Goal: Task Accomplishment & Management: Use online tool/utility

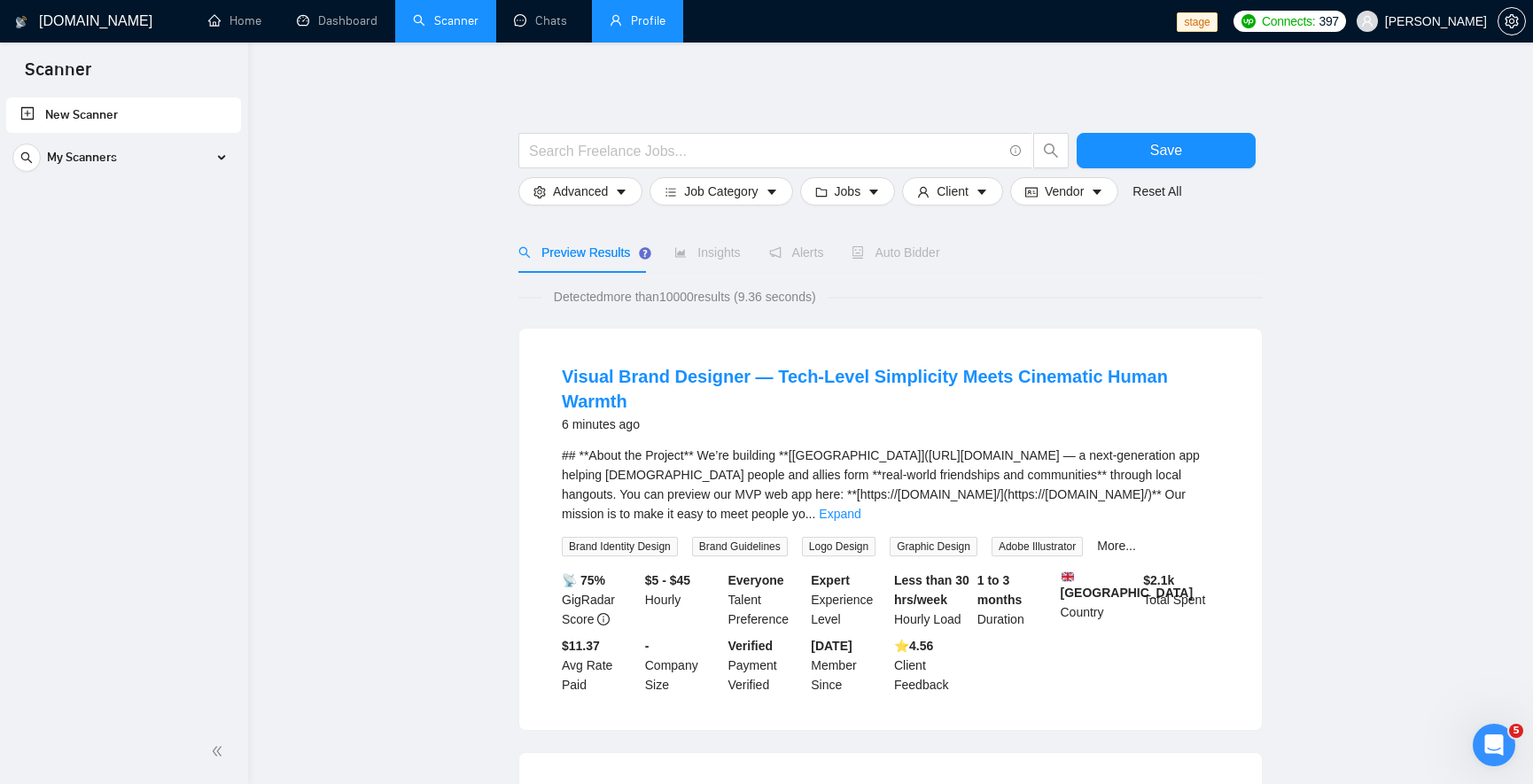
click at [634, 28] on link "Profile" at bounding box center [637, 21] width 55 height 15
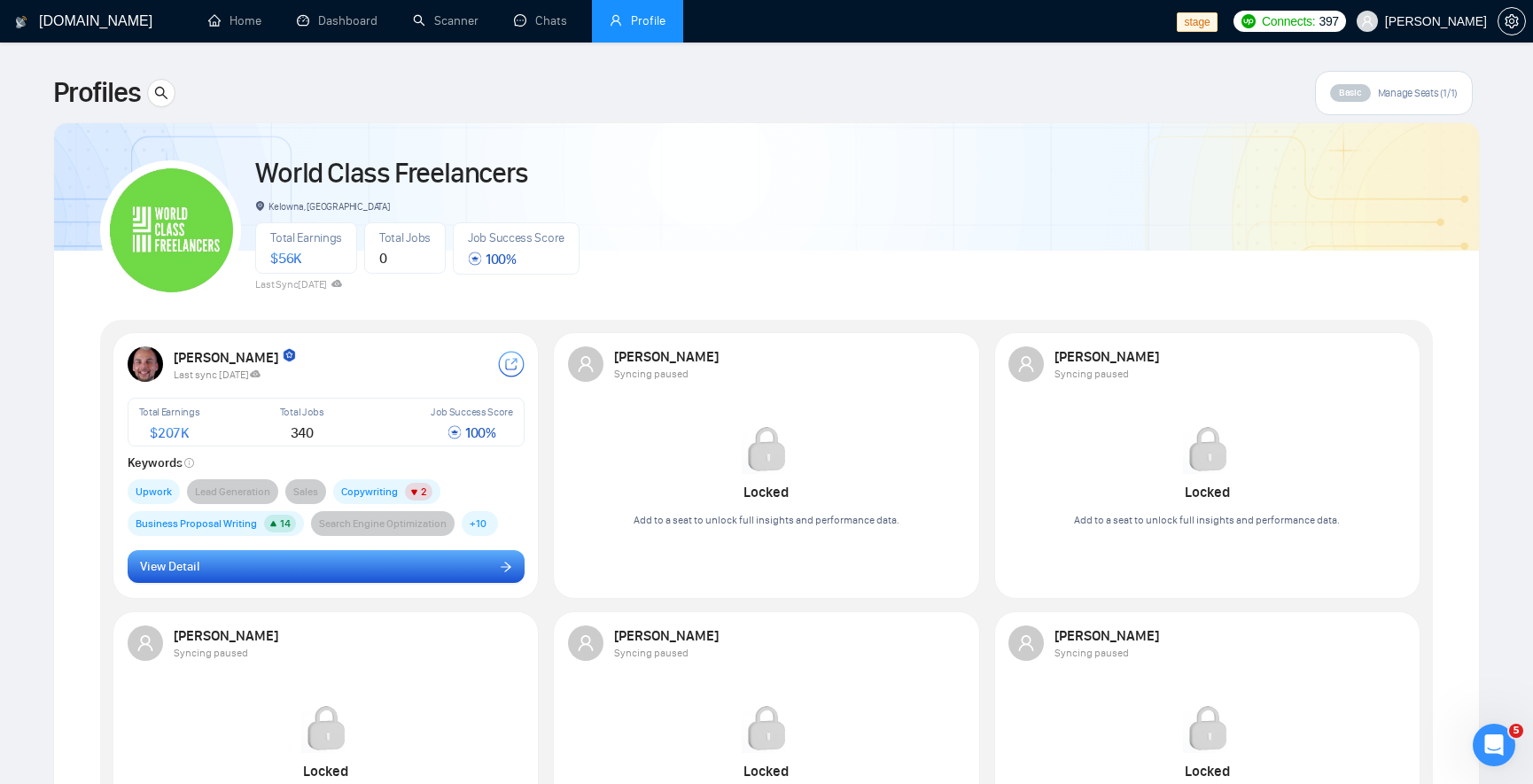
click at [319, 579] on button "View Detail" at bounding box center [325, 566] width 397 height 34
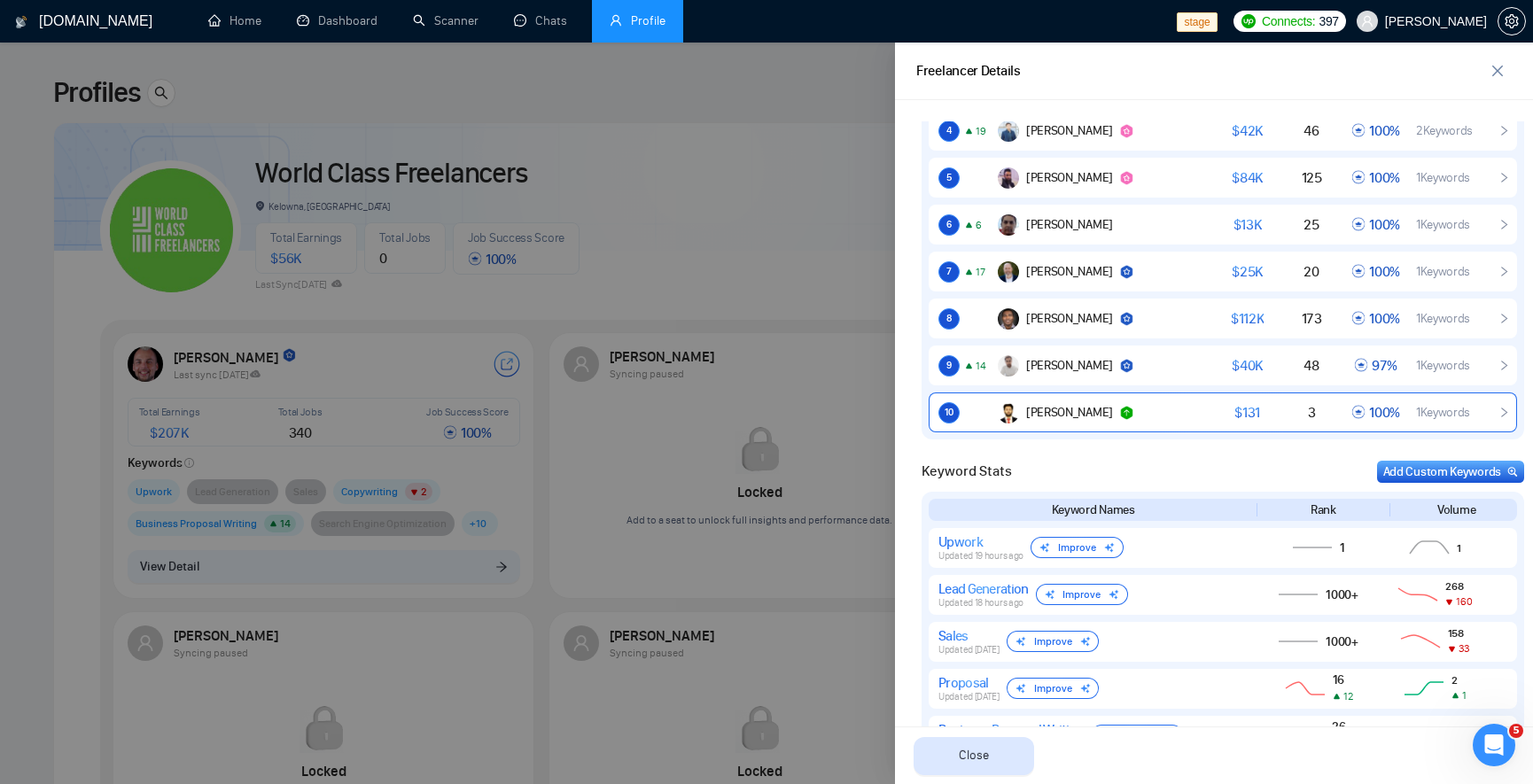
scroll to position [1488, 0]
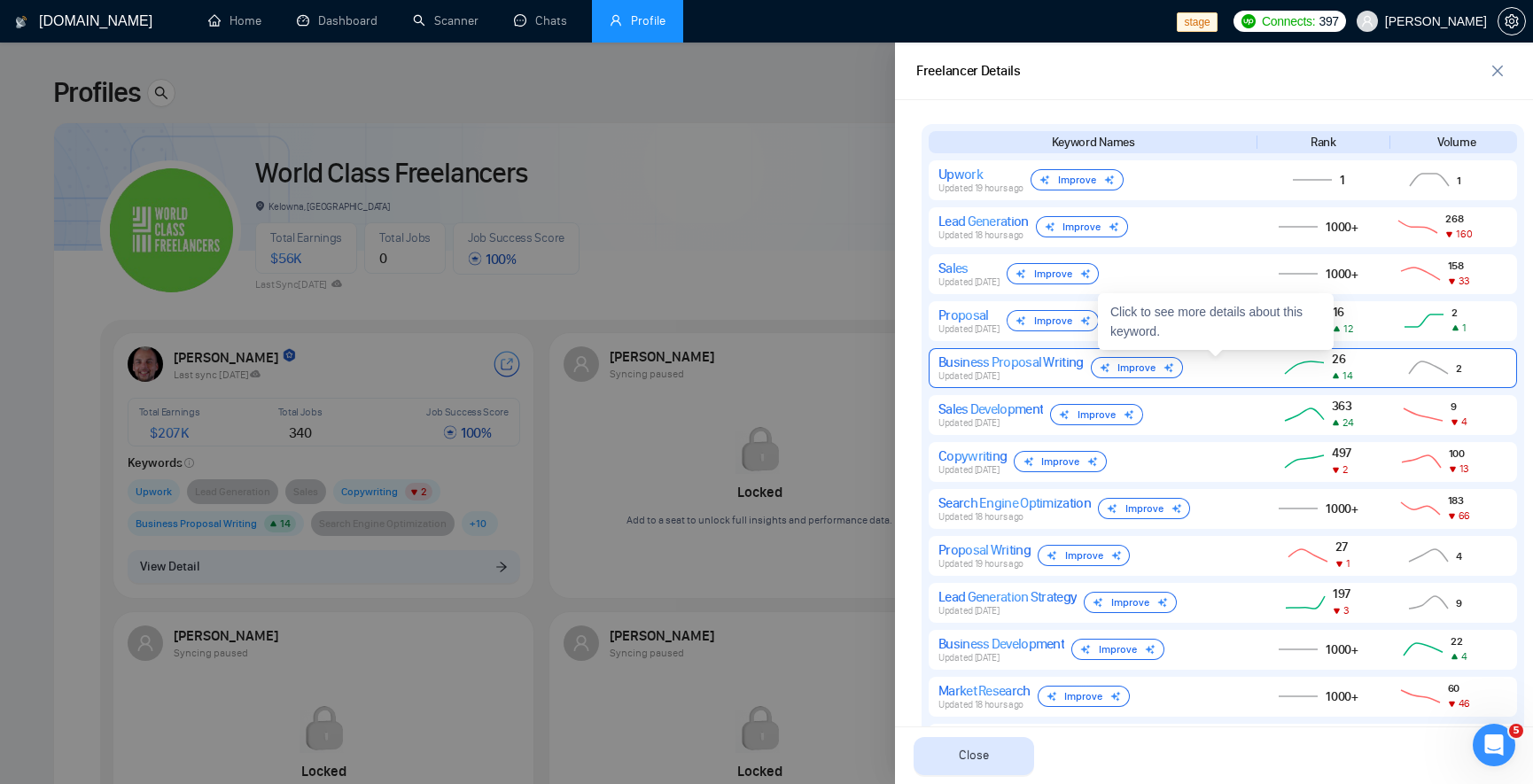
click at [959, 368] on div "Business Proposal Writing" at bounding box center [1010, 362] width 145 height 17
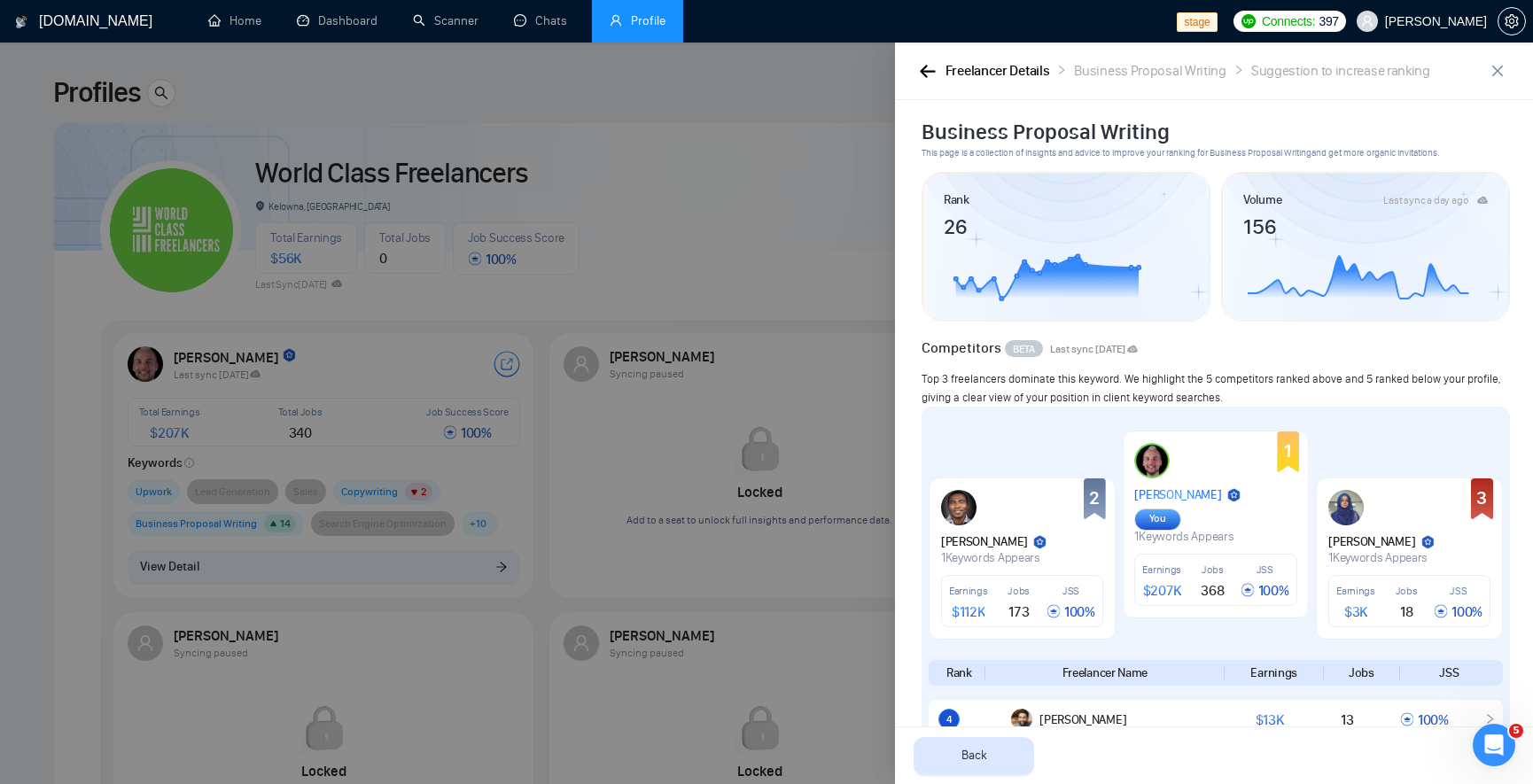
scroll to position [0, 0]
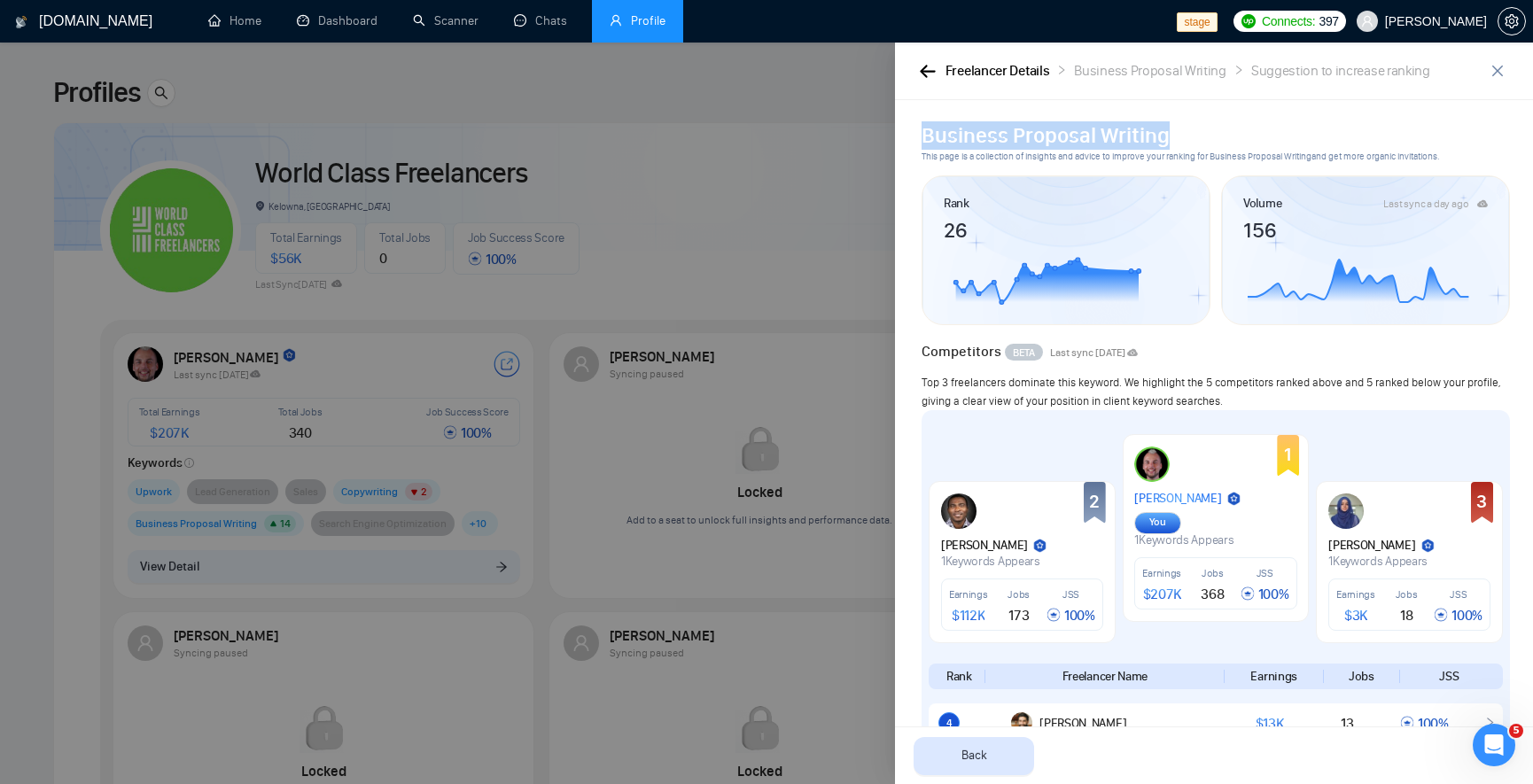
drag, startPoint x: 925, startPoint y: 134, endPoint x: 1205, endPoint y: 124, distance: 280.2
click at [1205, 124] on h2 "Business Proposal Writing" at bounding box center [1215, 135] width 588 height 28
copy h2 "Business Proposal Writing"
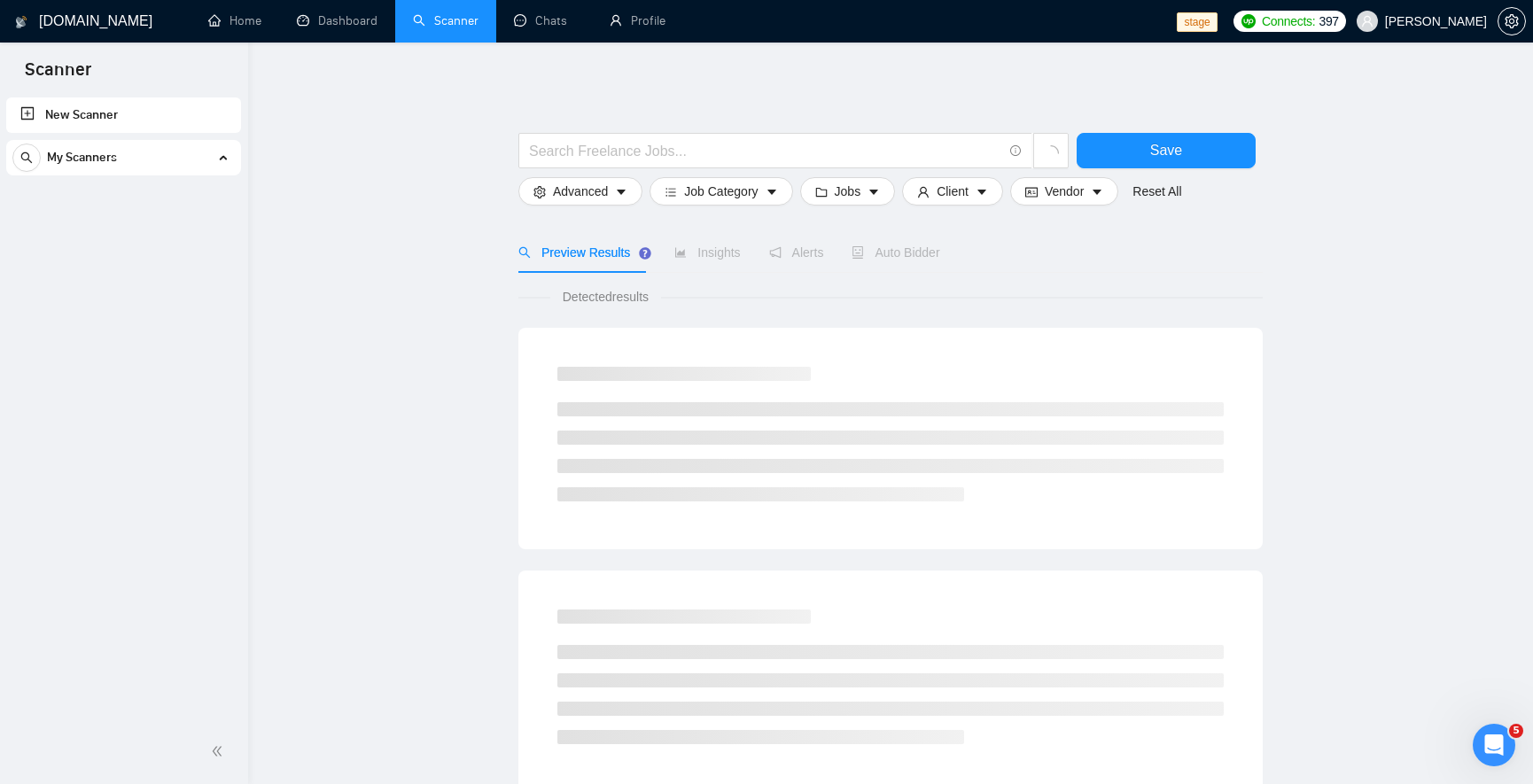
click at [113, 153] on span "My Scanners" at bounding box center [82, 157] width 70 height 35
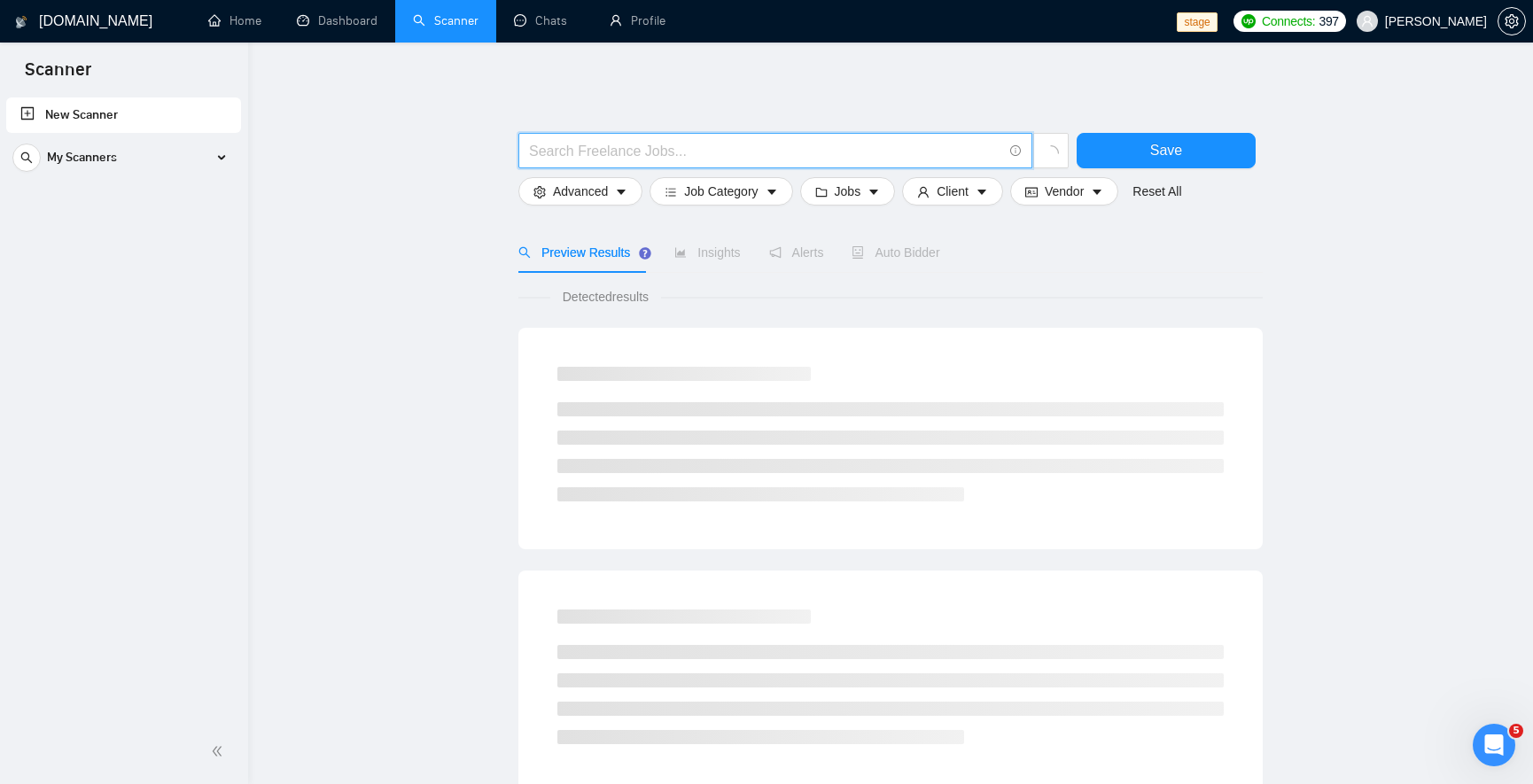
click at [619, 142] on input "text" at bounding box center [765, 151] width 473 height 22
click at [543, 149] on input "(node*)(react*)" at bounding box center [765, 151] width 473 height 22
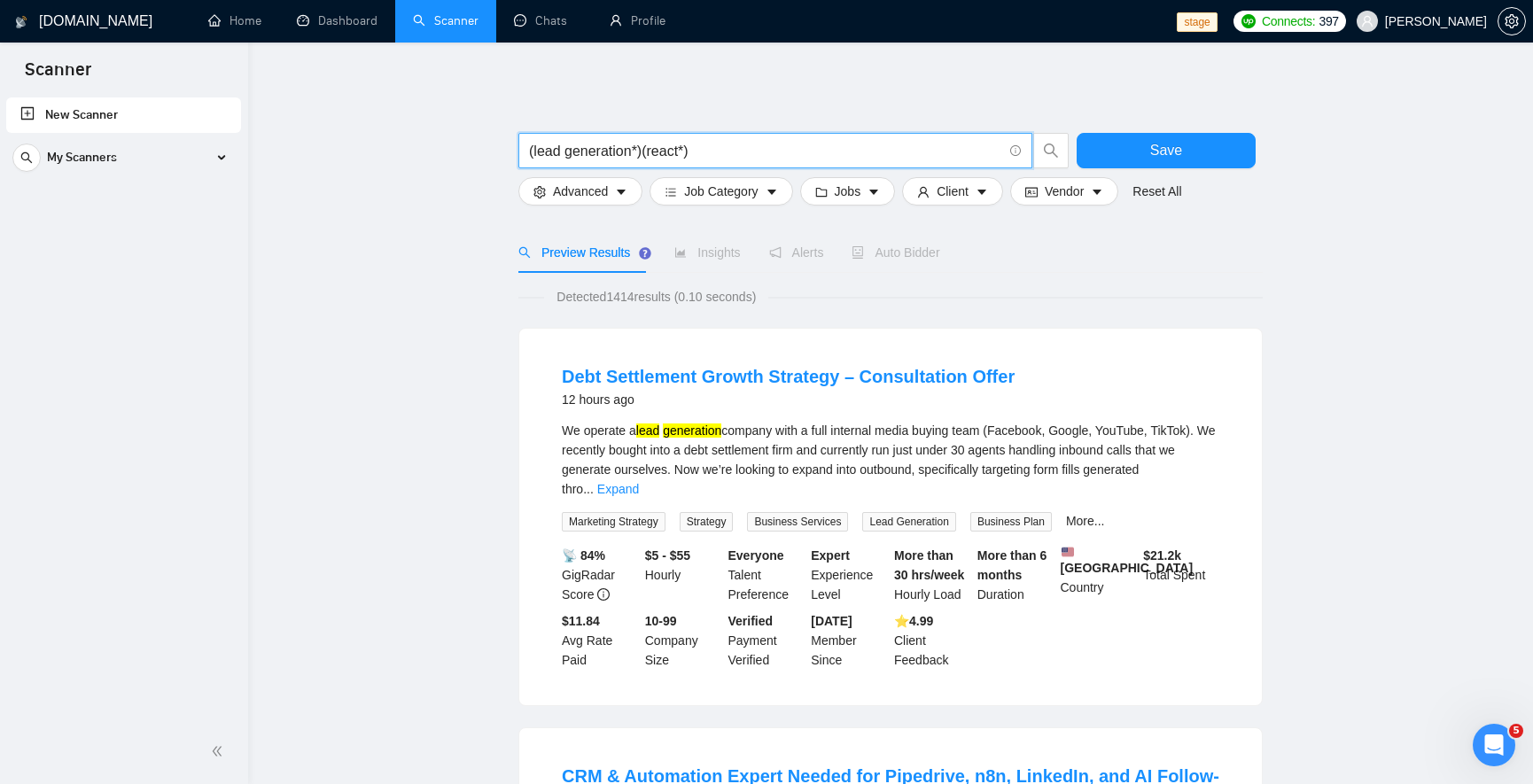
click at [654, 150] on input "(lead generation*)(react*)" at bounding box center [765, 151] width 473 height 22
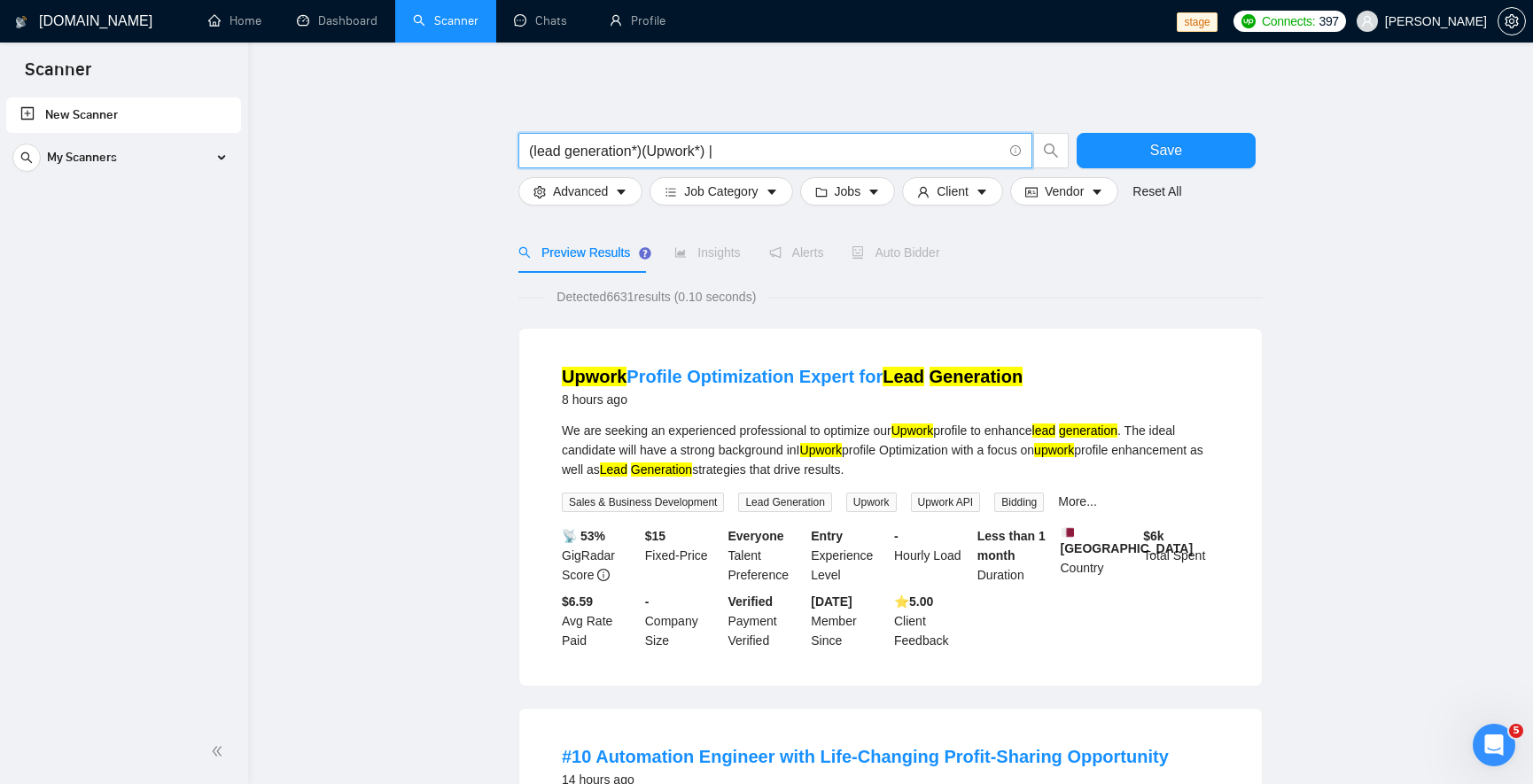
paste input "Business Proposal Writing"
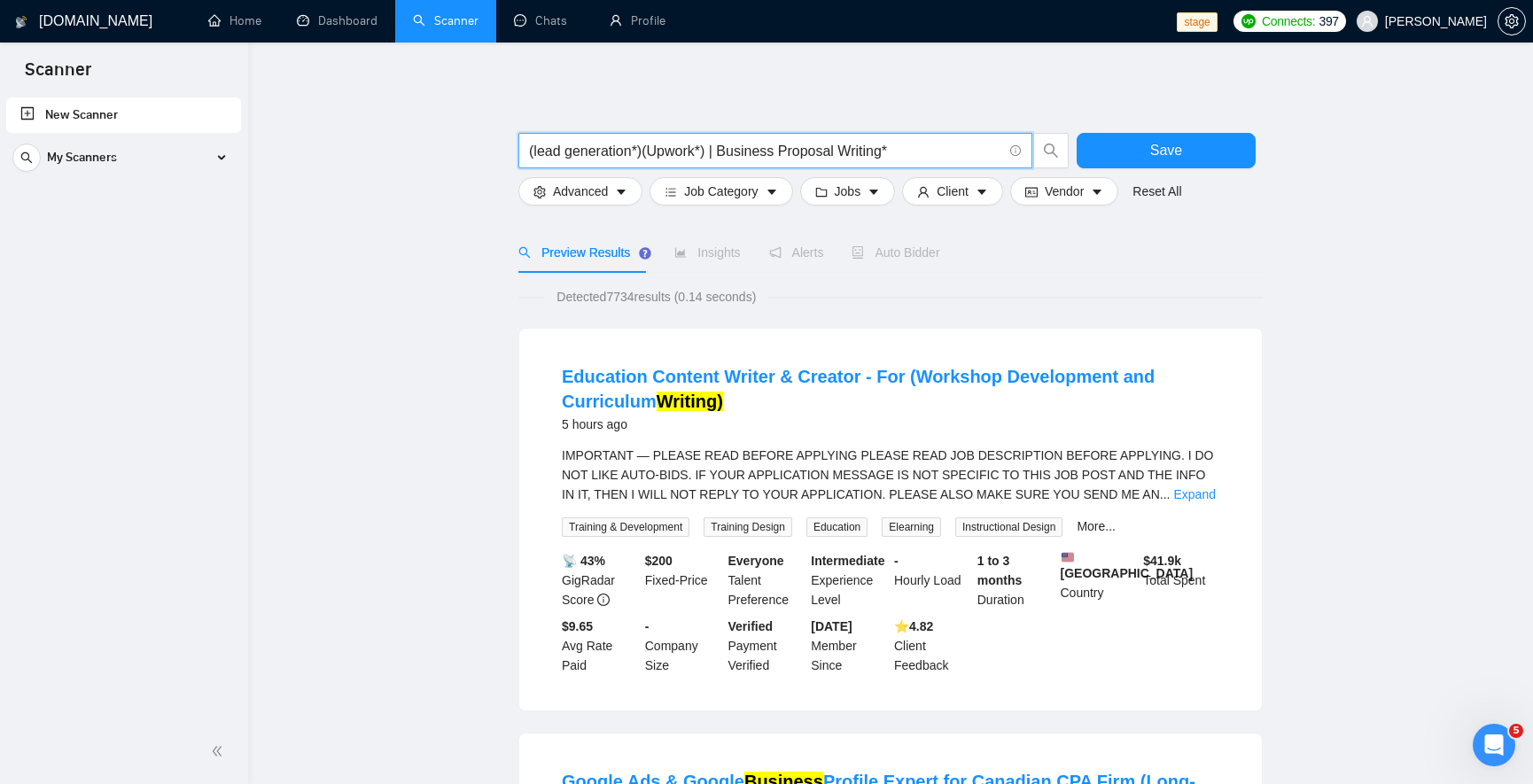
click at [713, 149] on input "(lead generation*)(Upwork*) | Business Proposal Writing*" at bounding box center [765, 151] width 473 height 22
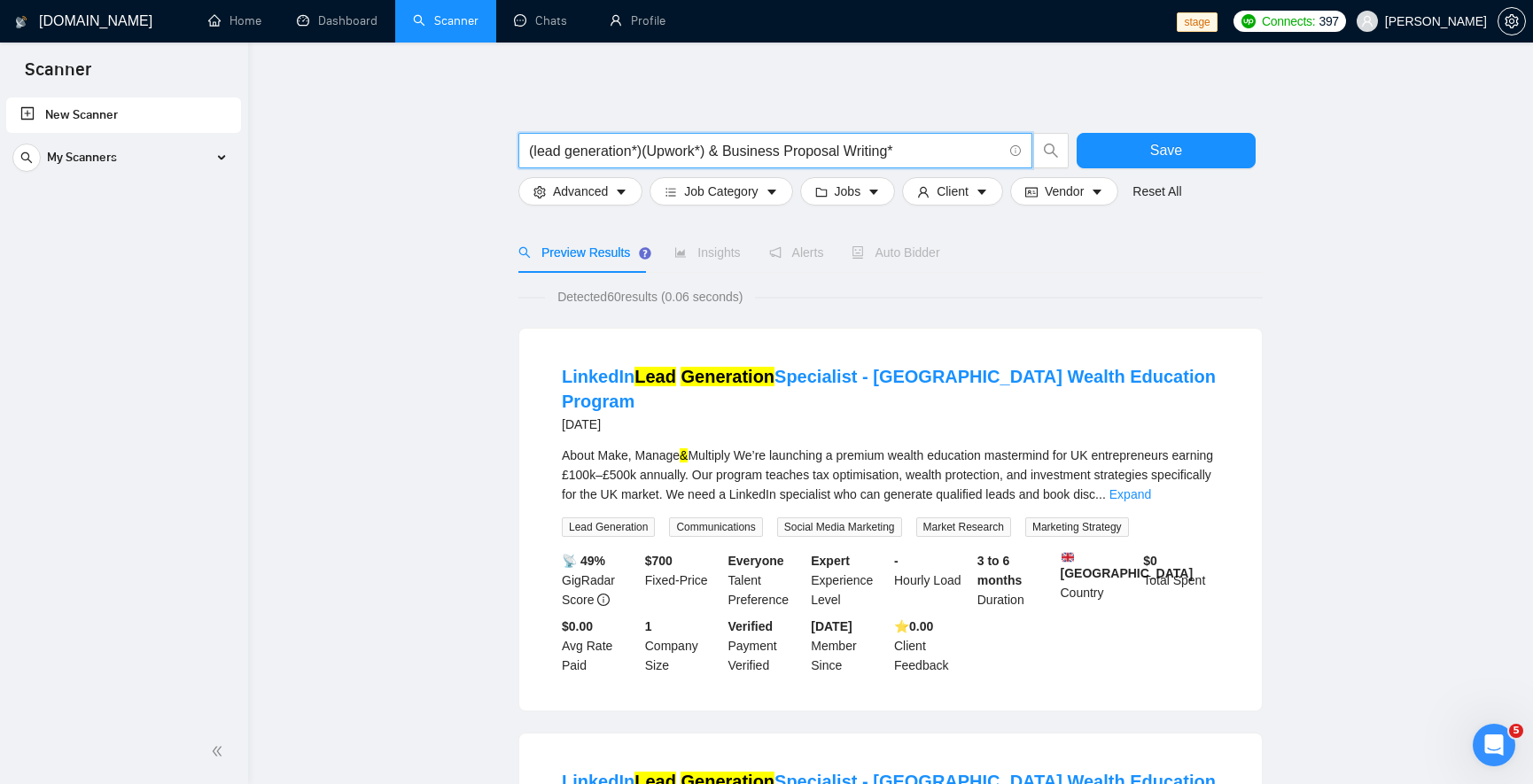
click at [902, 161] on input "(lead generation*)(Upwork*) & Business Proposal Writing*" at bounding box center [765, 151] width 473 height 22
drag, startPoint x: 708, startPoint y: 152, endPoint x: 1032, endPoint y: 134, distance: 324.5
click at [1032, 134] on span "(lead generation*)(Upwork*) & Business Proposal Writing" at bounding box center [793, 150] width 551 height 35
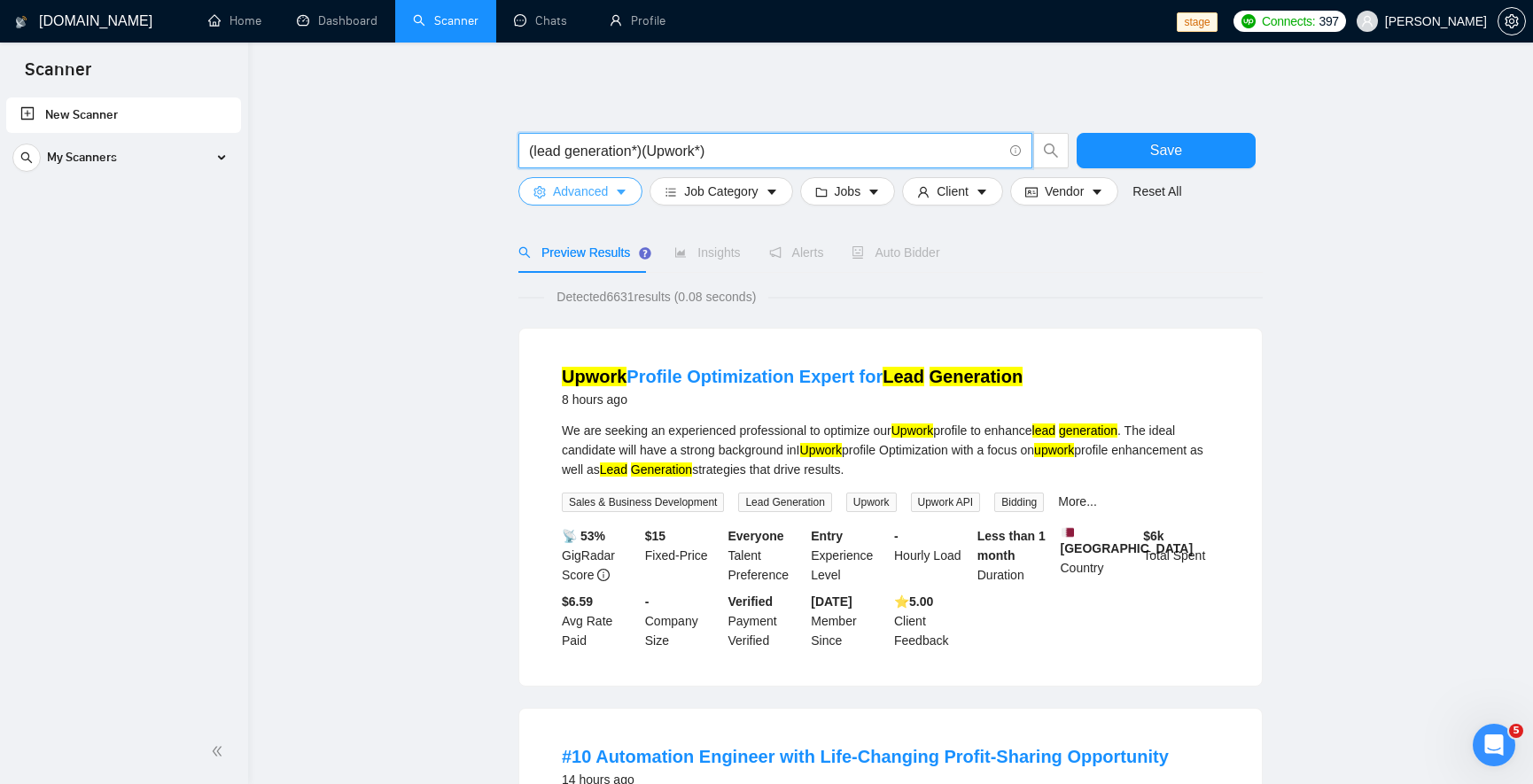
type input "(lead generation*)(Upwork*)"
click at [573, 198] on span "Advanced" at bounding box center [580, 191] width 55 height 19
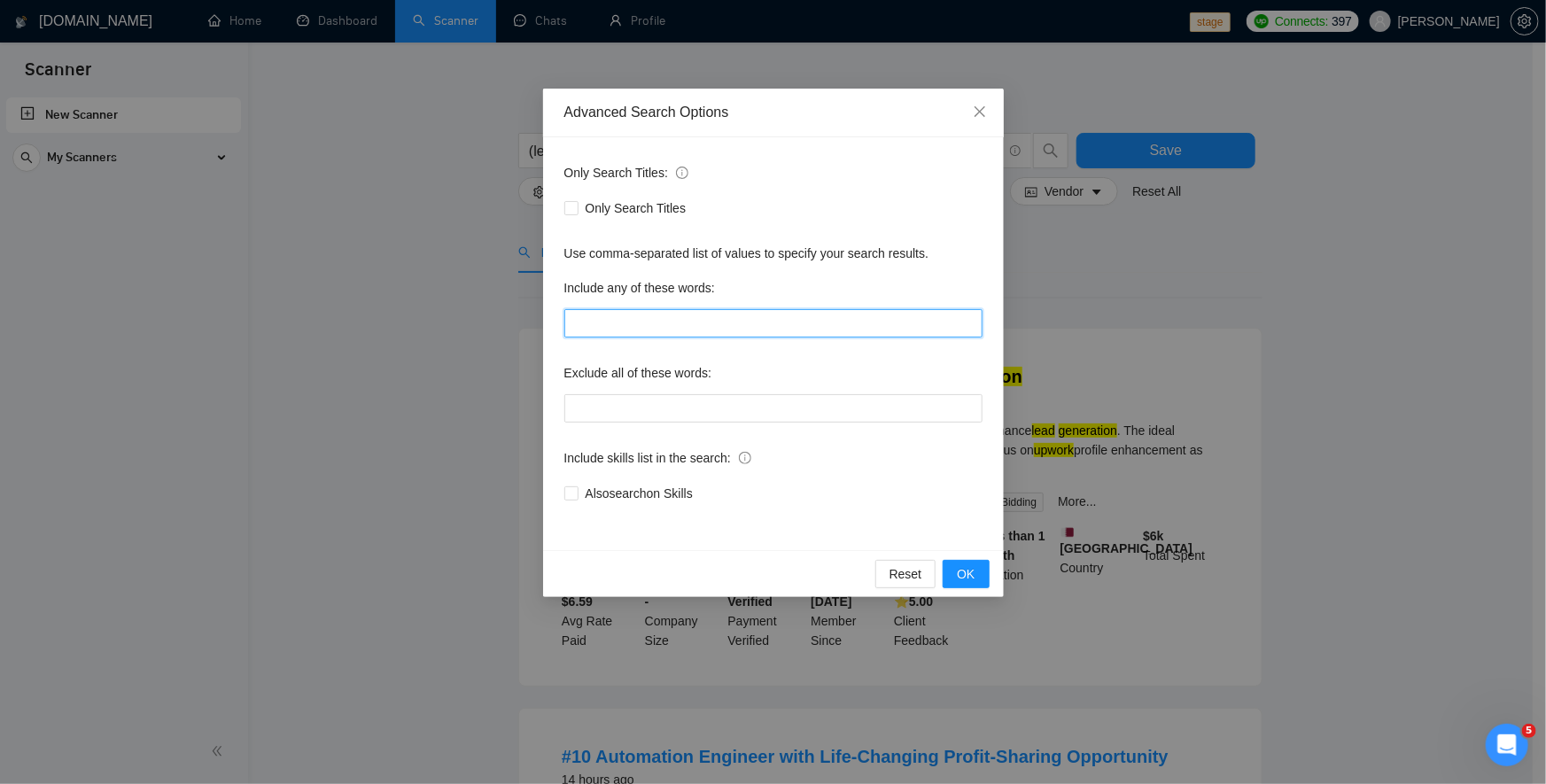
click at [587, 332] on input "text" at bounding box center [773, 323] width 418 height 28
paste input "Business Proposal Writing"
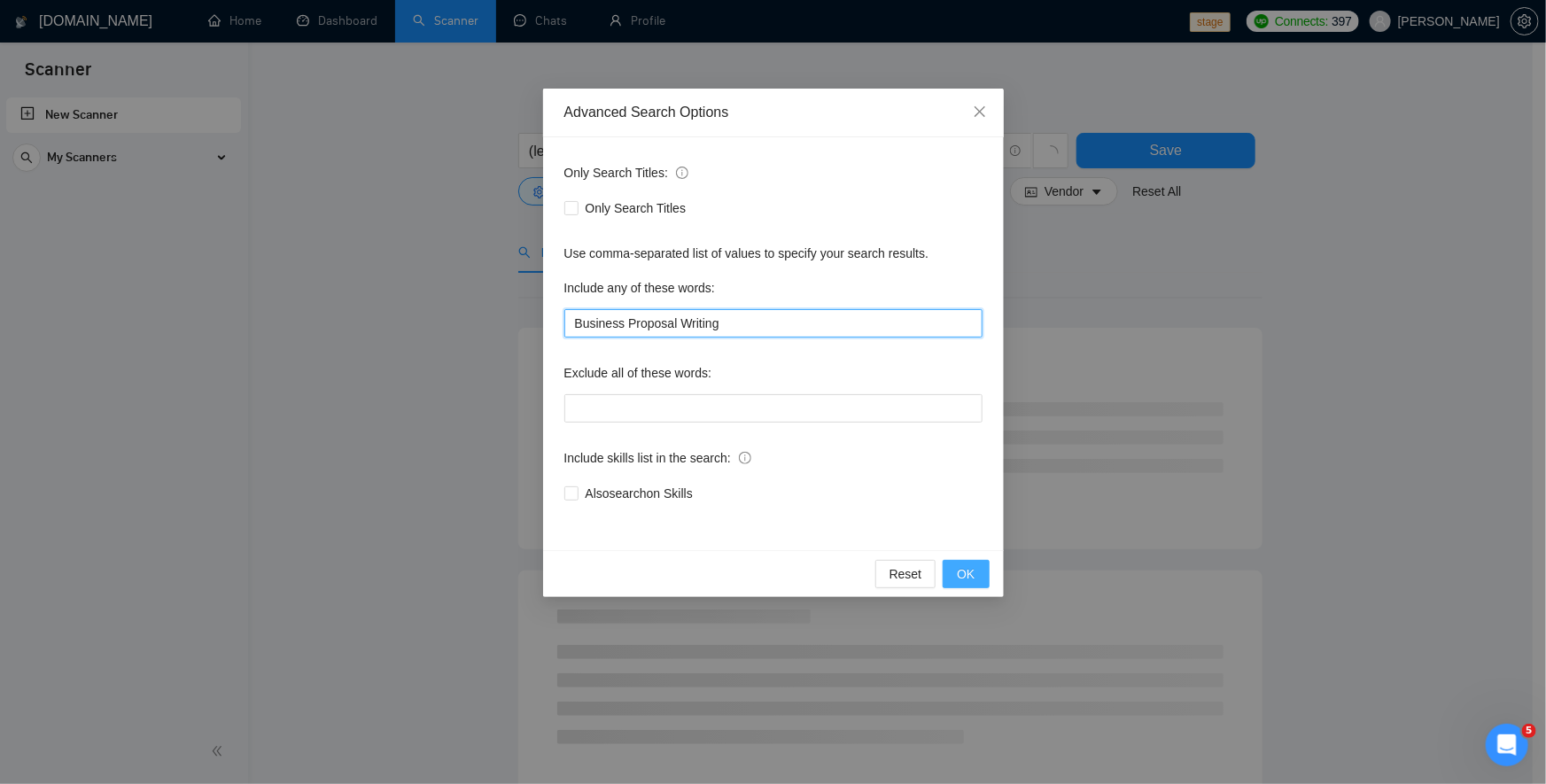
type input "Business Proposal Writing"
click at [963, 583] on button "OK" at bounding box center [965, 573] width 46 height 28
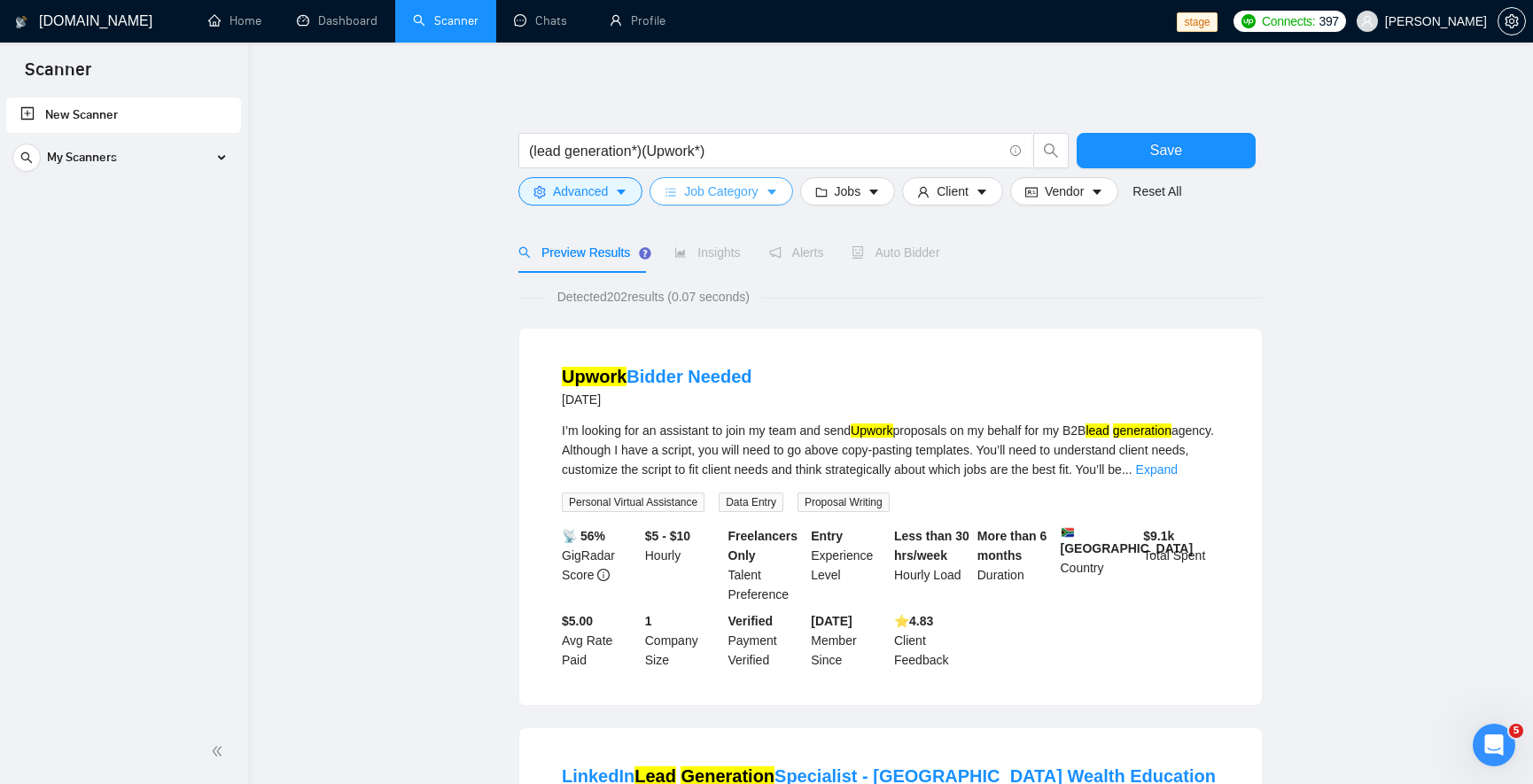
click at [716, 189] on span "Job Category" at bounding box center [721, 191] width 74 height 19
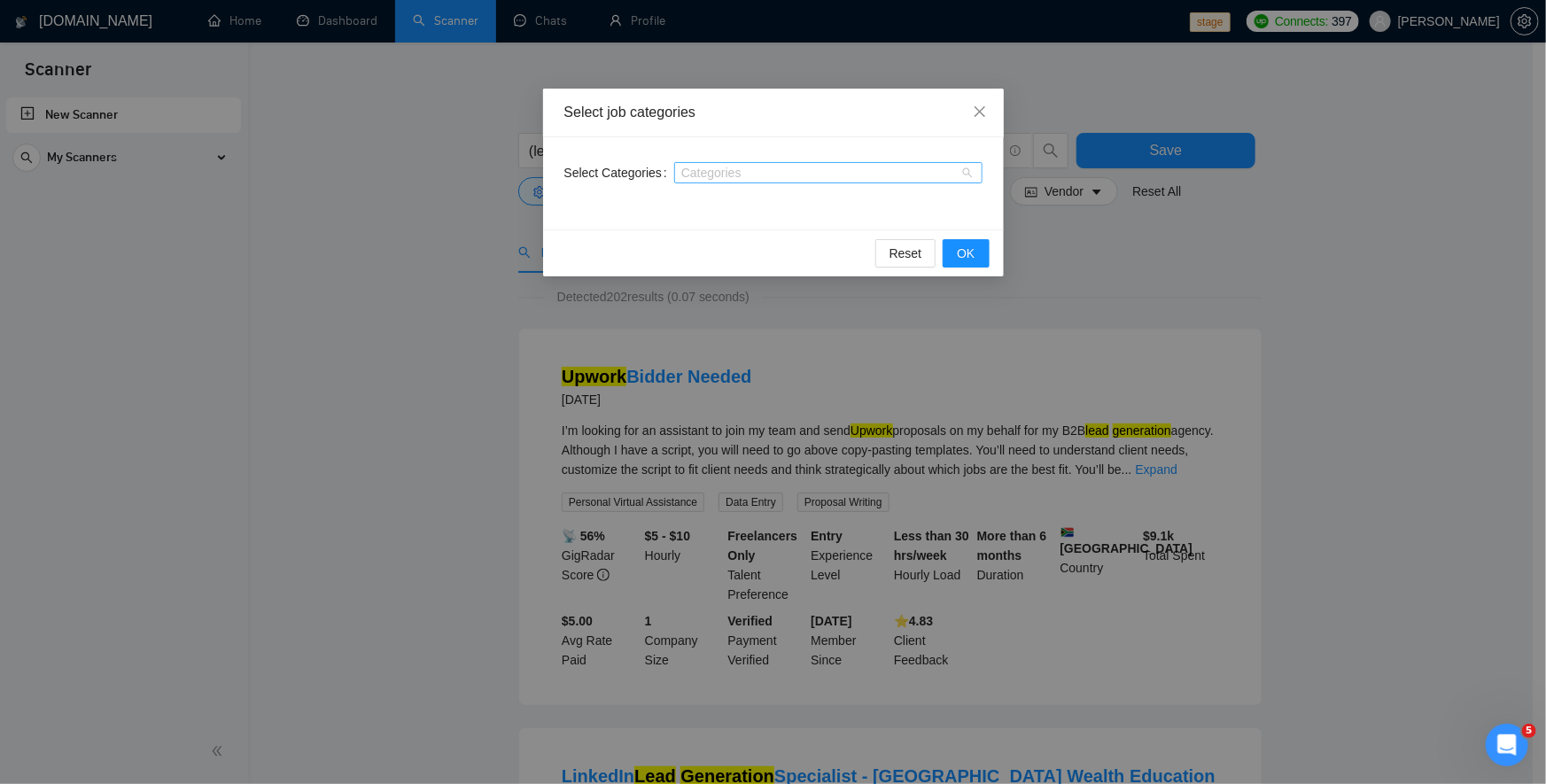
click at [766, 164] on div "Categories" at bounding box center [828, 172] width 308 height 21
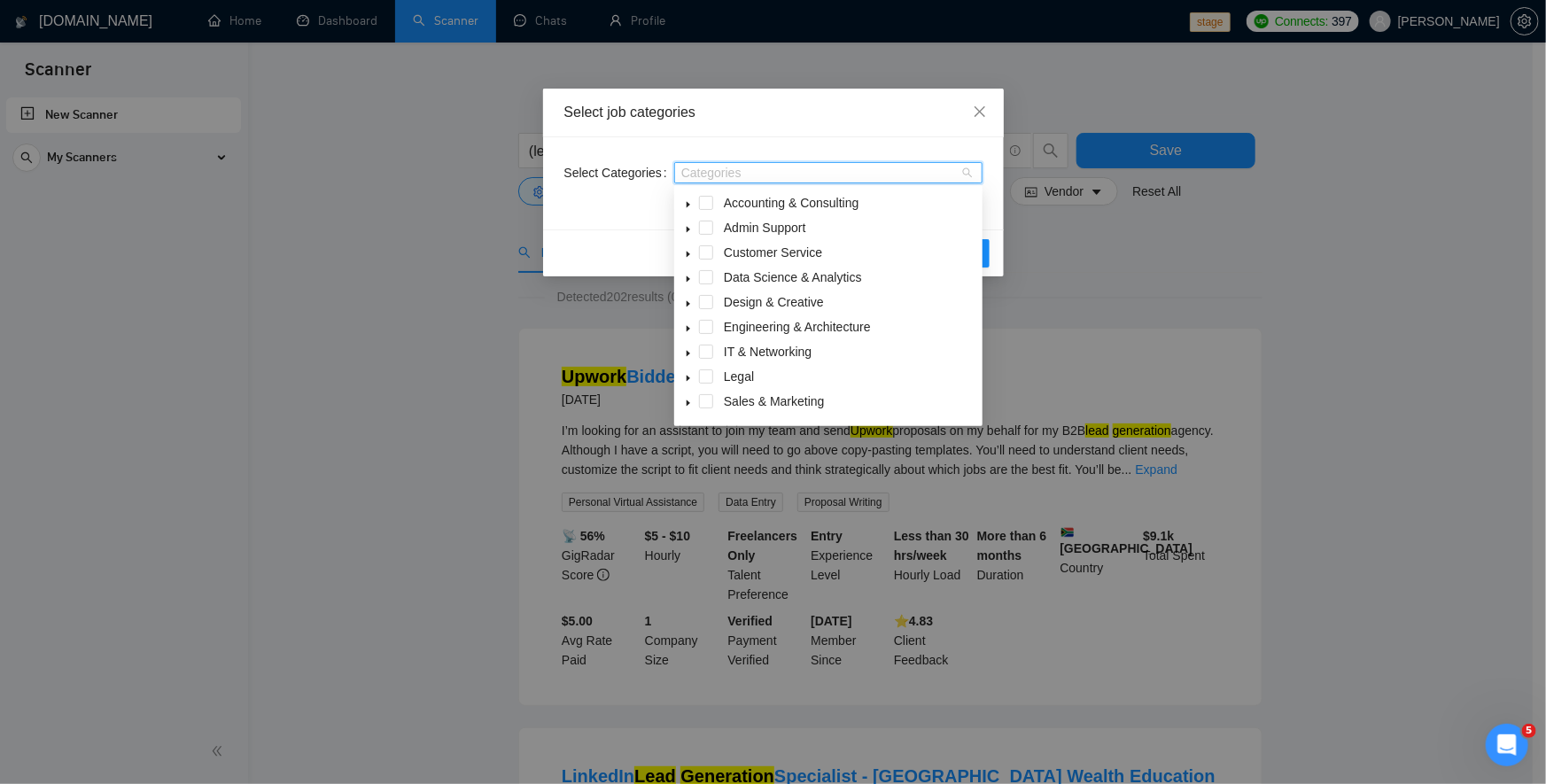
click at [769, 180] on div "Categories" at bounding box center [828, 172] width 308 height 21
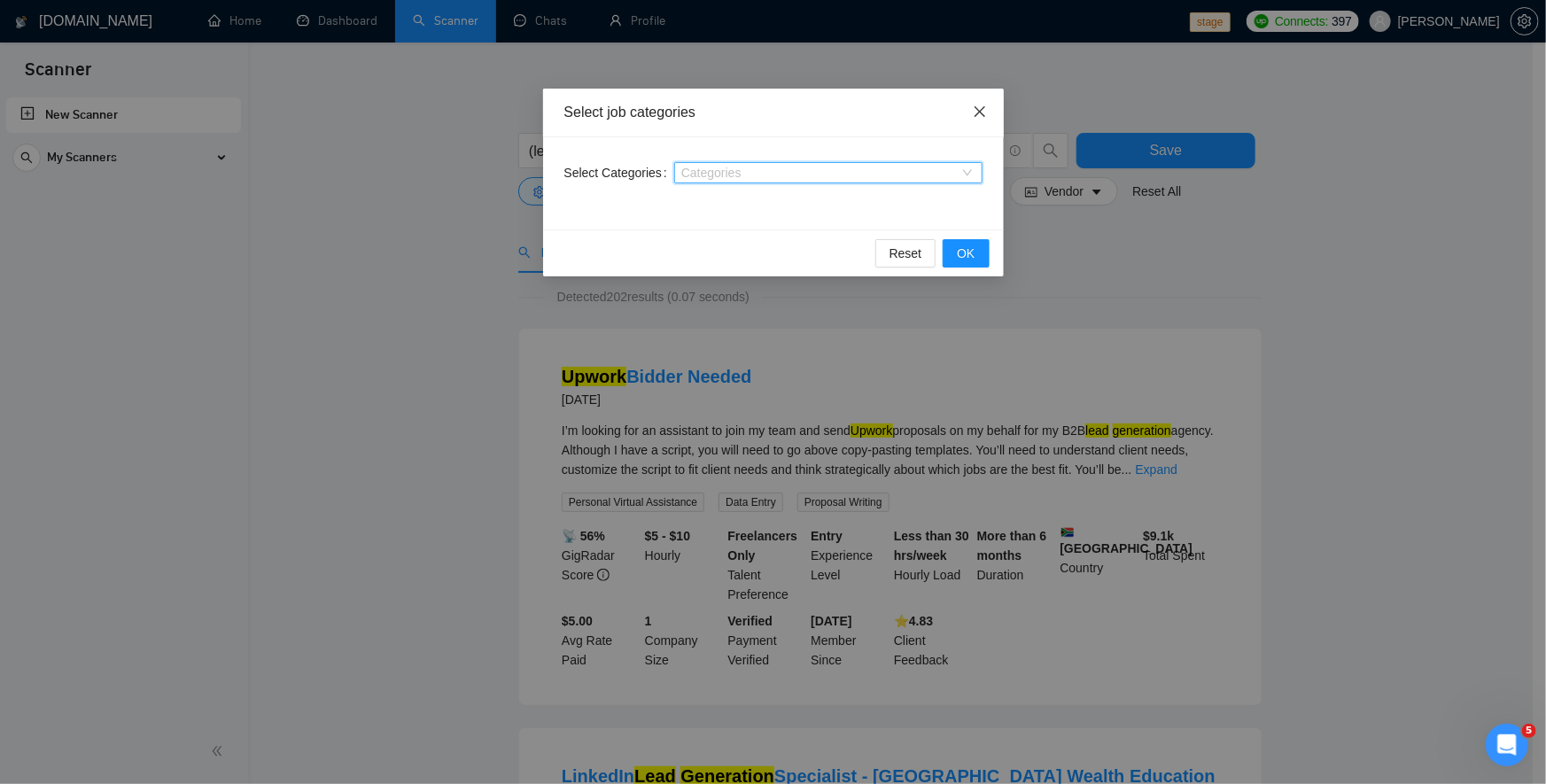
click at [983, 115] on icon "close" at bounding box center [979, 112] width 11 height 11
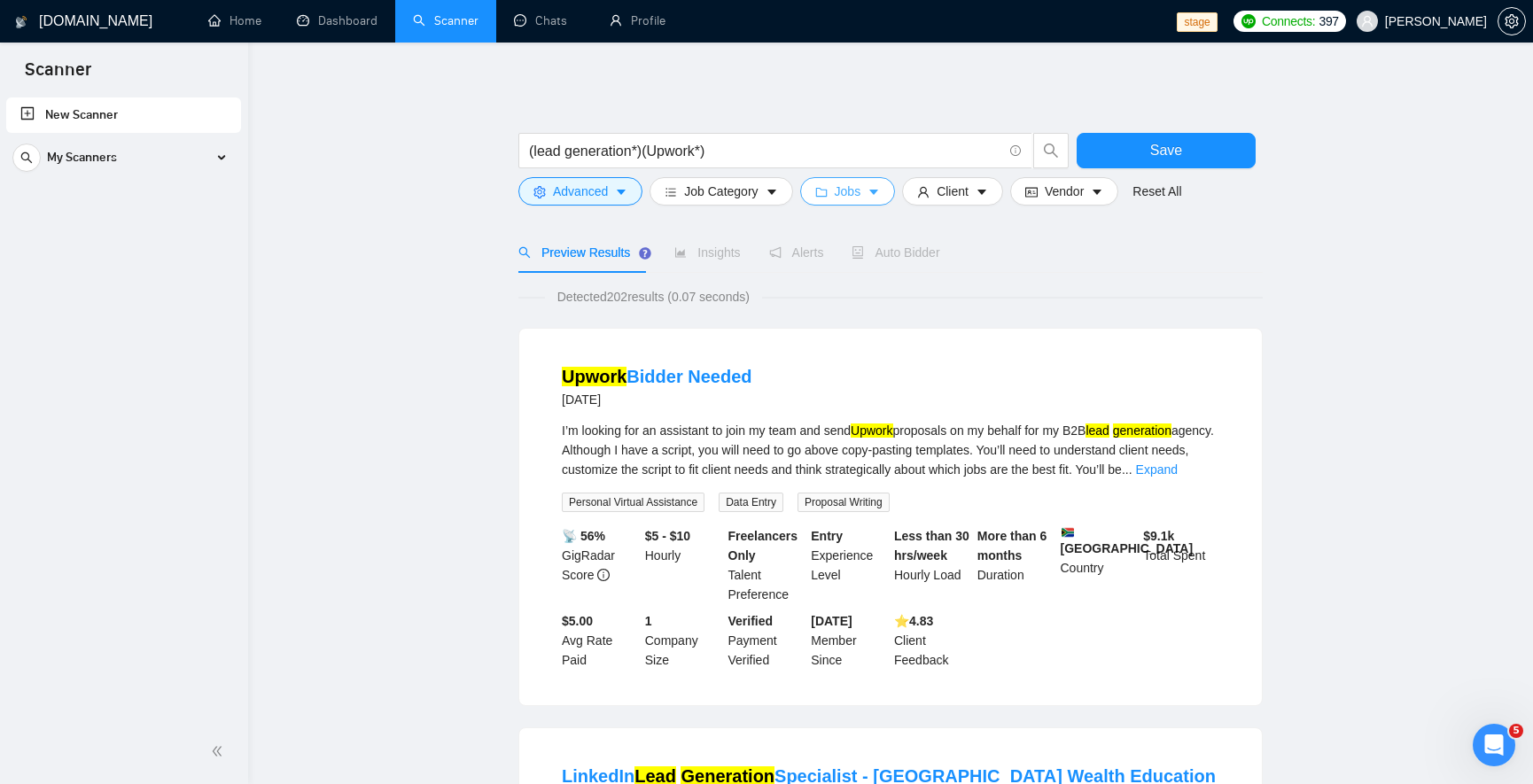
click at [841, 199] on span "Jobs" at bounding box center [847, 191] width 26 height 19
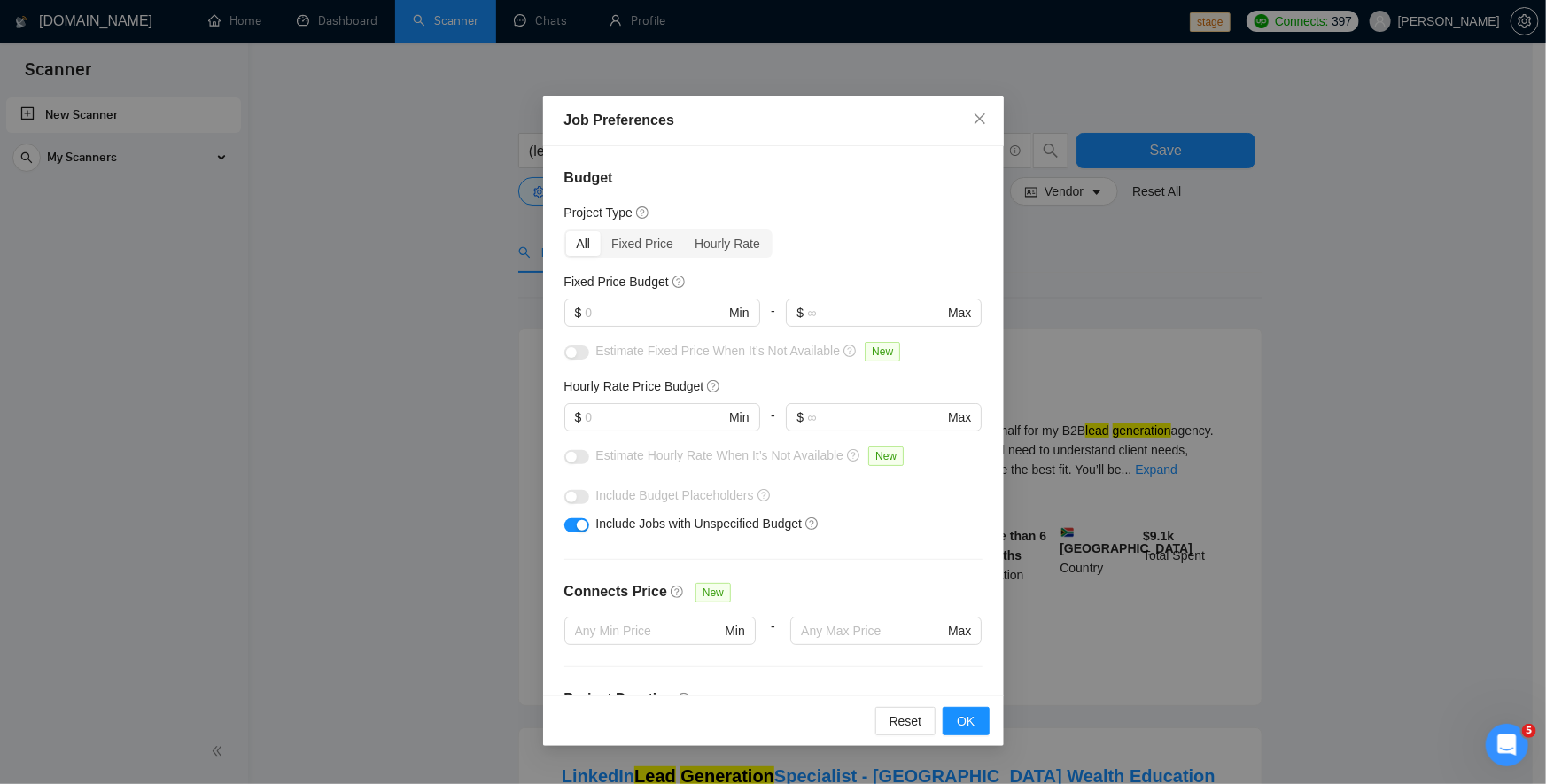
click at [579, 521] on div "button" at bounding box center [583, 525] width 11 height 11
click at [579, 521] on button "button" at bounding box center [576, 525] width 25 height 15
click at [615, 420] on input "text" at bounding box center [654, 416] width 140 height 19
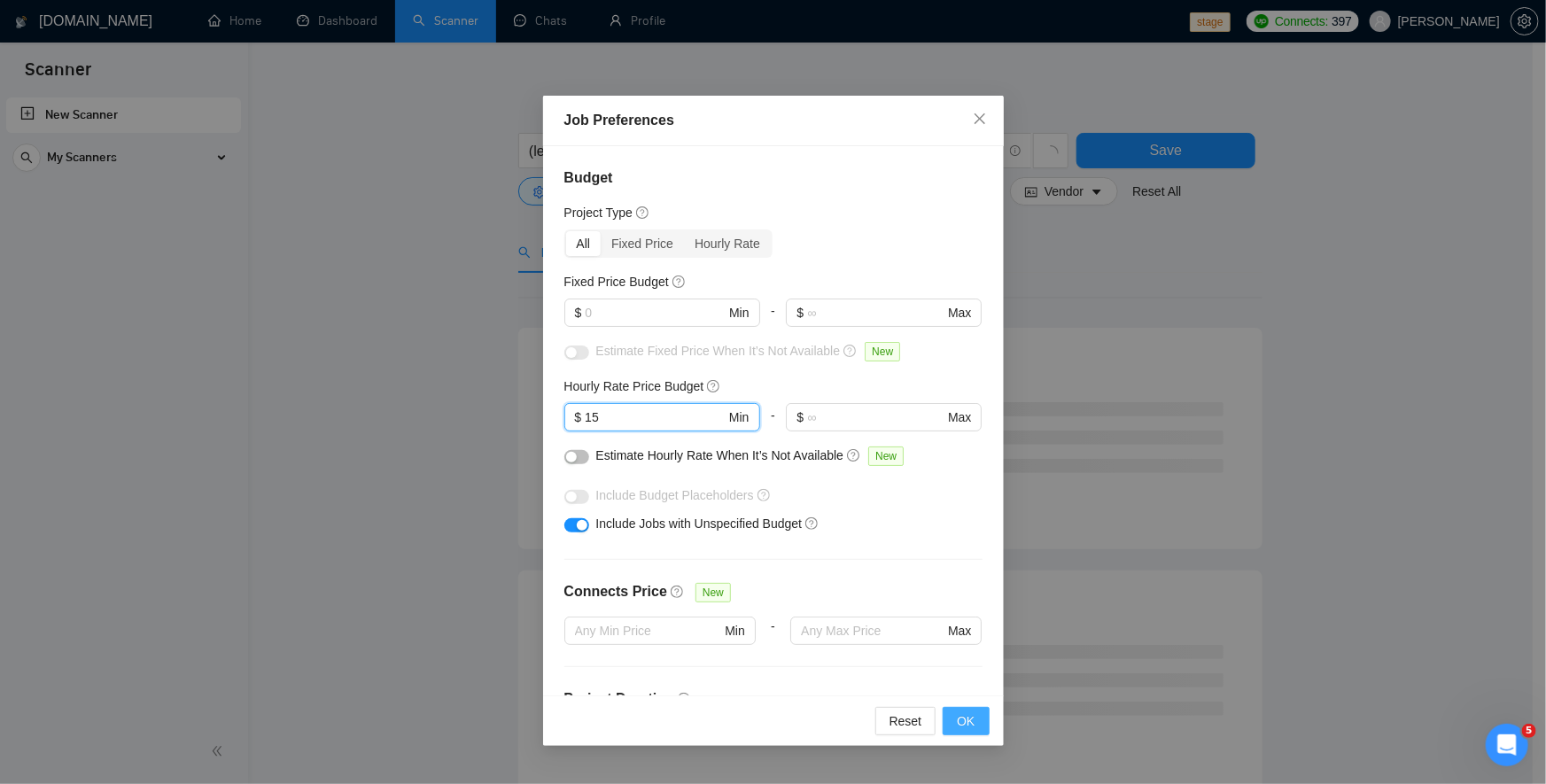
type input "15"
click at [952, 729] on button "OK" at bounding box center [965, 720] width 46 height 28
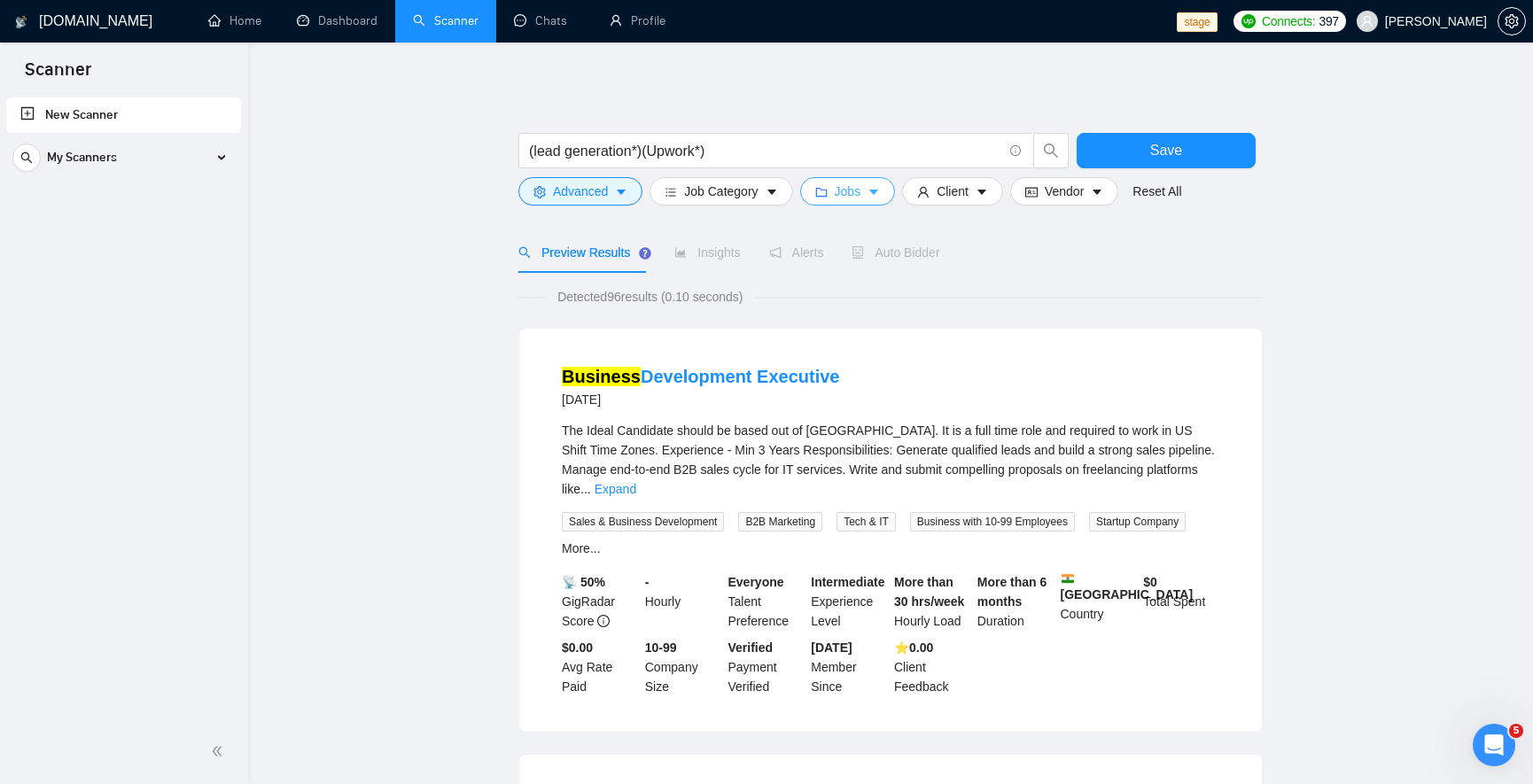
click at [819, 199] on button "Jobs" at bounding box center [847, 191] width 95 height 28
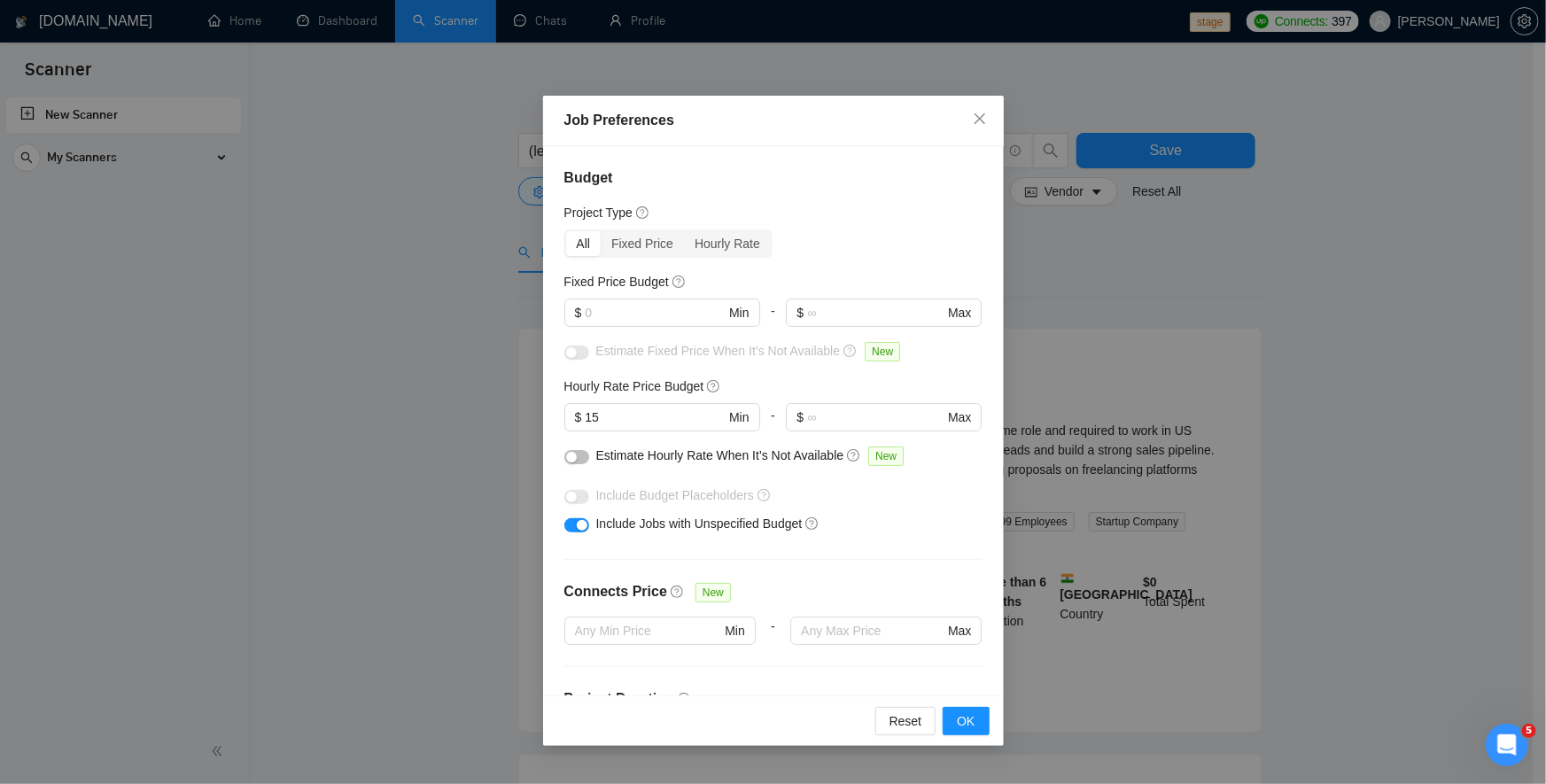
drag, startPoint x: 637, startPoint y: 420, endPoint x: 381, endPoint y: 382, distance: 258.8
click at [381, 382] on div "Job Preferences Budget Project Type All Fixed Price Hourly Rate Fixed Price Bud…" at bounding box center [773, 392] width 1546 height 784
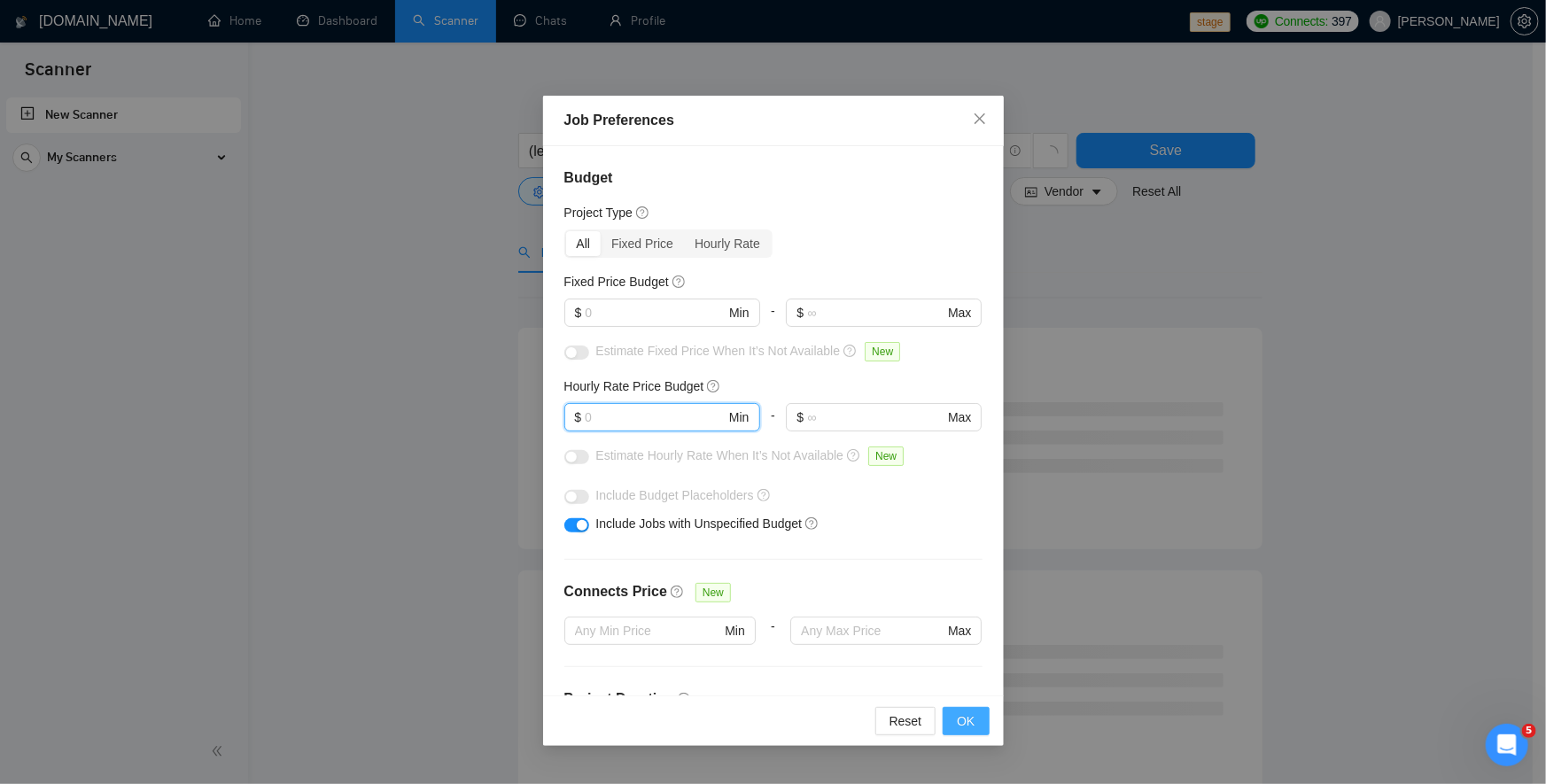
click at [963, 731] on button "OK" at bounding box center [965, 720] width 46 height 28
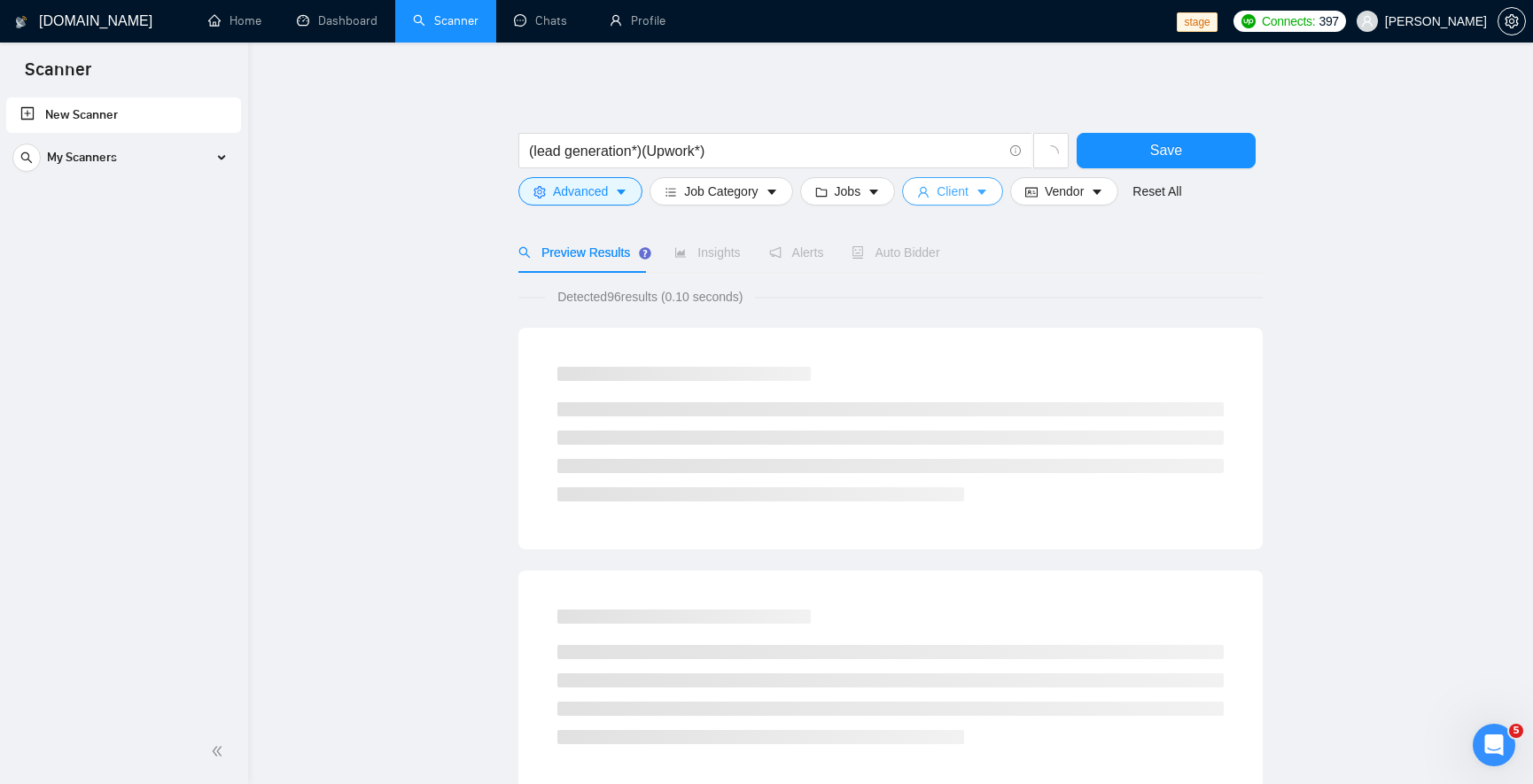
click at [937, 191] on span "Client" at bounding box center [952, 191] width 32 height 19
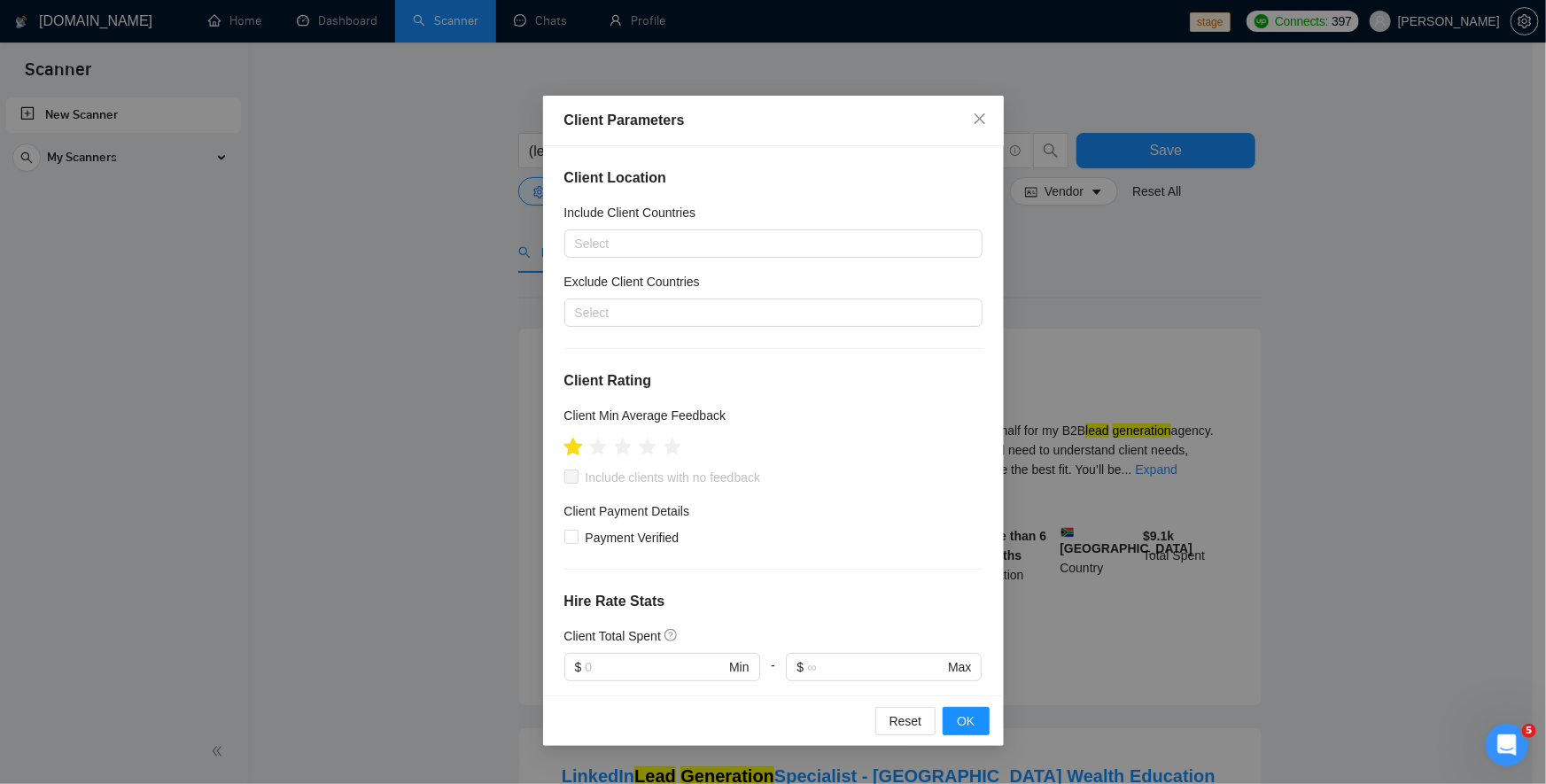
click at [579, 450] on icon "star" at bounding box center [573, 447] width 19 height 19
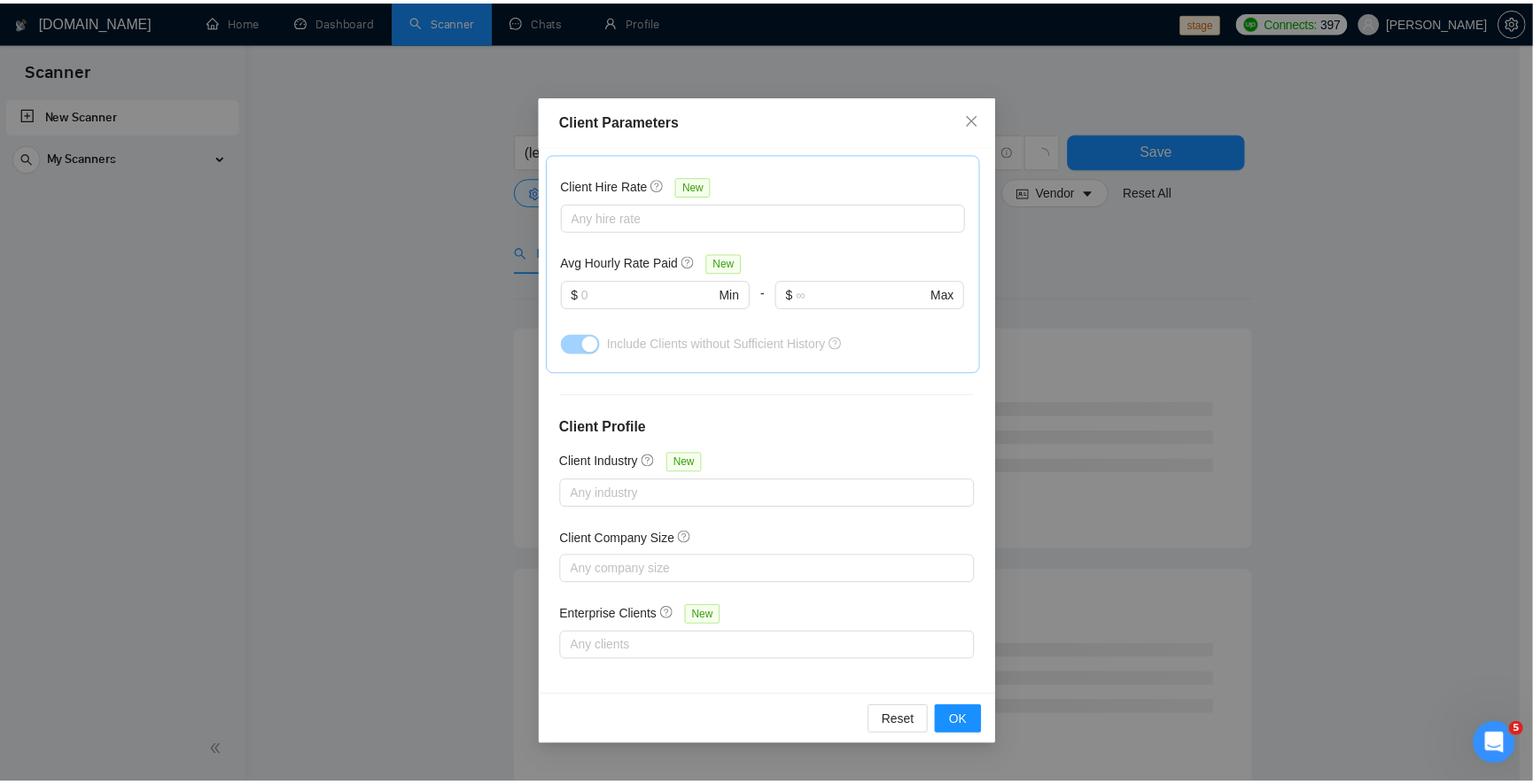
scroll to position [555, 0]
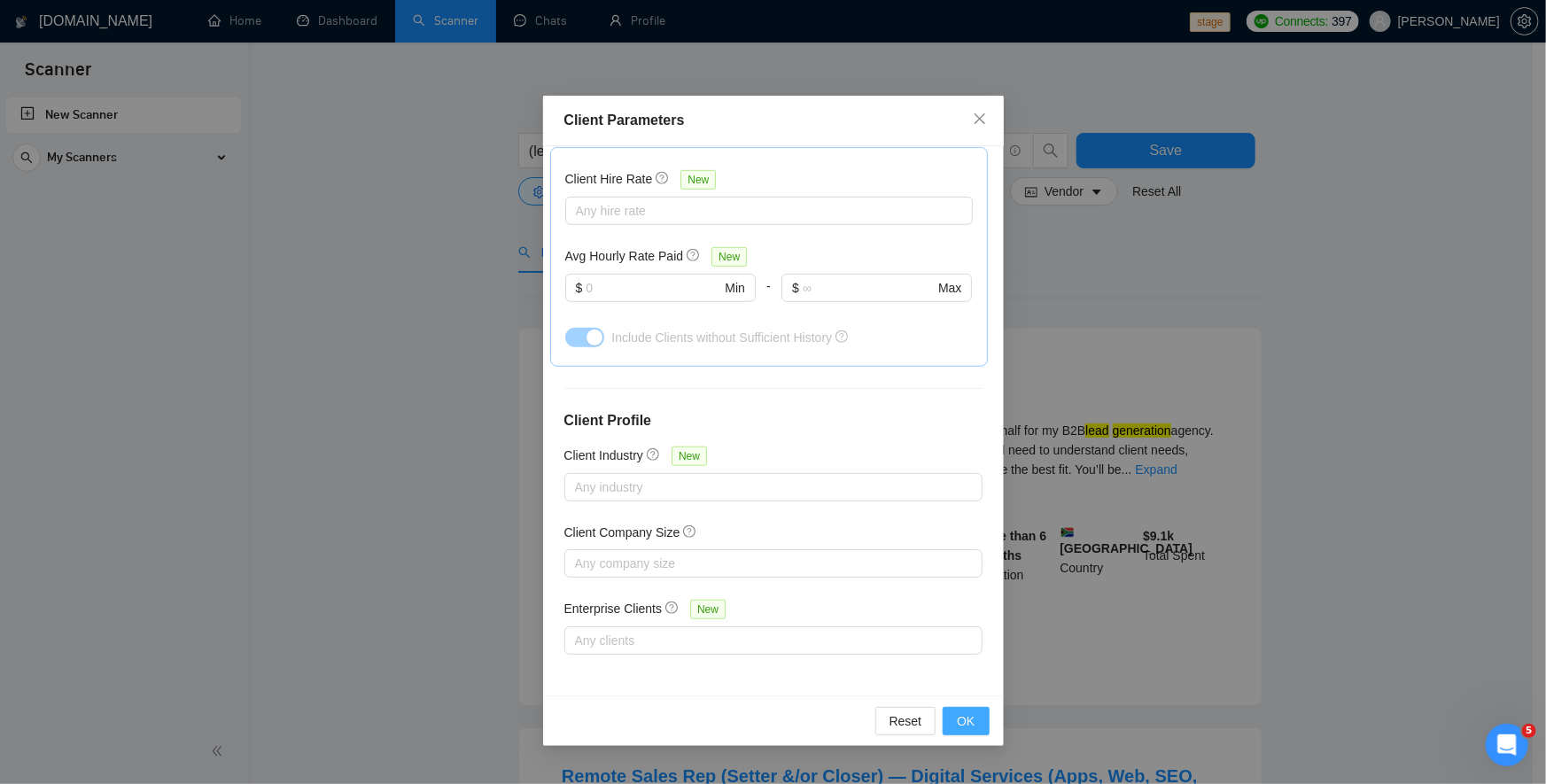
click at [964, 724] on span "OK" at bounding box center [965, 720] width 17 height 19
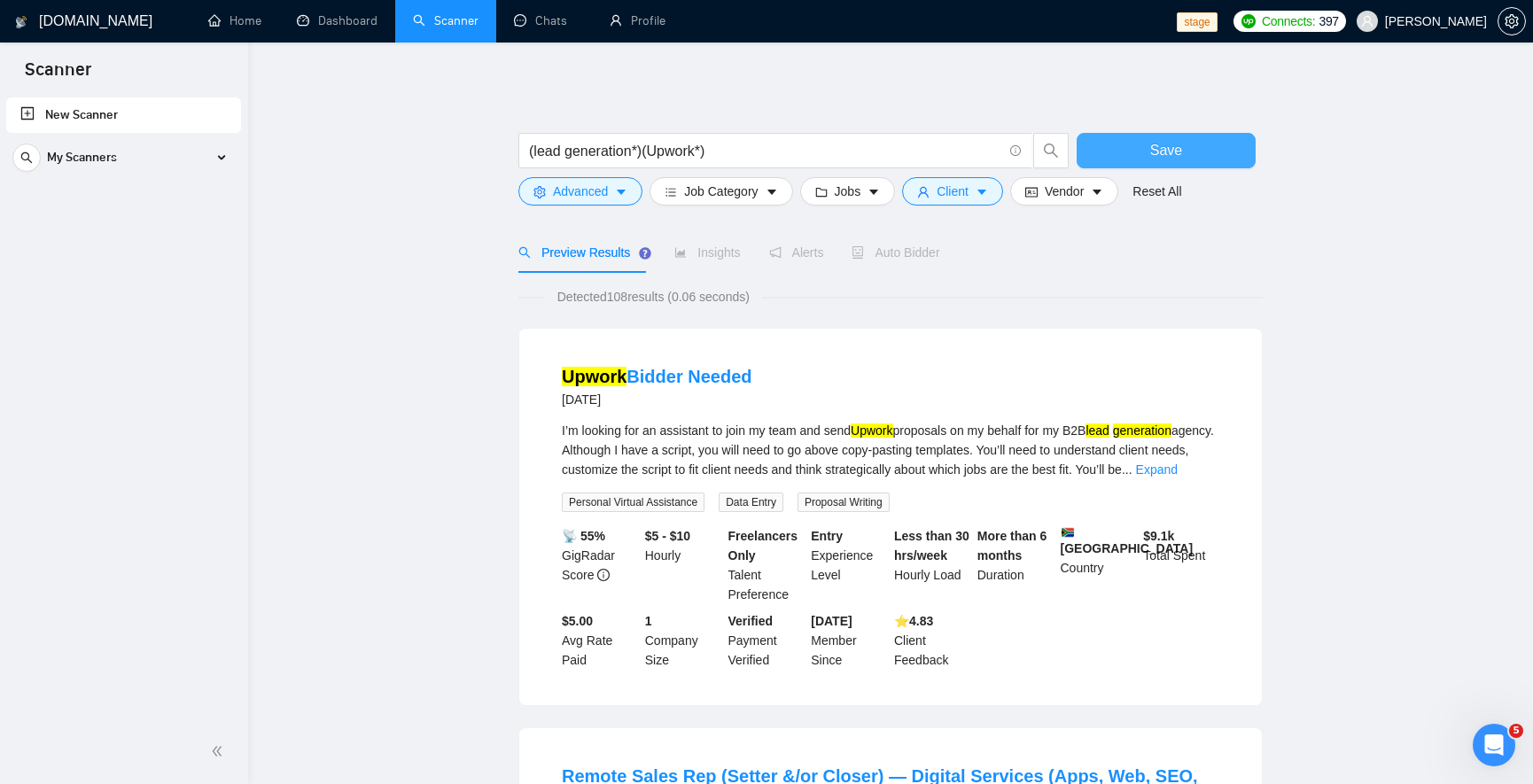
click at [1168, 146] on span "Save" at bounding box center [1165, 150] width 32 height 22
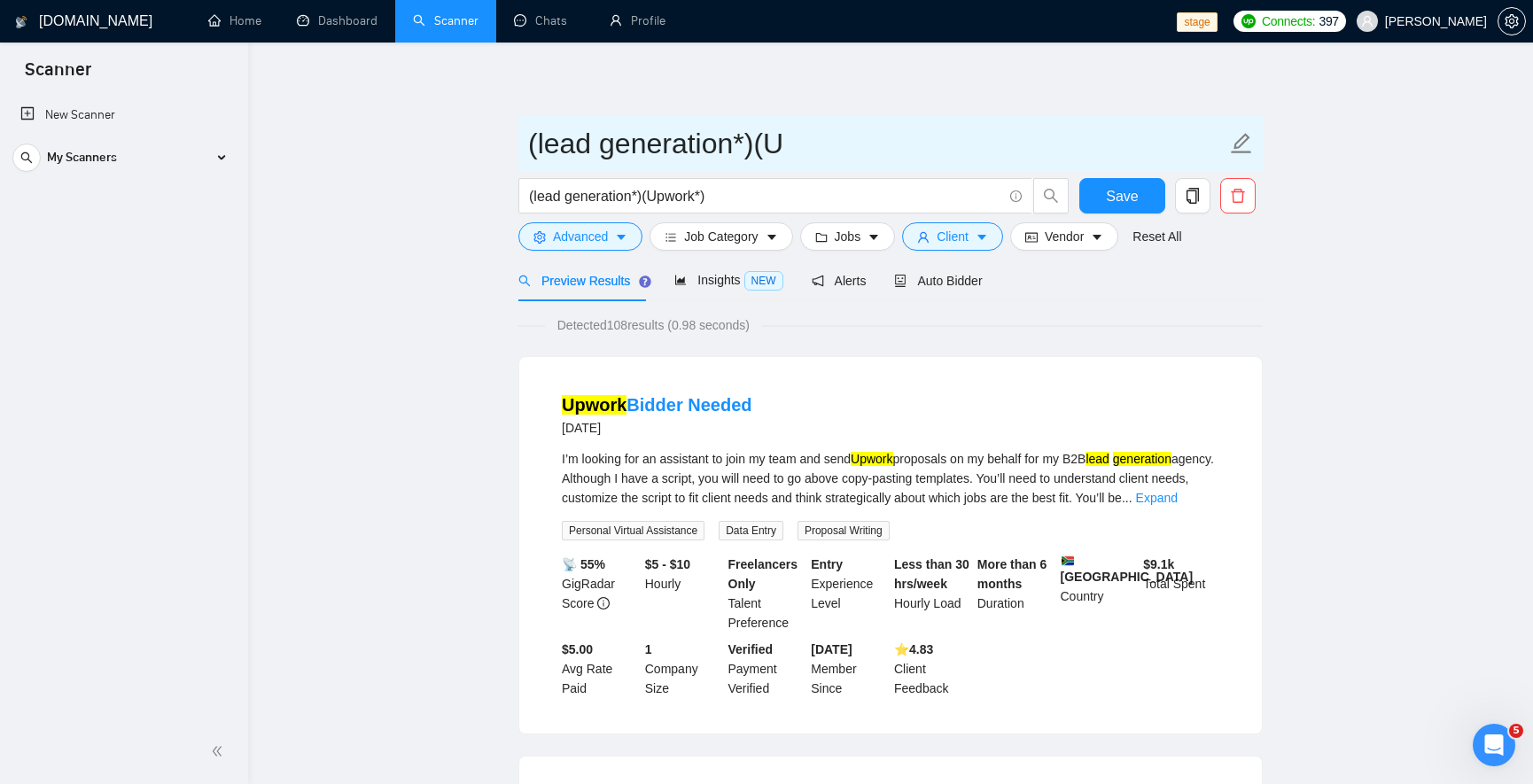
drag, startPoint x: 793, startPoint y: 154, endPoint x: 498, endPoint y: 141, distance: 295.3
drag, startPoint x: 652, startPoint y: 144, endPoint x: 415, endPoint y: 108, distance: 239.7
click at [759, 157] on input "Lead Generation" at bounding box center [877, 144] width 698 height 45
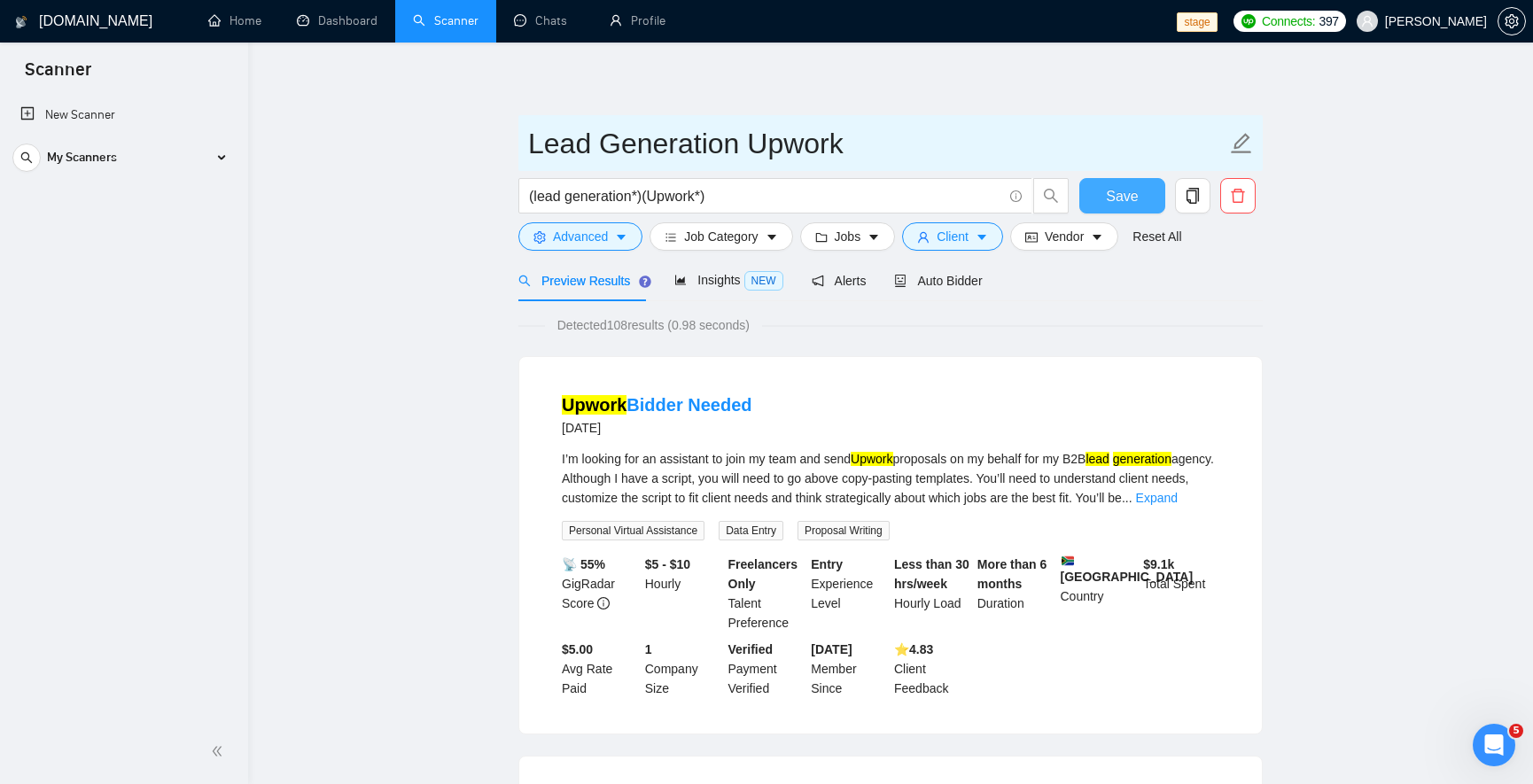
type input "Lead Generation Upwork"
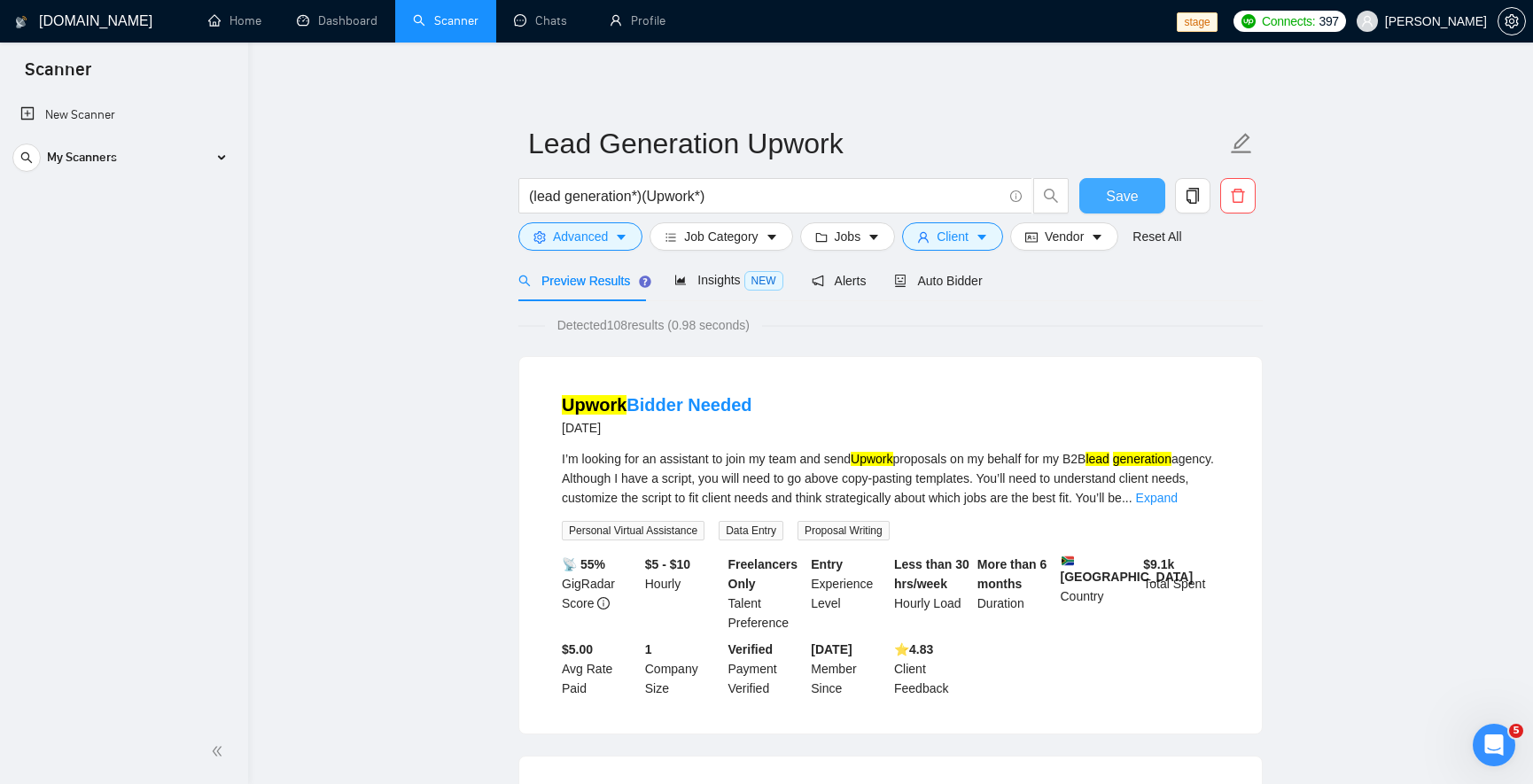
click at [1116, 205] on span "Save" at bounding box center [1121, 196] width 32 height 22
click at [124, 142] on div "My Scanners" at bounding box center [124, 157] width 223 height 35
click at [130, 189] on link "Lead Generation Upwork" at bounding box center [123, 199] width 168 height 35
click at [113, 213] on link "Lead Generation Upwork" at bounding box center [123, 199] width 168 height 35
click at [919, 275] on span "Auto Bidder" at bounding box center [938, 281] width 88 height 15
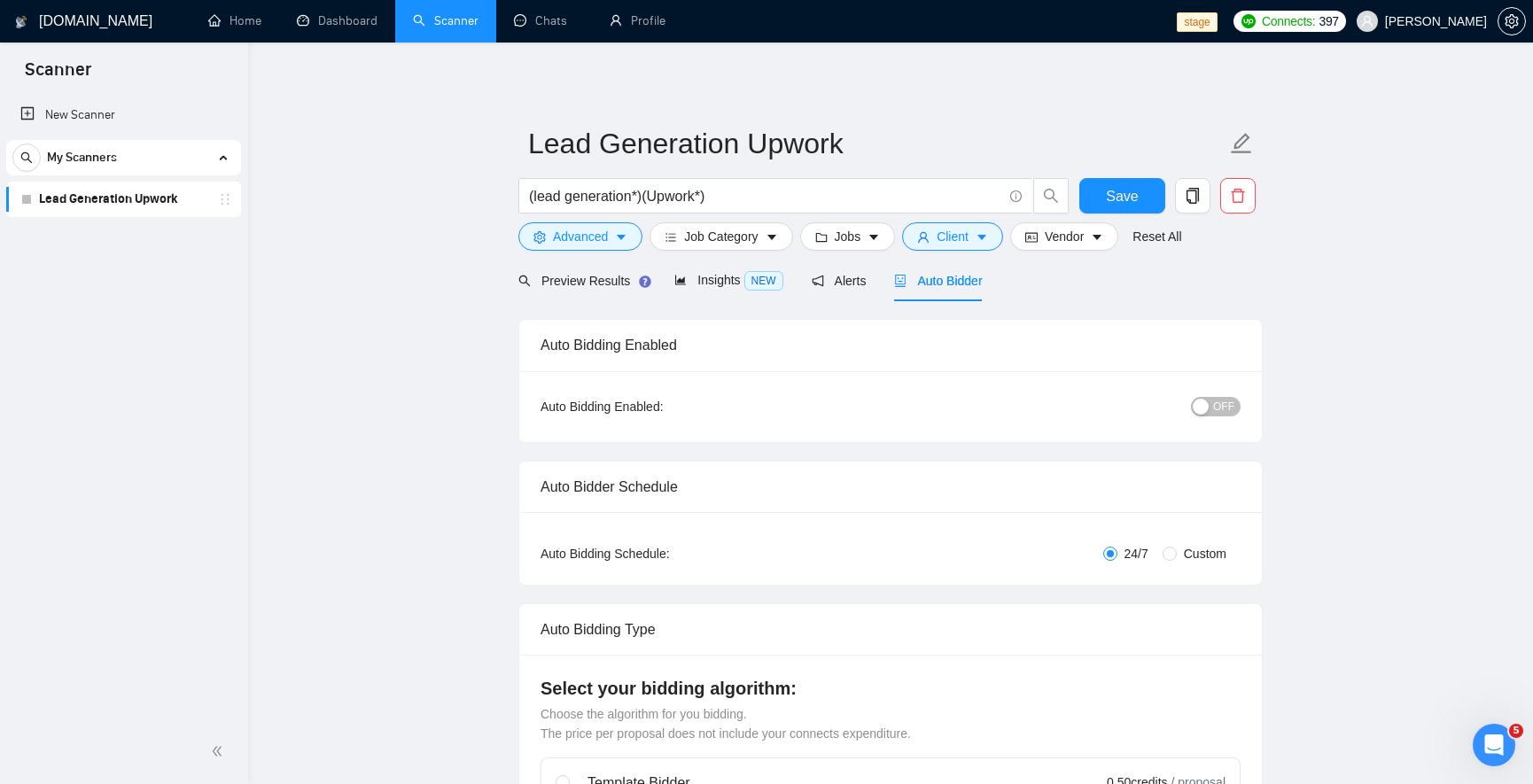
click at [1216, 426] on div "Auto Bidding Enabled: OFF" at bounding box center [890, 407] width 742 height 71
click at [1218, 421] on div "Auto Bidding Enabled: OFF" at bounding box center [890, 407] width 742 height 71
click at [1219, 410] on span "OFF" at bounding box center [1223, 406] width 21 height 19
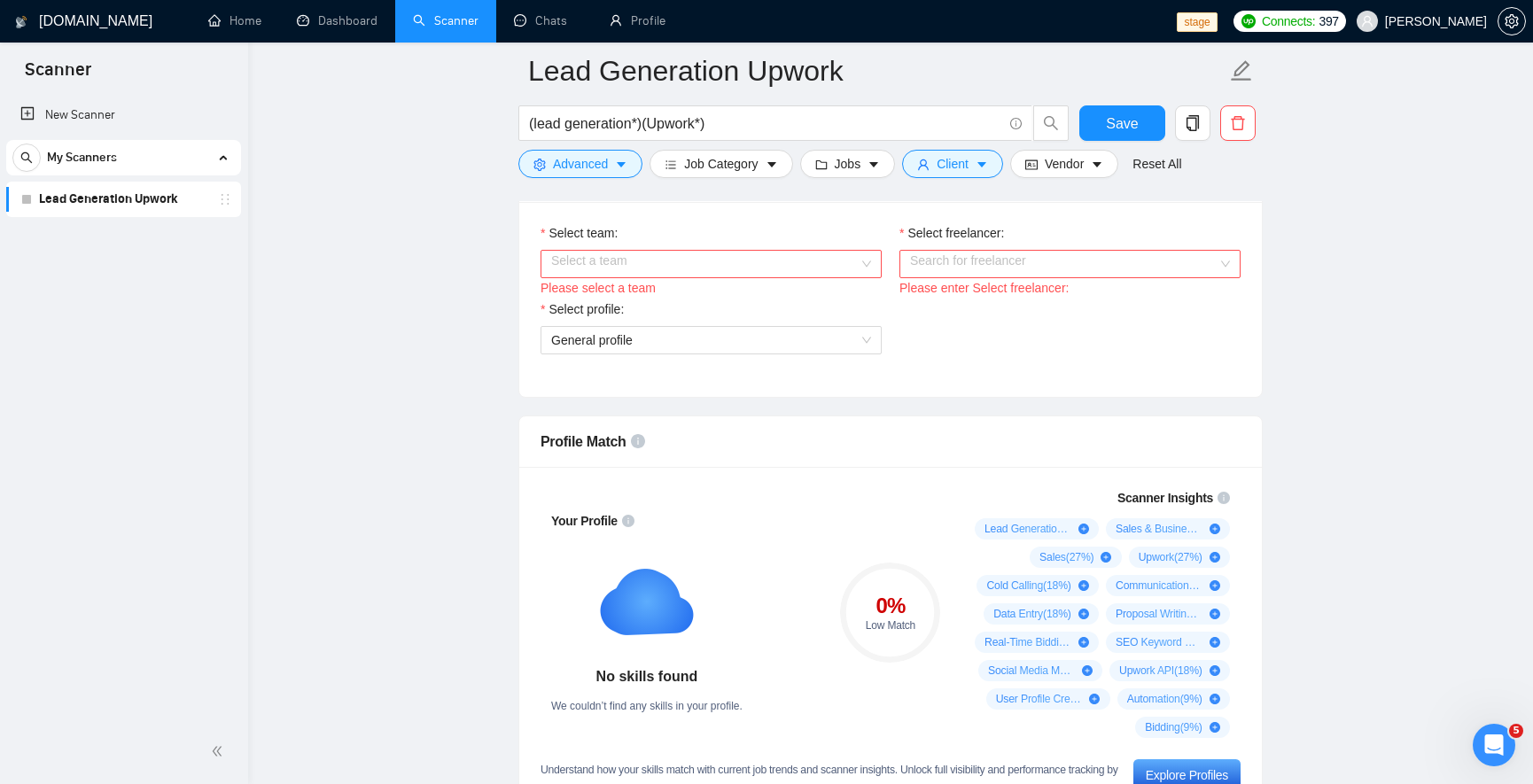
scroll to position [957, 0]
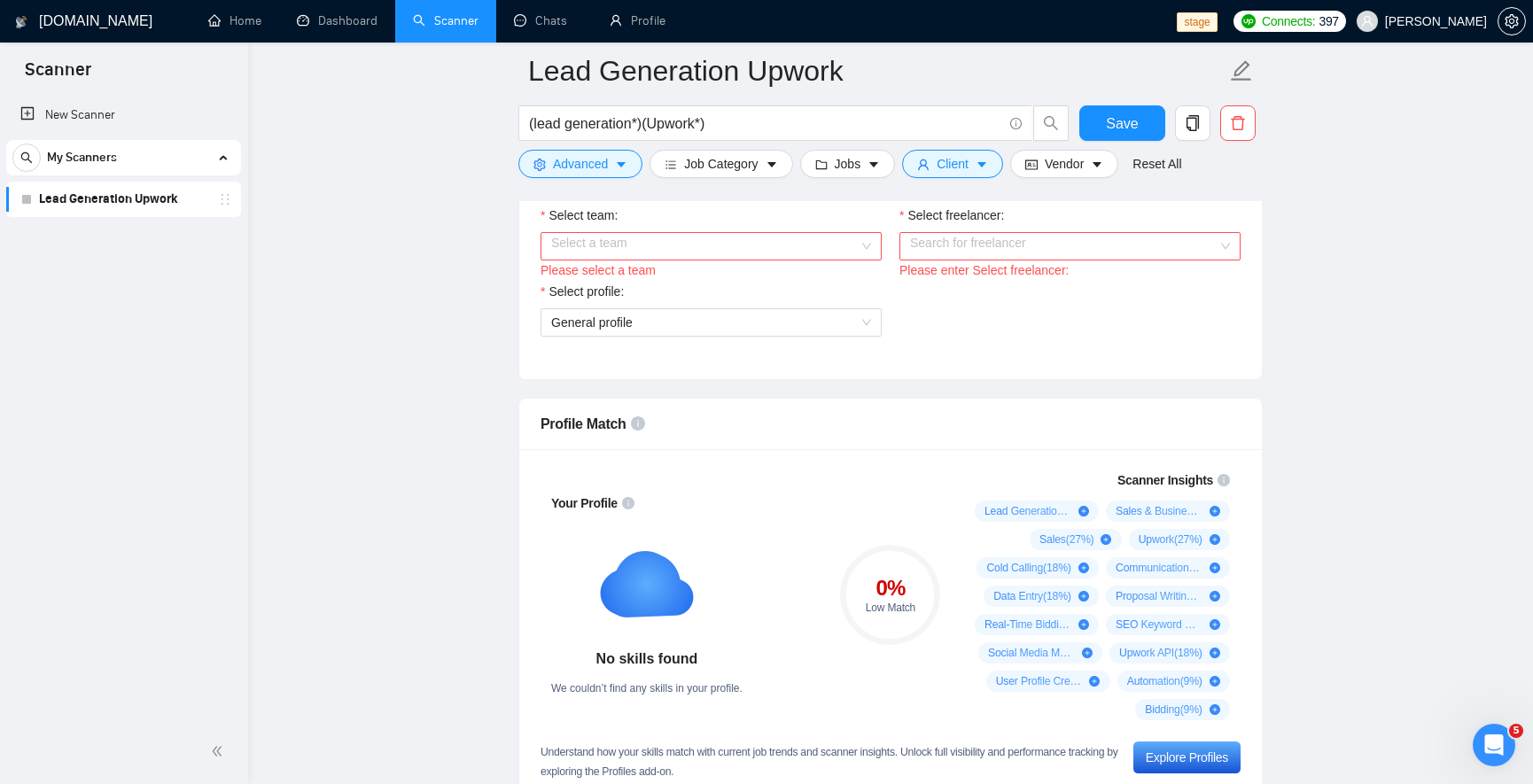
click at [604, 250] on input "Select team:" at bounding box center [704, 245] width 307 height 26
click at [610, 285] on div "World Class Freelancers" at bounding box center [710, 278] width 320 height 19
click at [973, 225] on div "Select freelancer:" at bounding box center [1070, 218] width 341 height 26
click at [982, 242] on input "Select freelancer:" at bounding box center [1063, 245] width 307 height 26
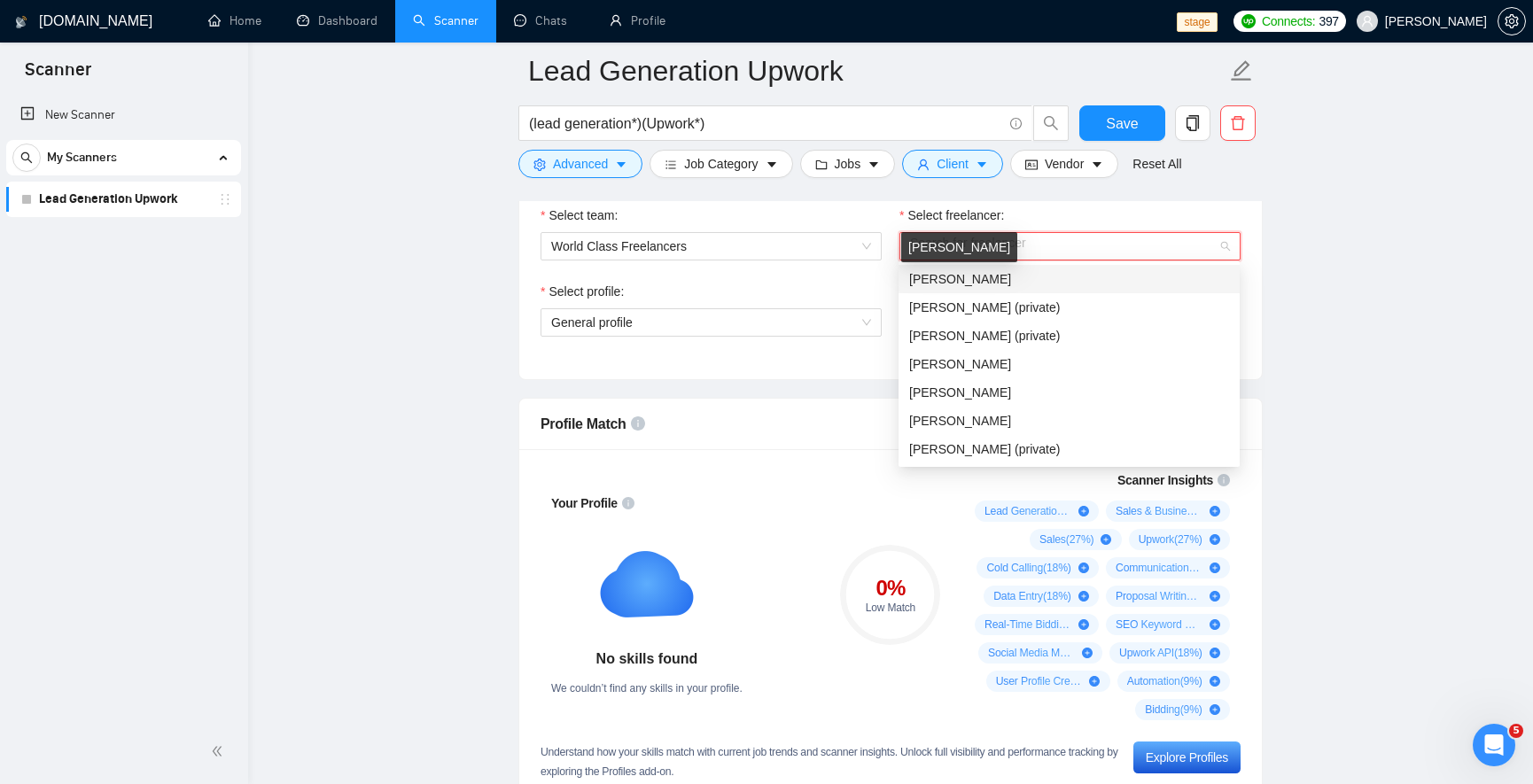
click at [961, 275] on span "[PERSON_NAME]" at bounding box center [960, 279] width 102 height 15
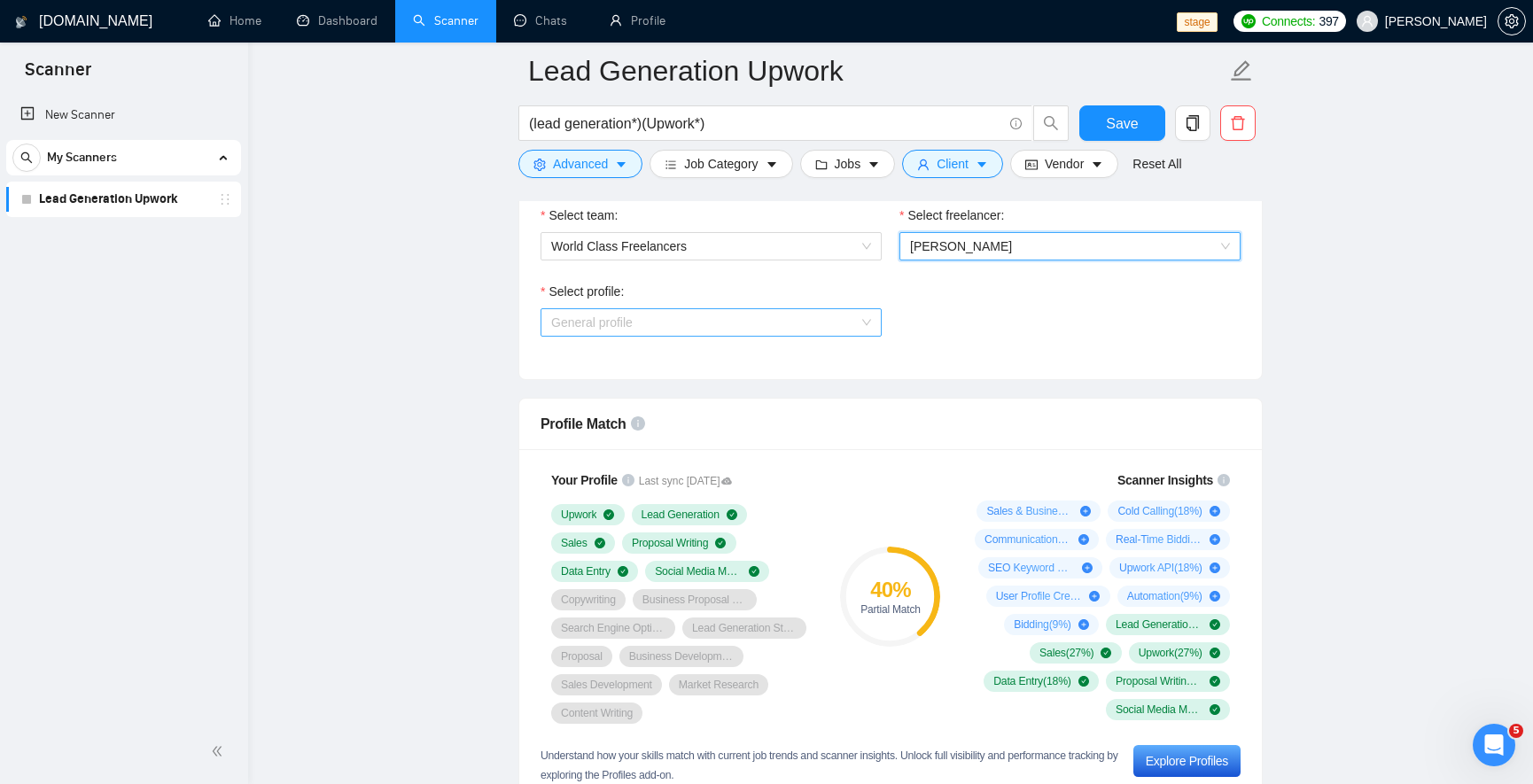
click at [684, 310] on span "General profile" at bounding box center [711, 322] width 320 height 26
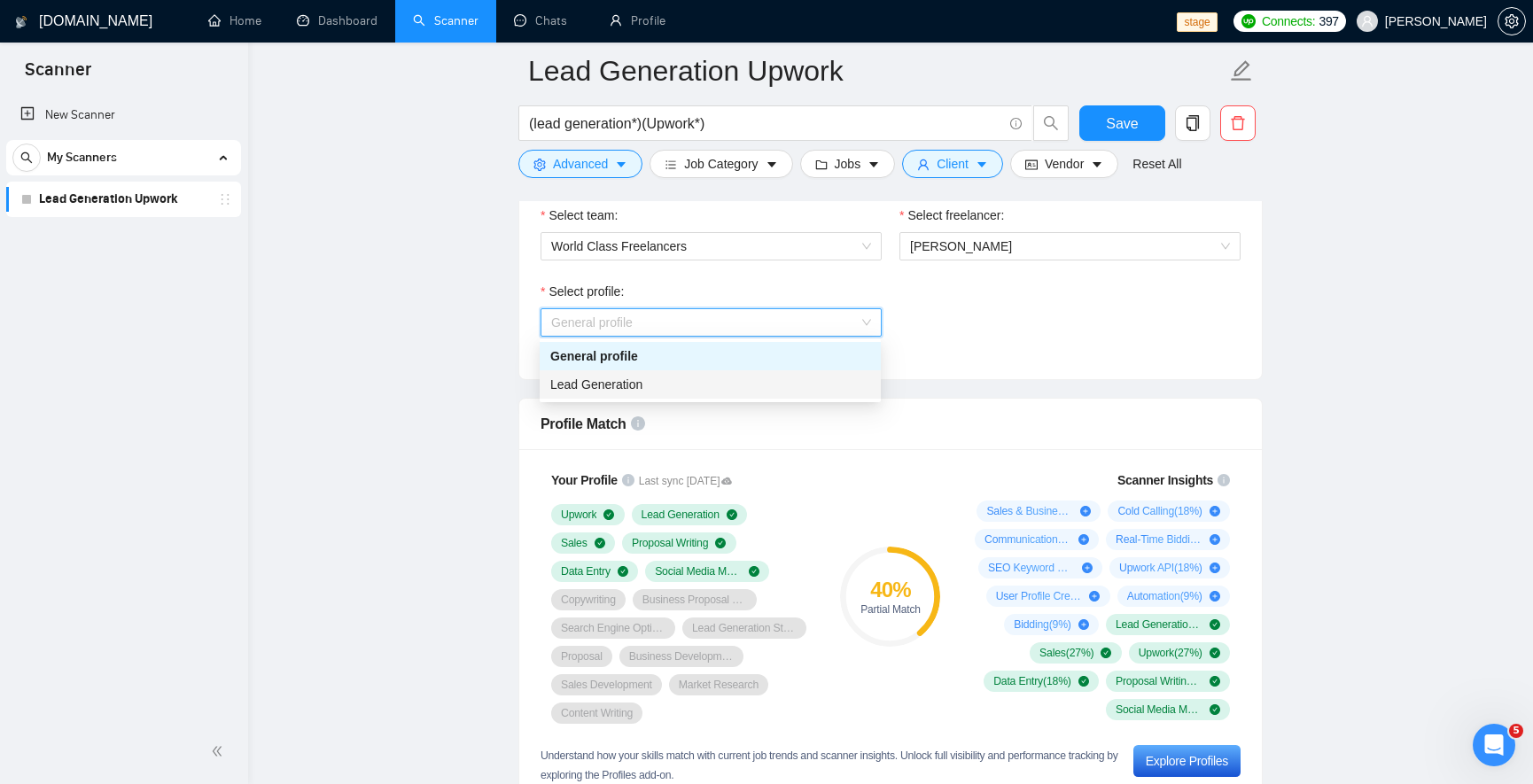
click at [637, 377] on span "Lead Generation" at bounding box center [595, 384] width 92 height 15
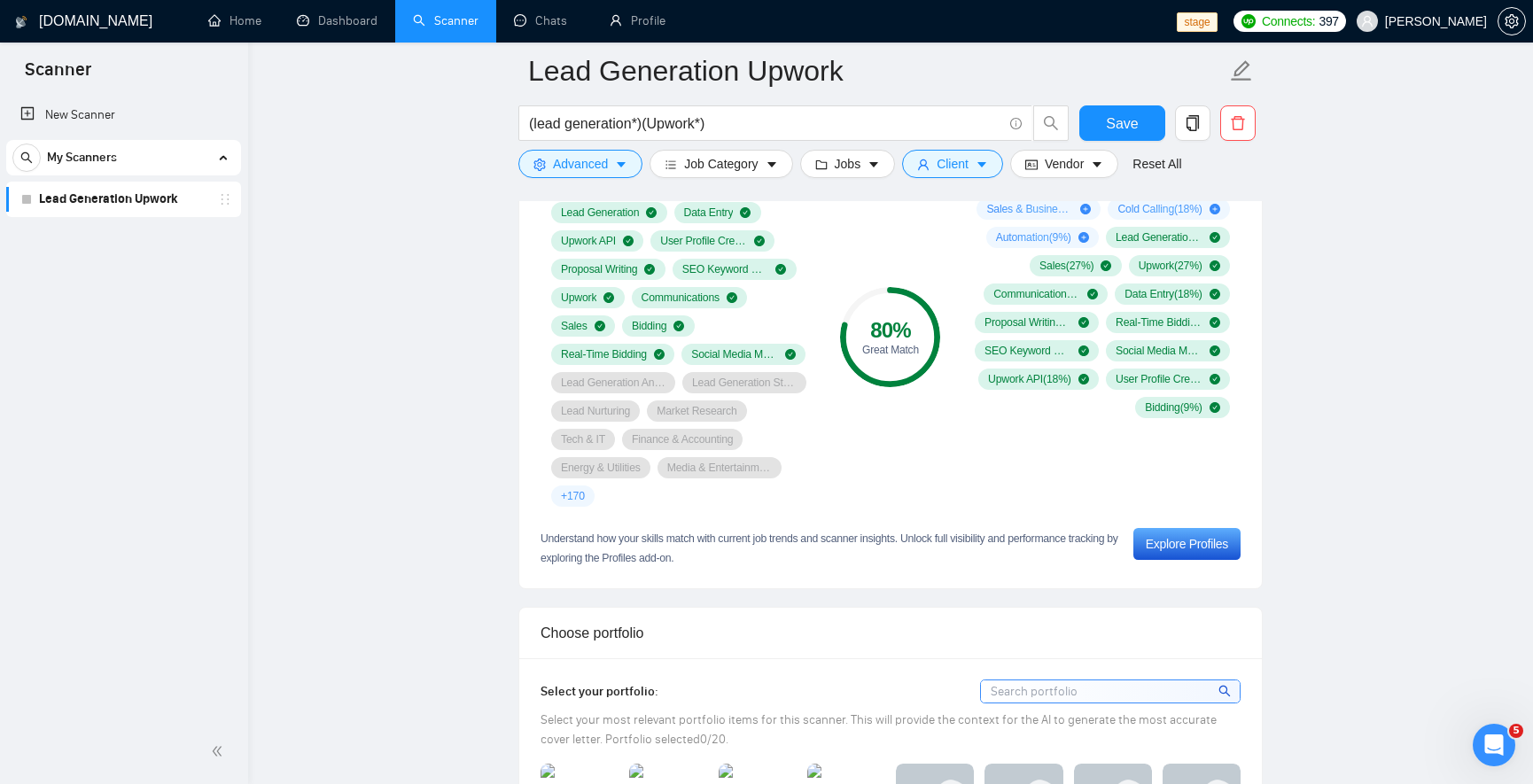
scroll to position [1594, 0]
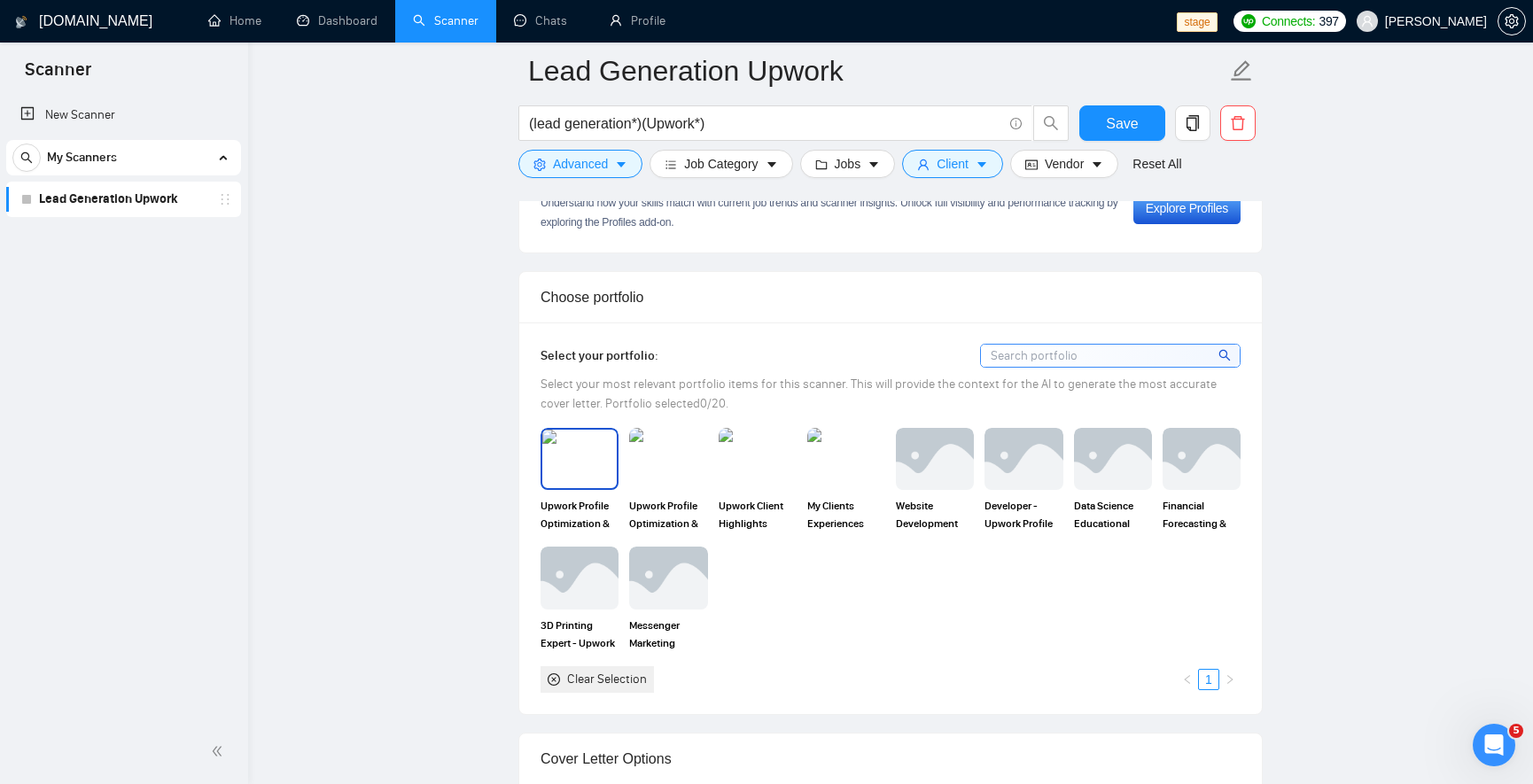
click at [561, 469] on img at bounding box center [580, 459] width 75 height 58
click at [685, 463] on img at bounding box center [668, 459] width 75 height 58
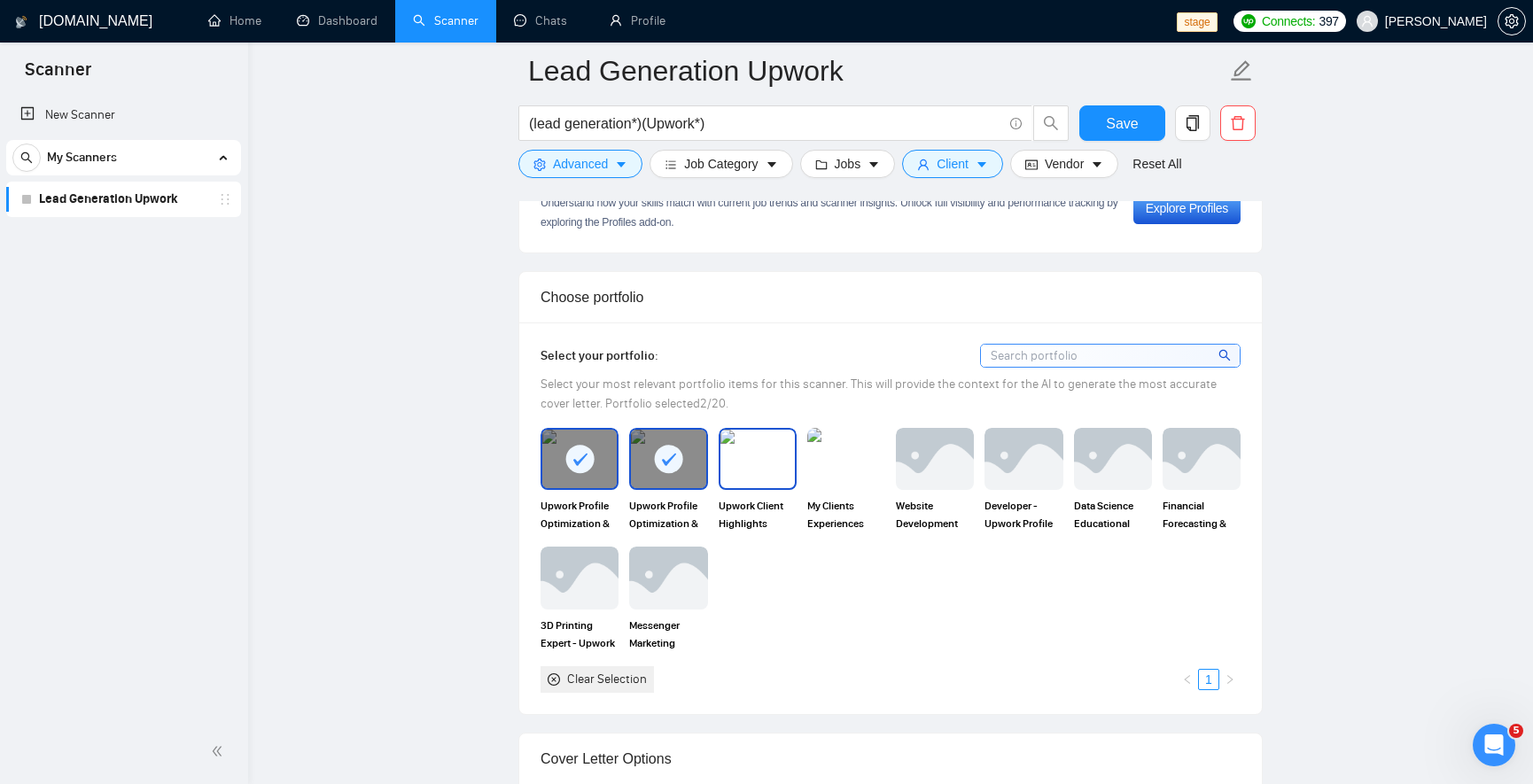
click at [722, 465] on img at bounding box center [758, 459] width 75 height 58
click at [807, 460] on img at bounding box center [846, 459] width 78 height 62
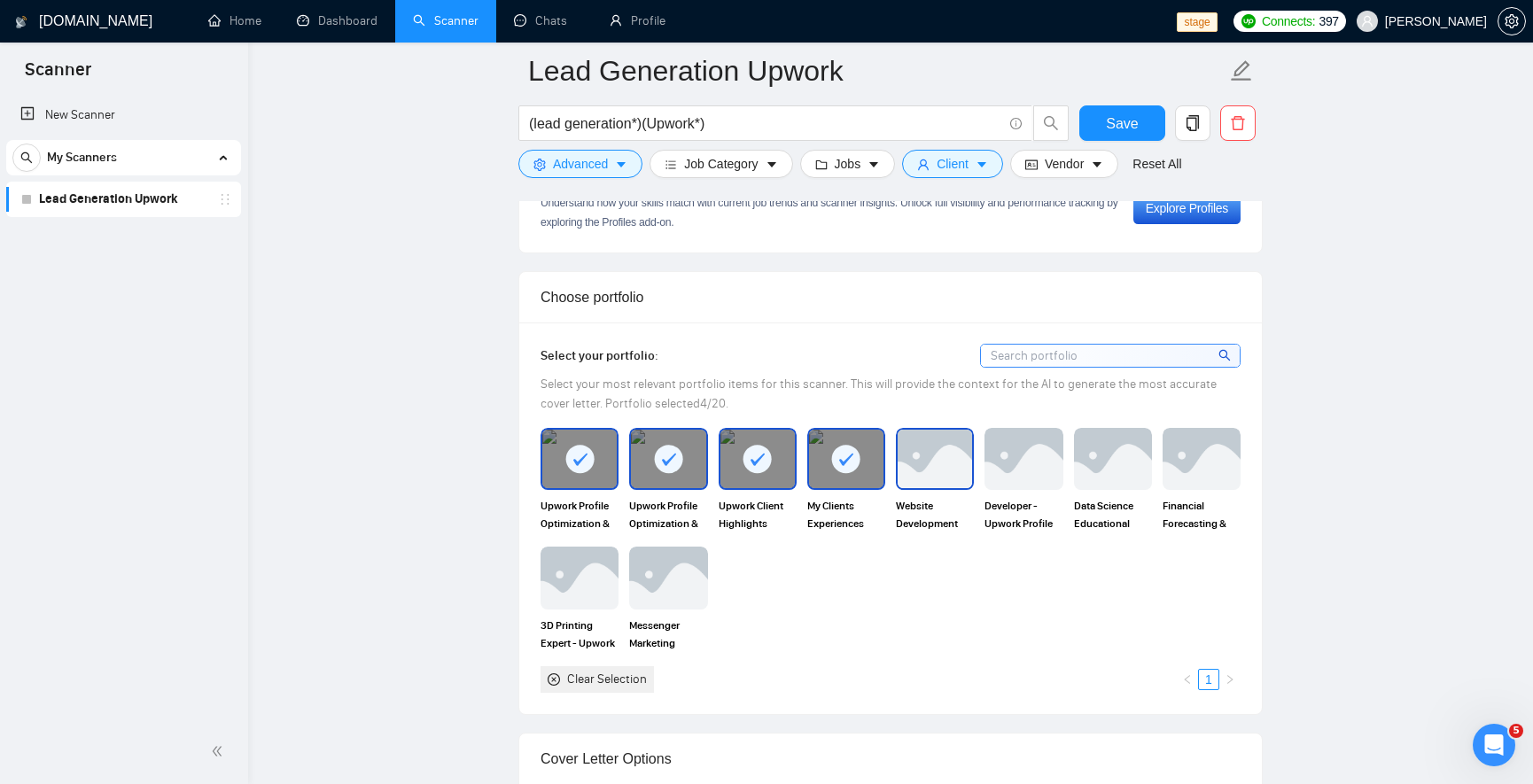
click at [906, 457] on img at bounding box center [935, 459] width 75 height 58
click at [906, 457] on div at bounding box center [935, 459] width 75 height 58
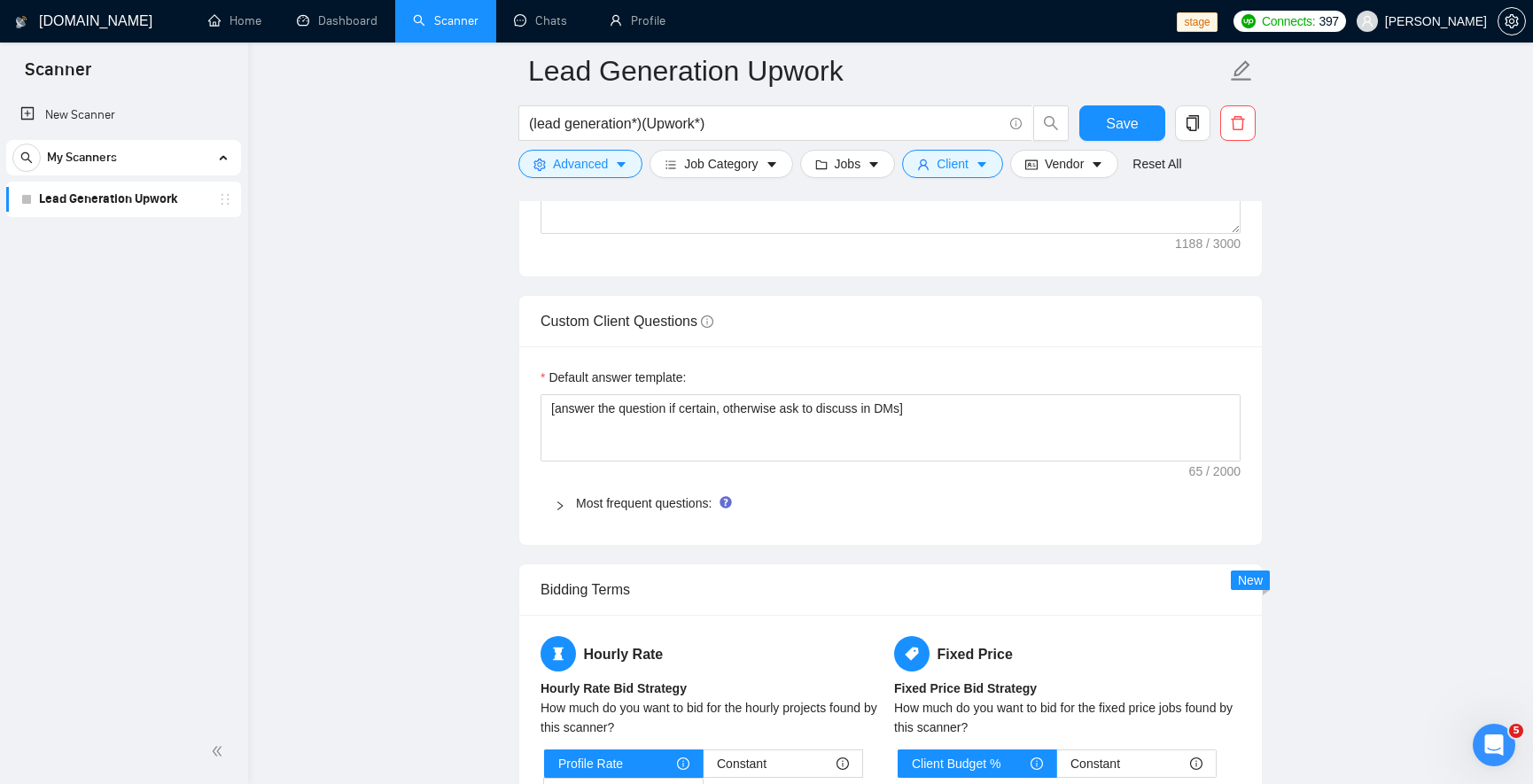
scroll to position [2657, 0]
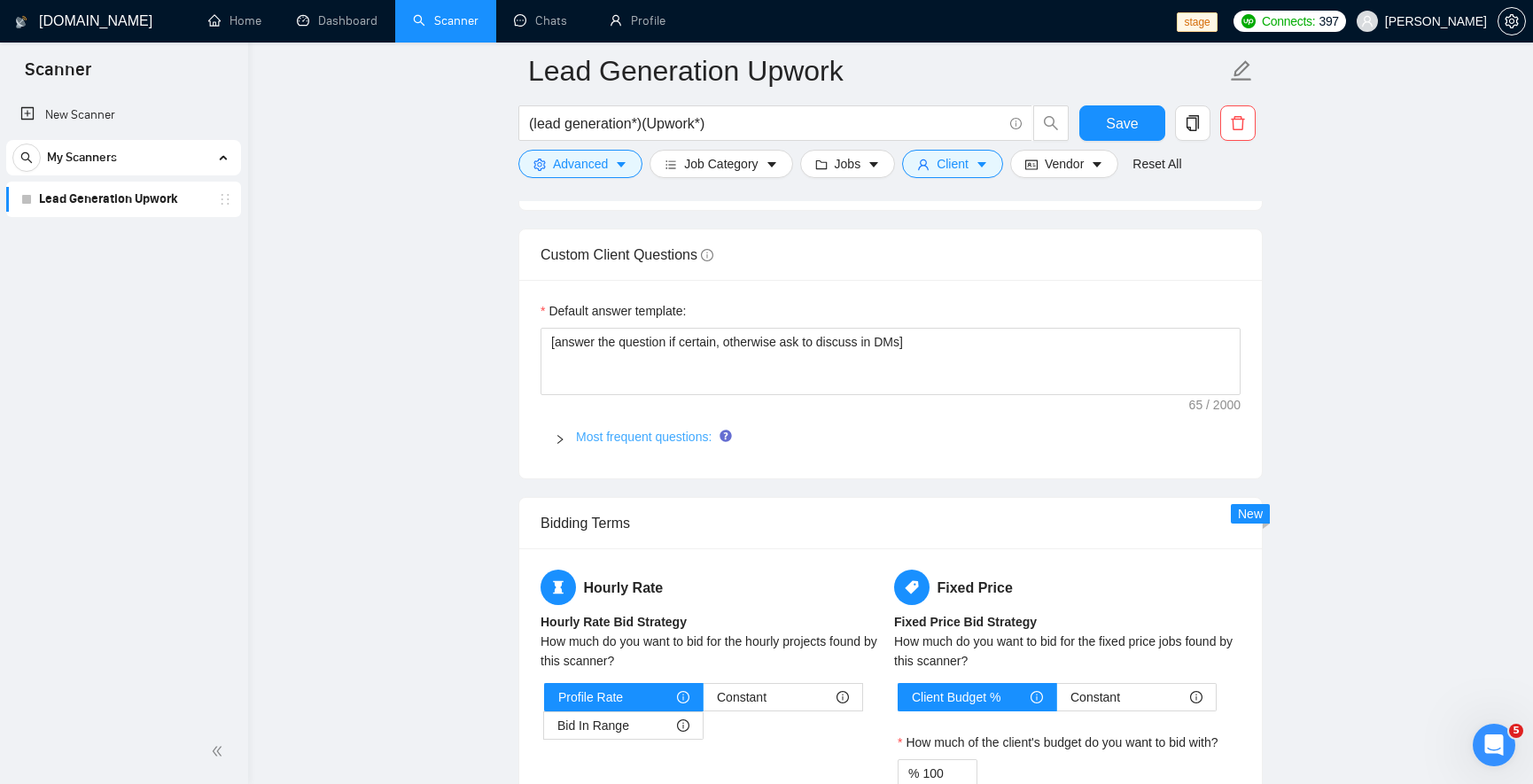
click at [638, 436] on link "Most frequent questions:" at bounding box center [643, 437] width 135 height 15
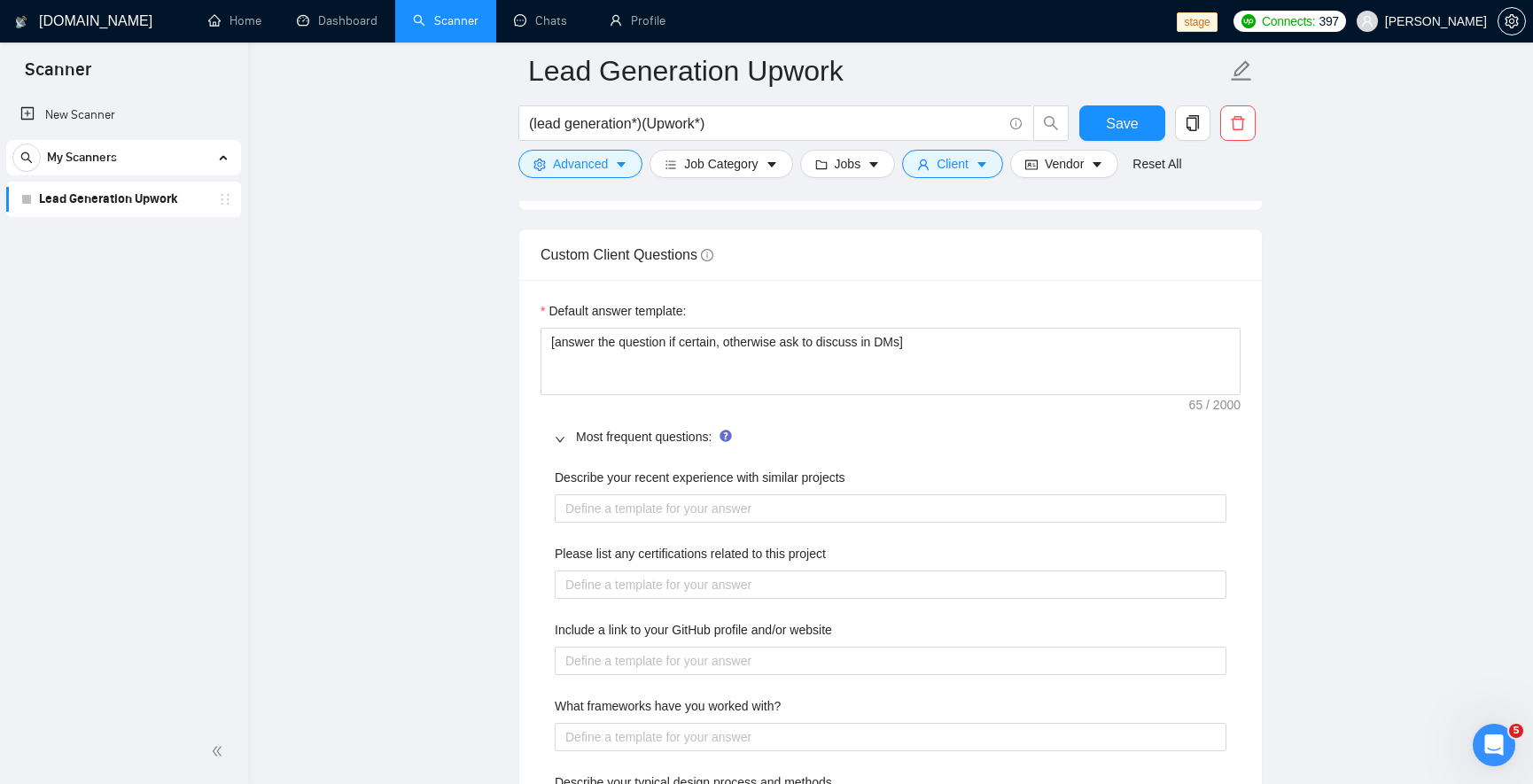
click at [665, 515] on projects "Describe your recent experience with similar projects" at bounding box center [890, 508] width 672 height 28
type projects "7"
type projects "7 y"
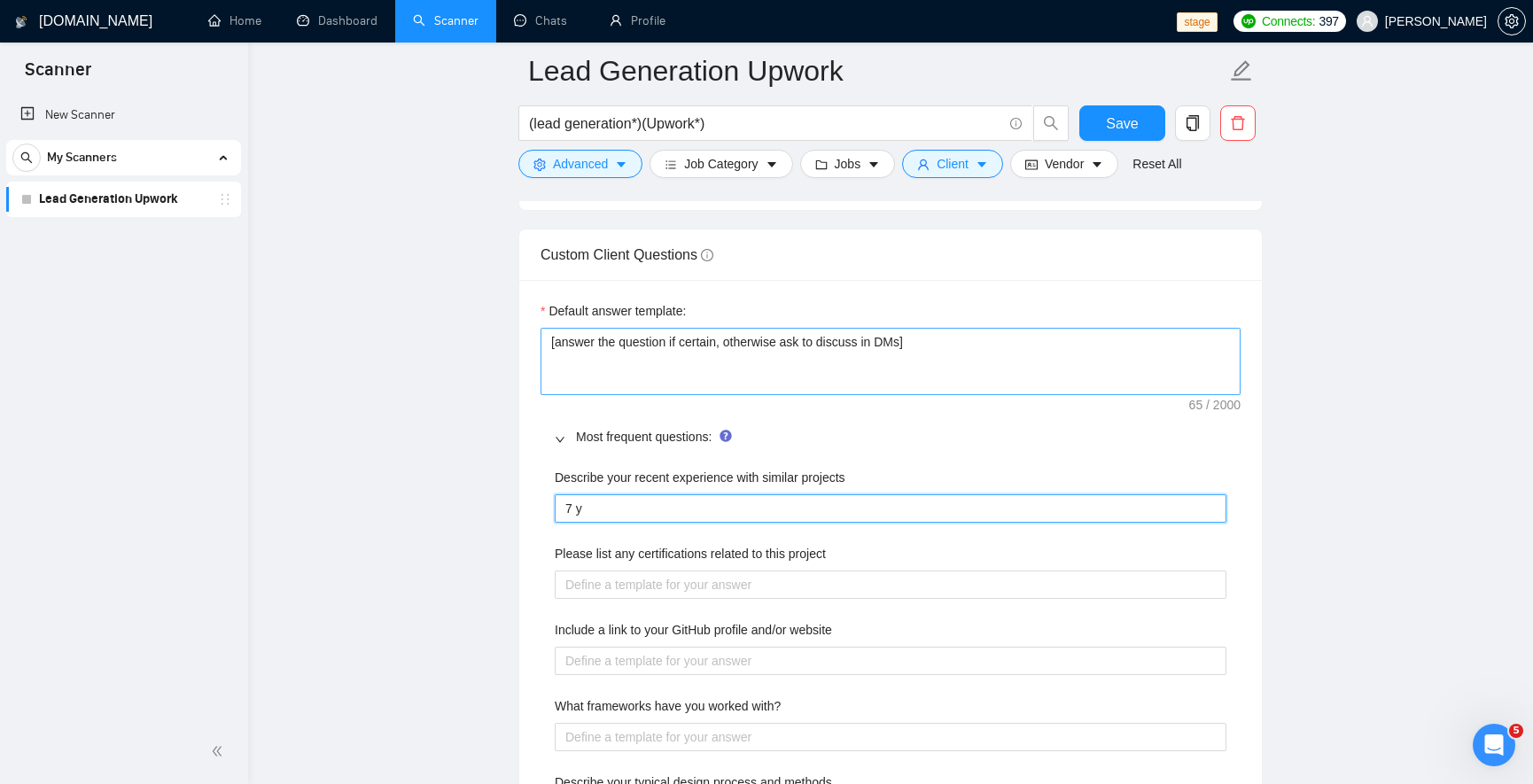
type projects "7 ye"
type projects "7 yea"
type projects "7 year"
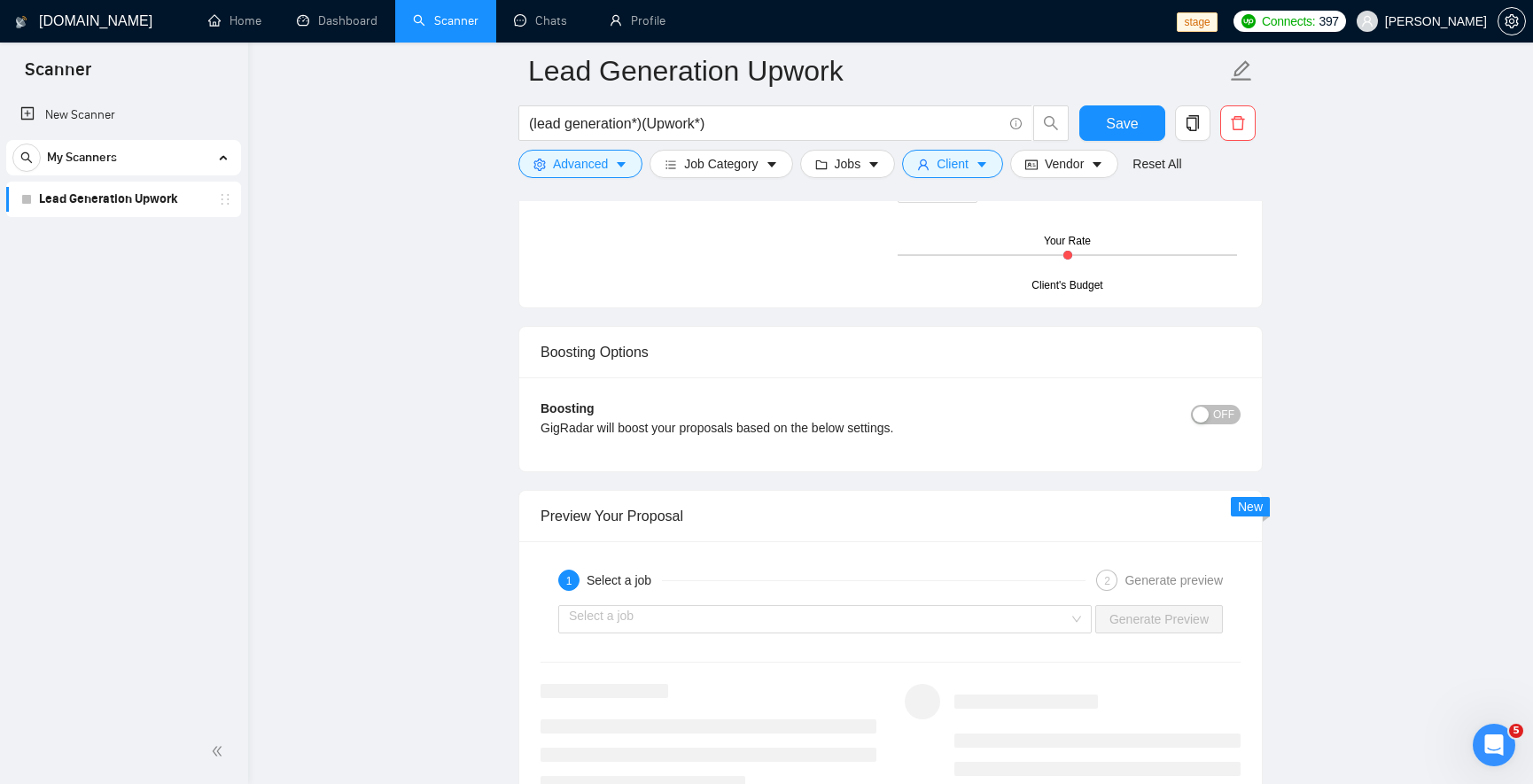
scroll to position [4039, 0]
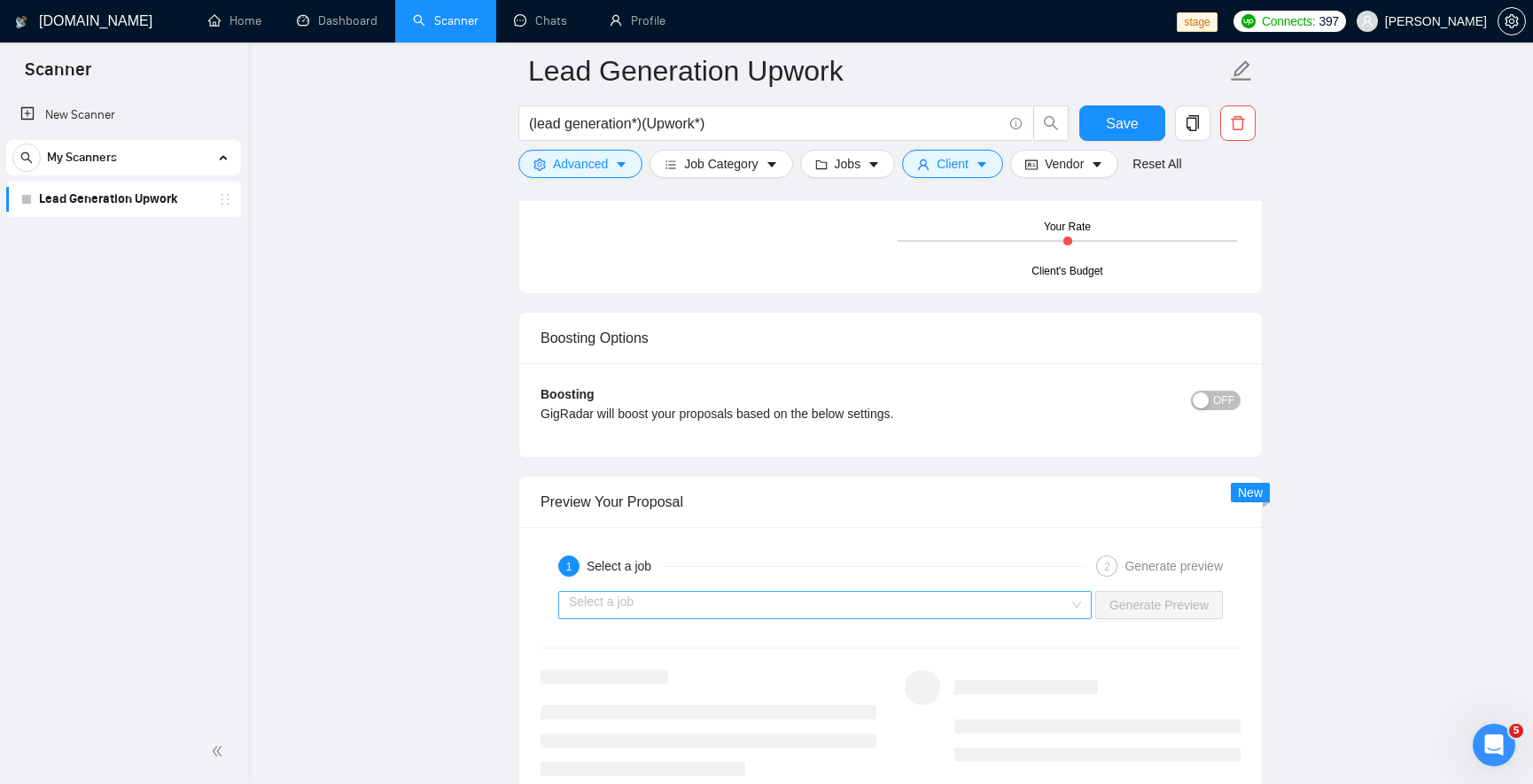
type projects "7 years"
click at [788, 596] on input "search" at bounding box center [819, 604] width 500 height 26
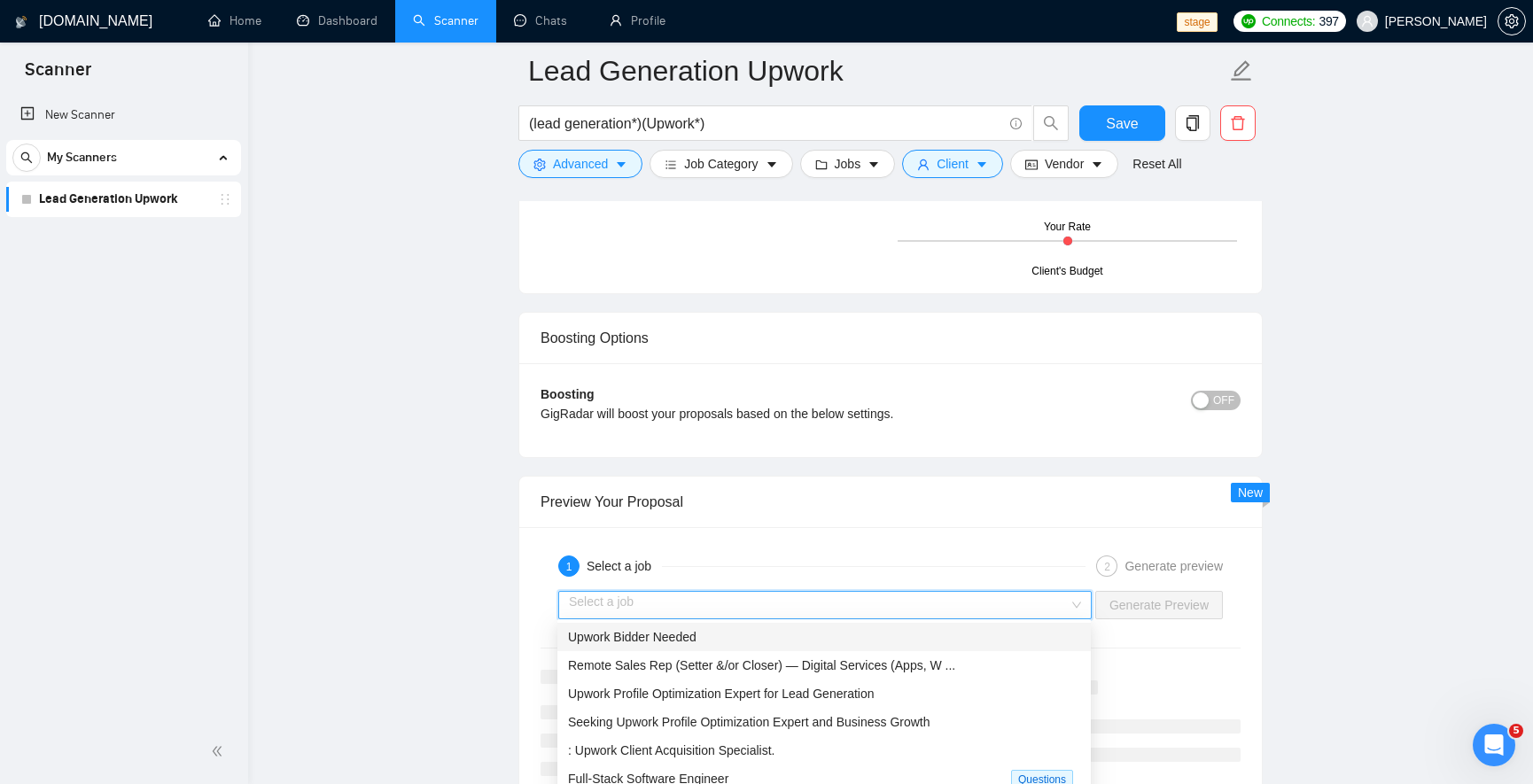
scroll to position [4145, 0]
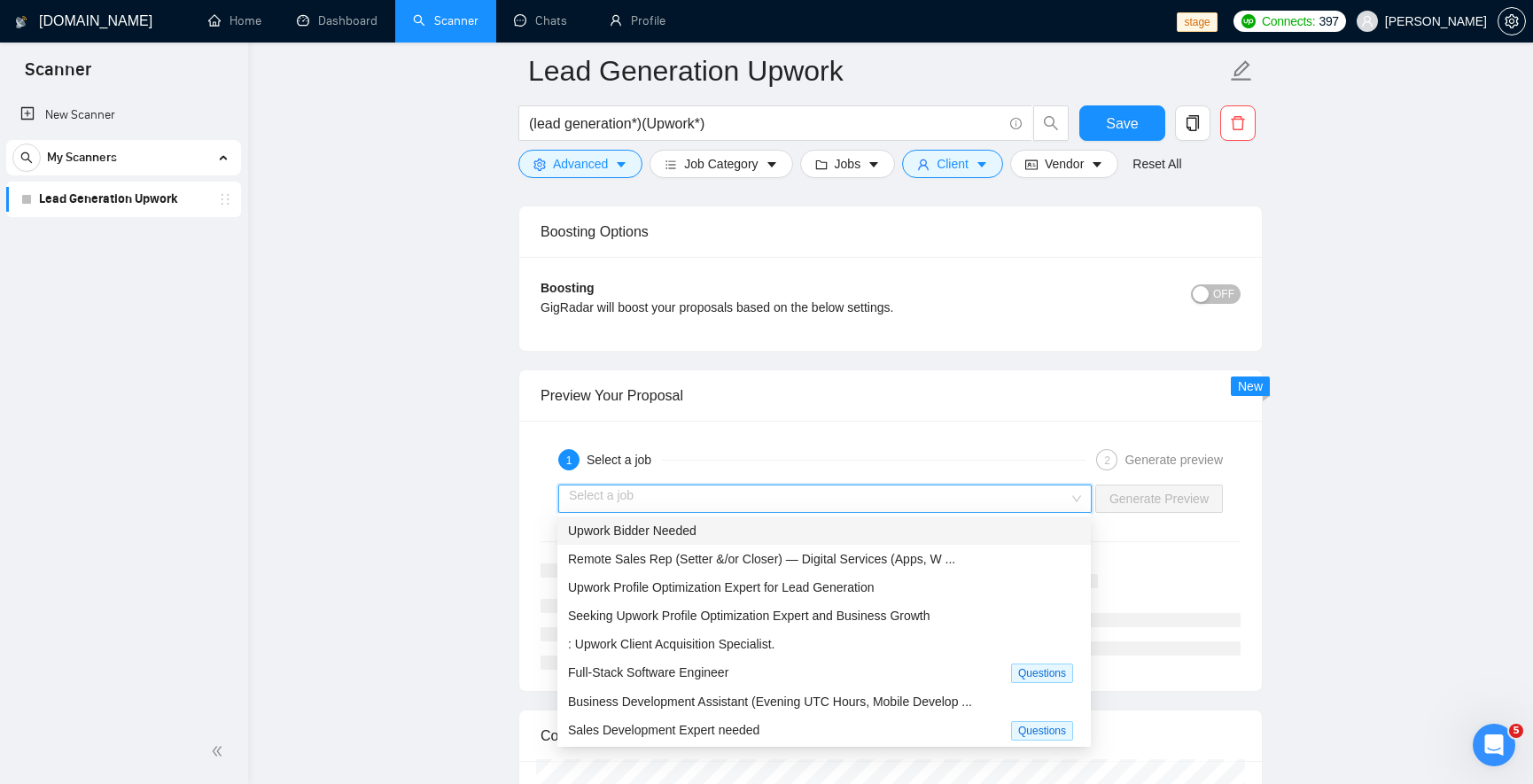
click at [727, 541] on div "Upwork Bidder Needed" at bounding box center [823, 530] width 533 height 28
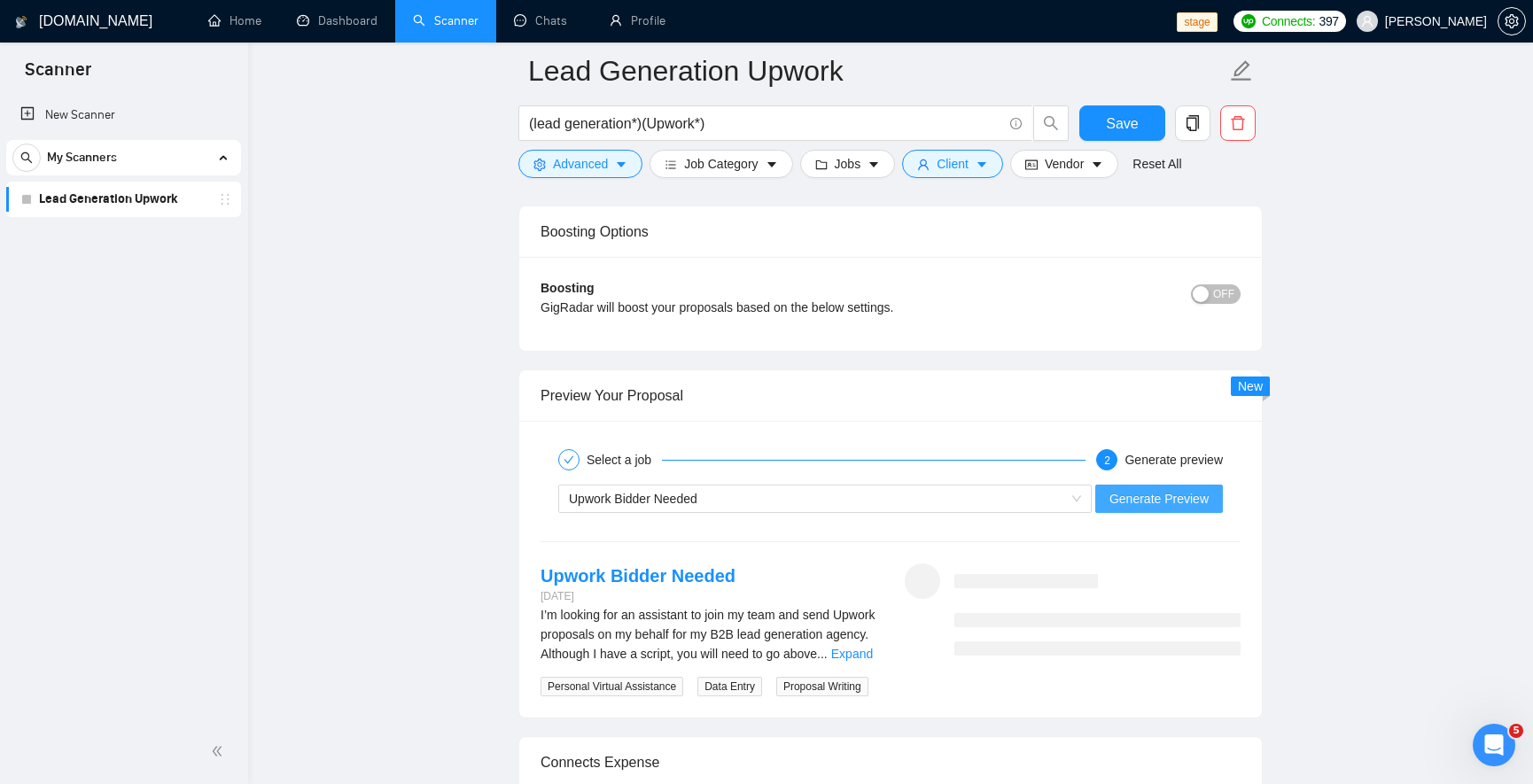
click at [1158, 507] on button "Generate Preview" at bounding box center [1159, 498] width 127 height 28
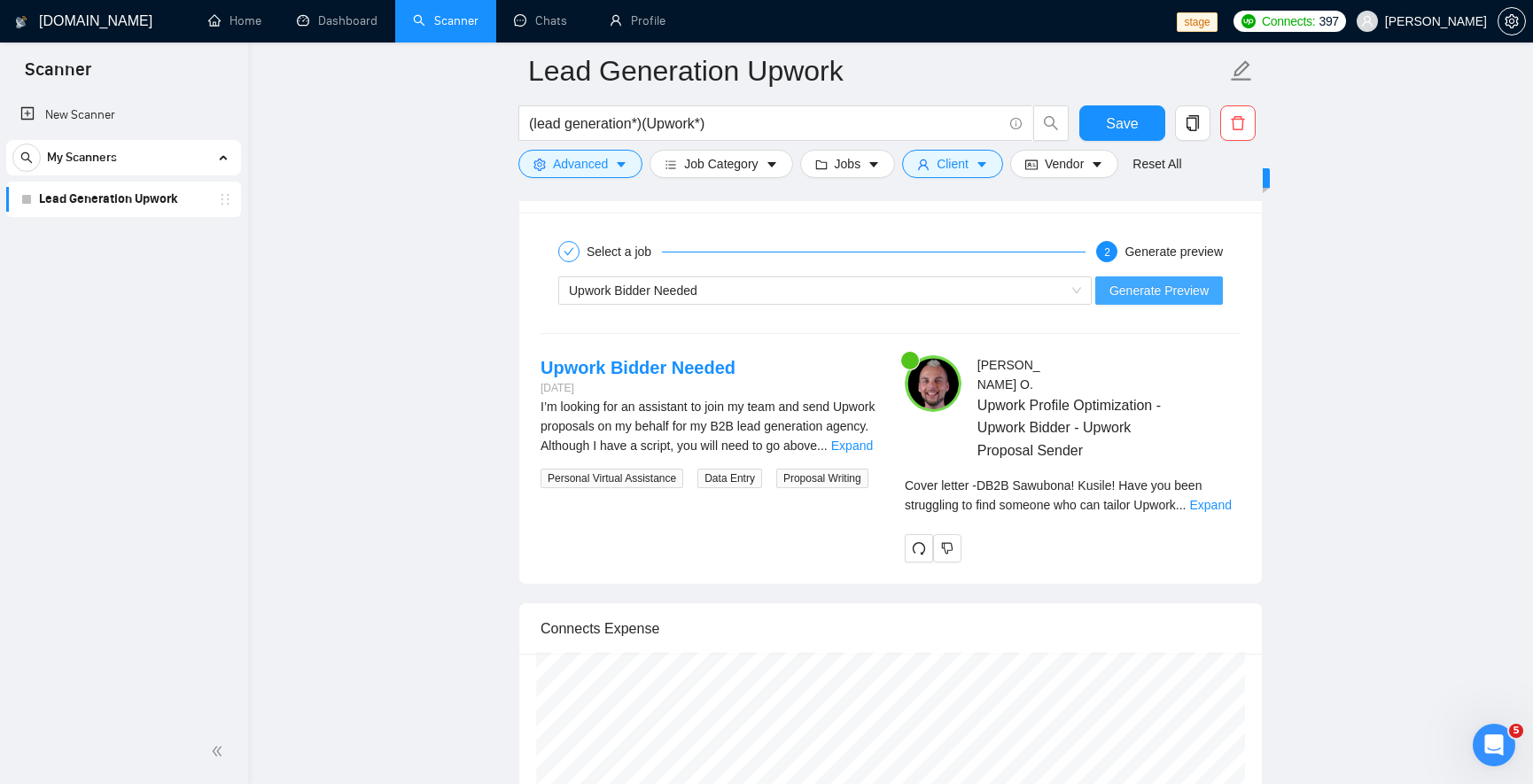
scroll to position [4358, 0]
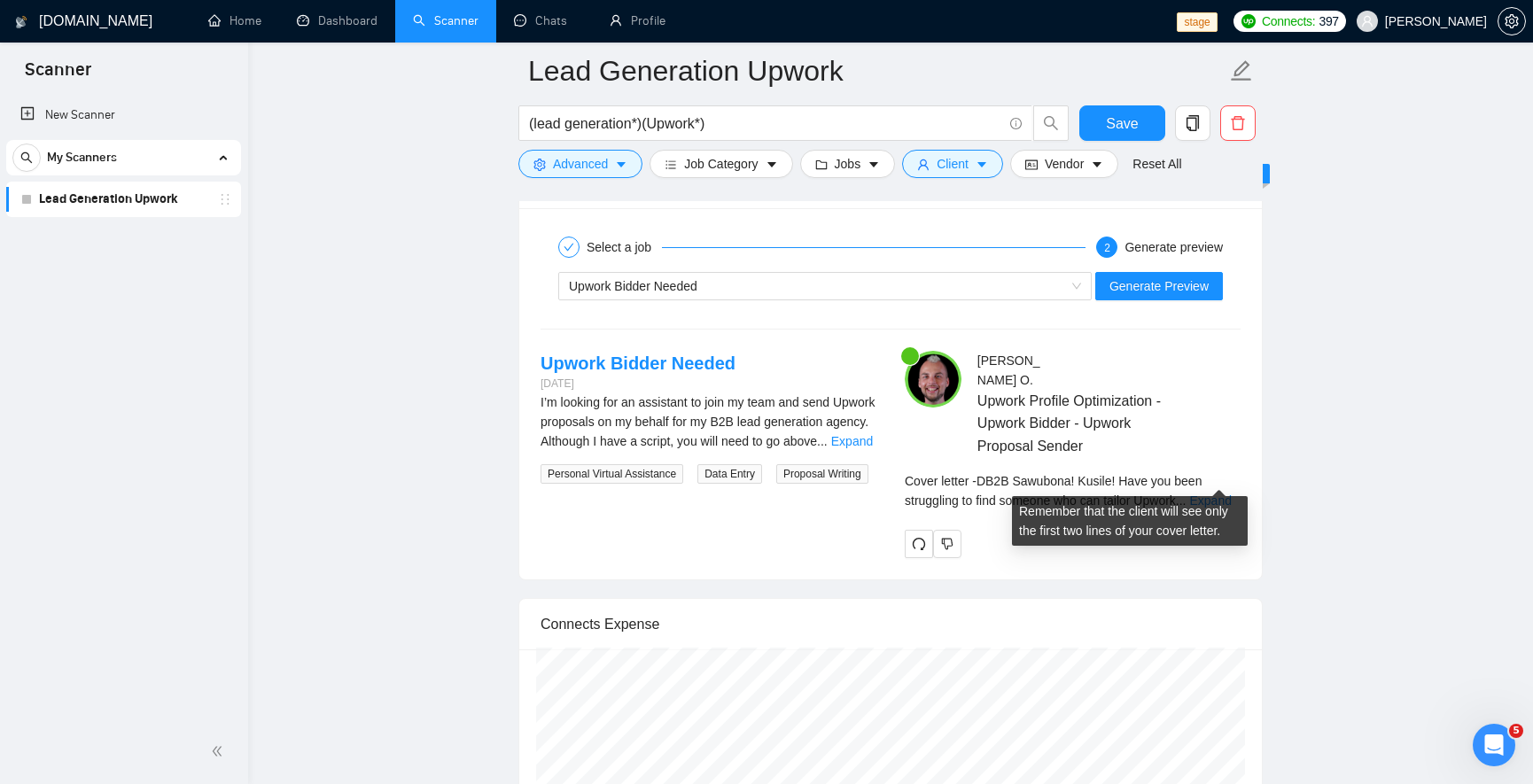
click at [1183, 493] on span "..." at bounding box center [1181, 501] width 11 height 15
click at [1199, 493] on link "Expand" at bounding box center [1210, 501] width 42 height 15
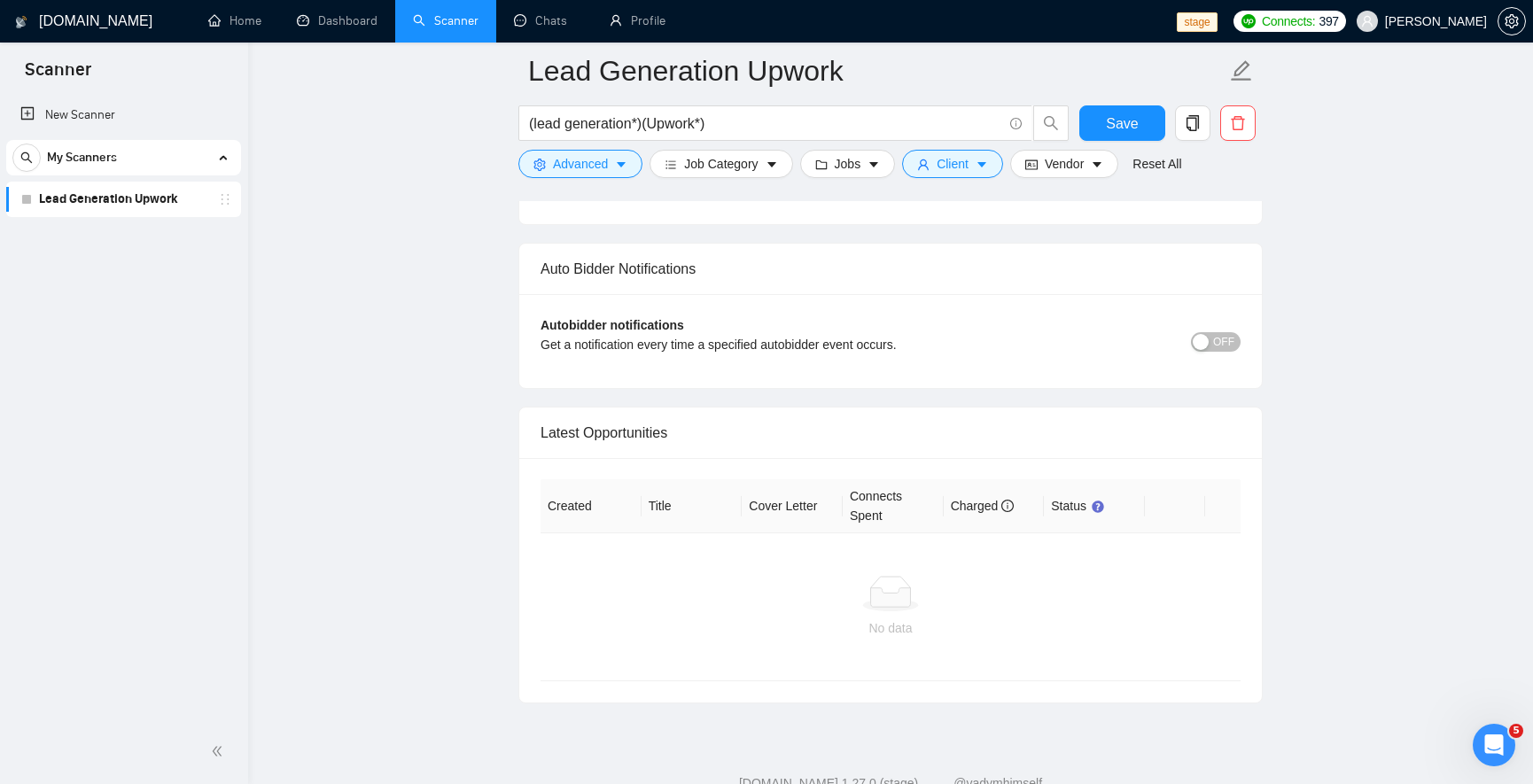
scroll to position [5640, 0]
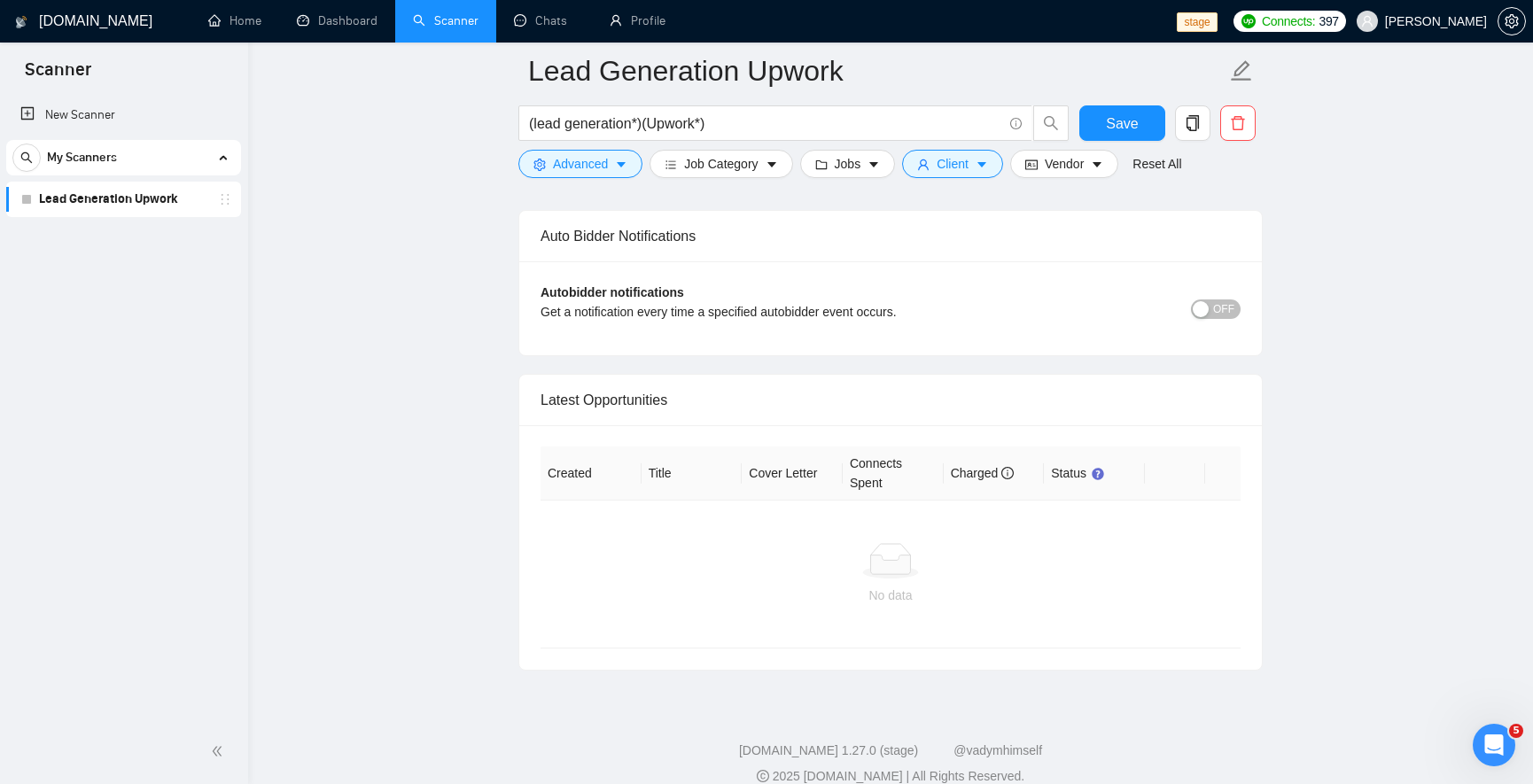
click at [1219, 283] on div "Autobidder notifications Get a notification every time a specified autobidder e…" at bounding box center [891, 308] width 700 height 52
click at [1219, 300] on span "OFF" at bounding box center [1223, 309] width 21 height 19
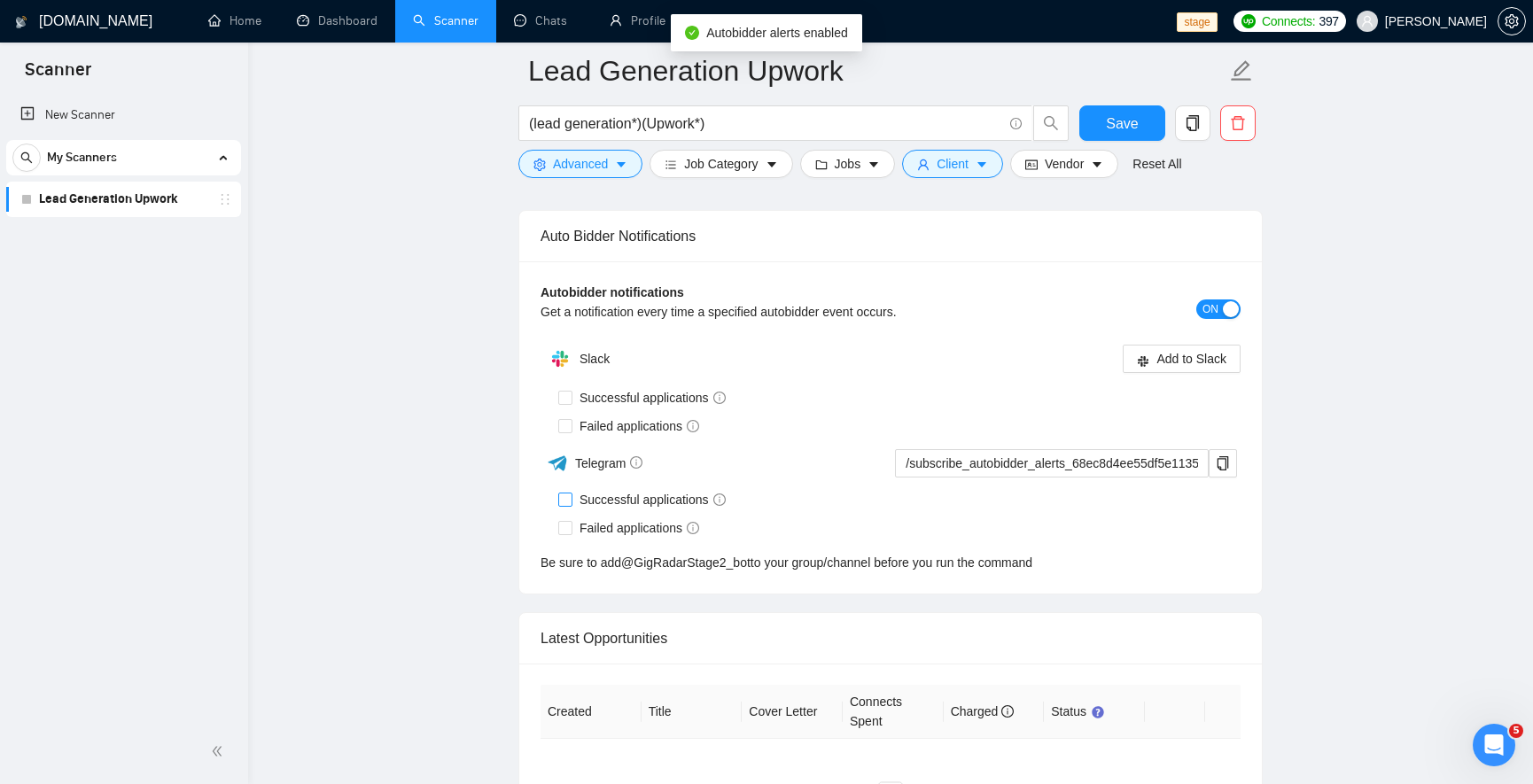
click at [648, 518] on span "Failed applications" at bounding box center [639, 527] width 134 height 19
click at [571, 521] on input "Failed applications" at bounding box center [564, 527] width 13 height 13
checkbox input "true"
click at [568, 352] on div "Slack" at bounding box center [715, 358] width 350 height 35
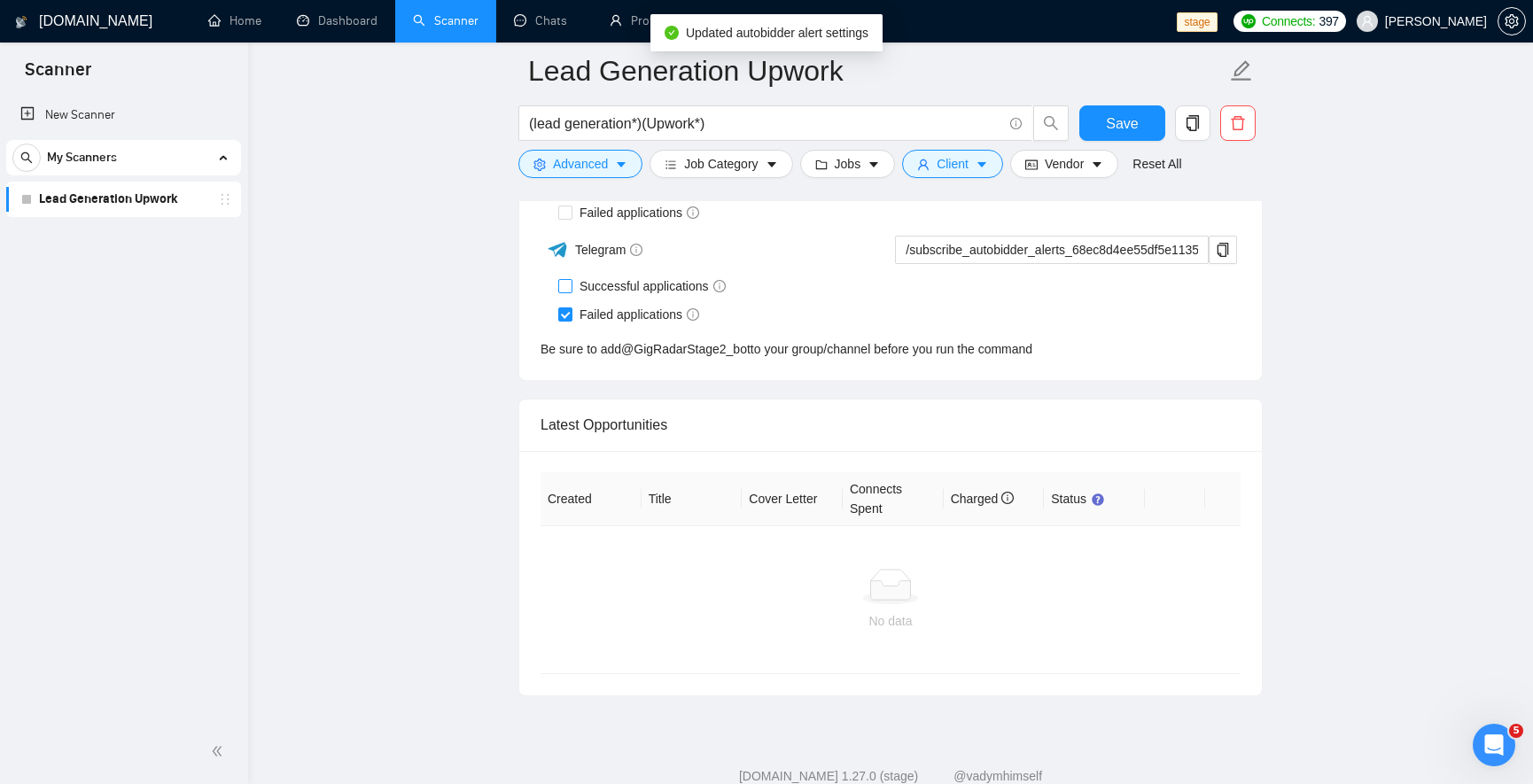
click at [562, 526] on div "No data" at bounding box center [891, 600] width 700 height 147
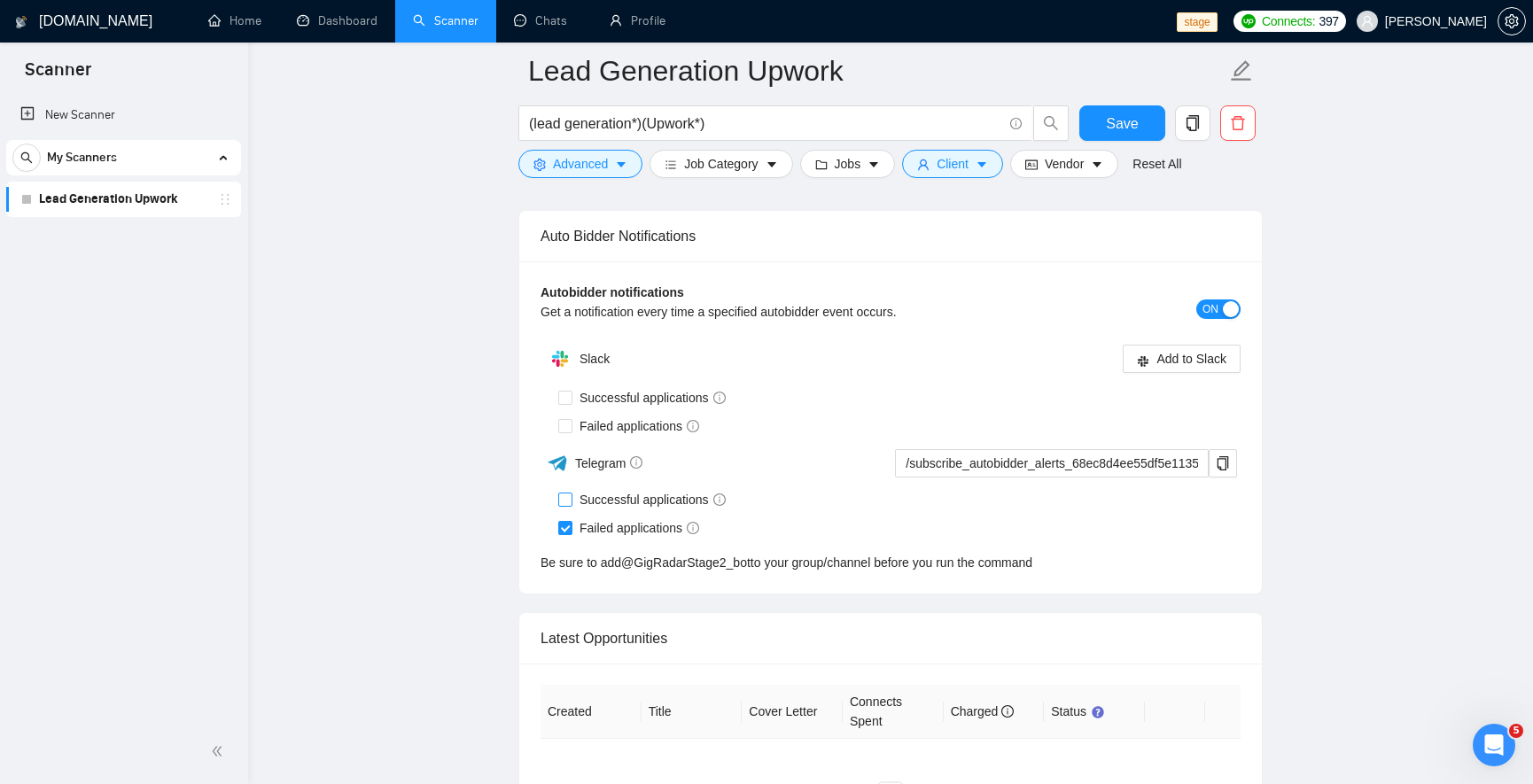
click at [567, 341] on img at bounding box center [560, 358] width 35 height 35
click at [571, 492] on span at bounding box center [565, 500] width 15 height 15
click at [571, 492] on input "Successful applications" at bounding box center [564, 499] width 13 height 13
checkbox input "true"
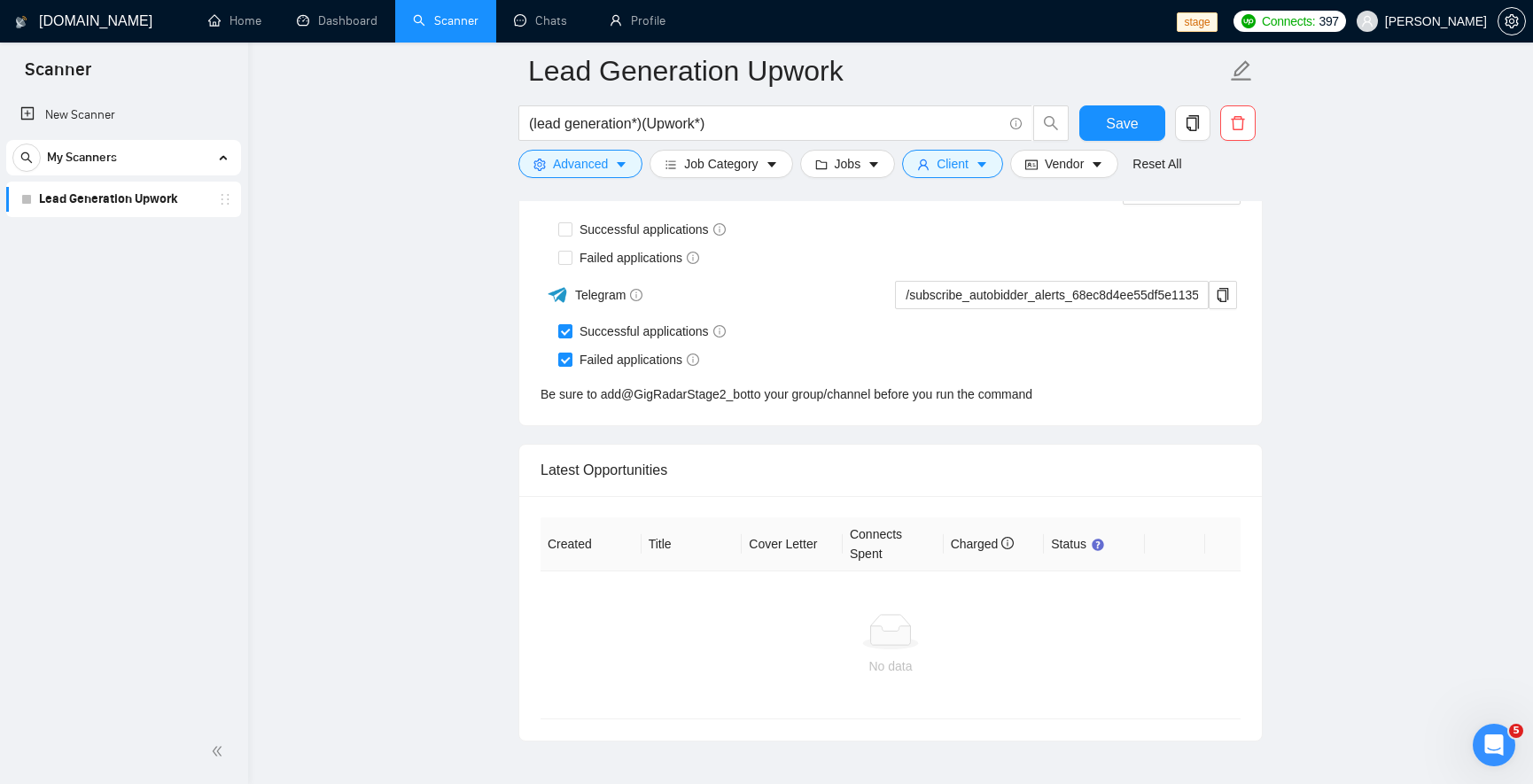
scroll to position [5495, 0]
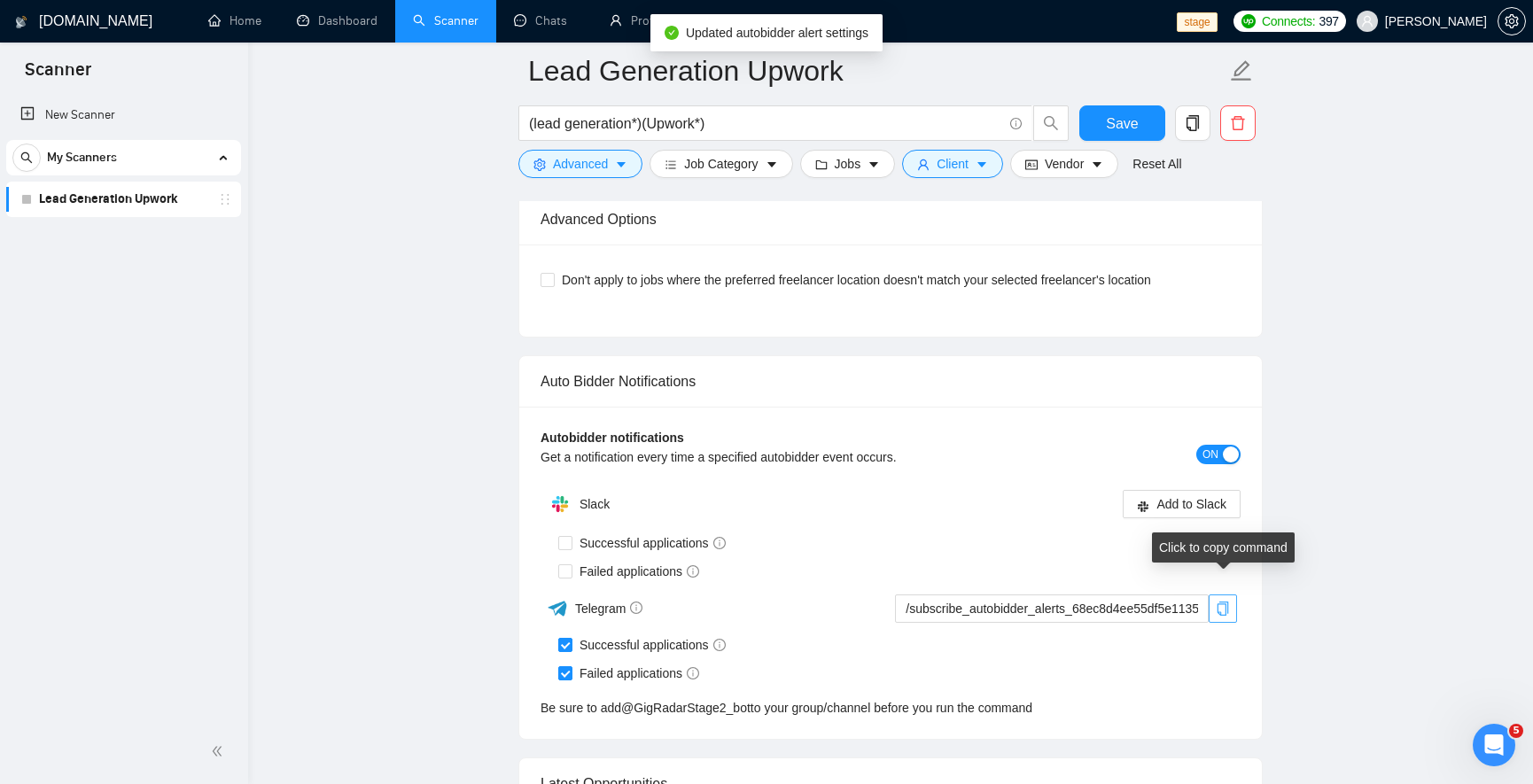
click at [1229, 601] on icon "copy" at bounding box center [1223, 609] width 15 height 15
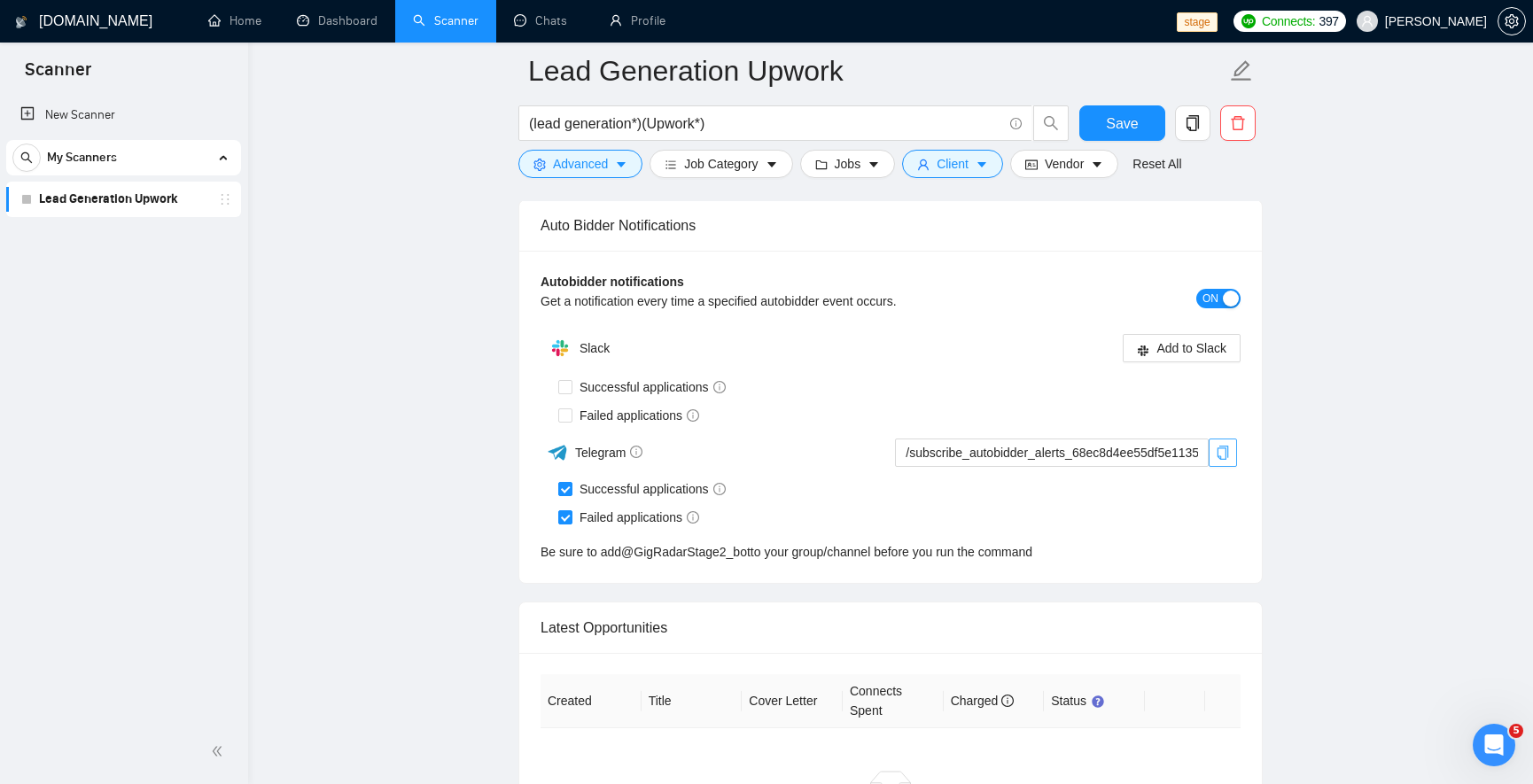
scroll to position [5347, 0]
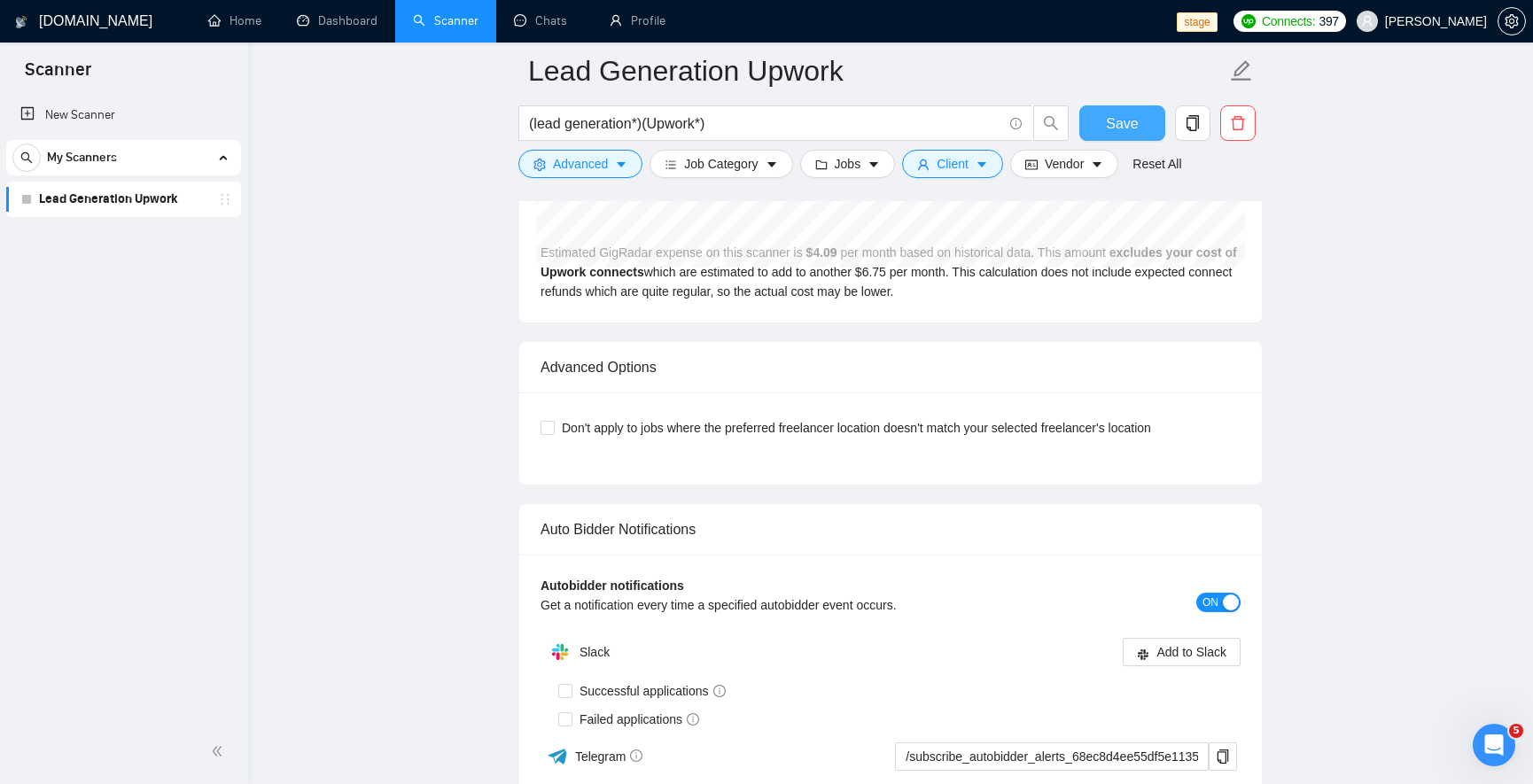
click at [1104, 128] on button "Save" at bounding box center [1121, 123] width 86 height 35
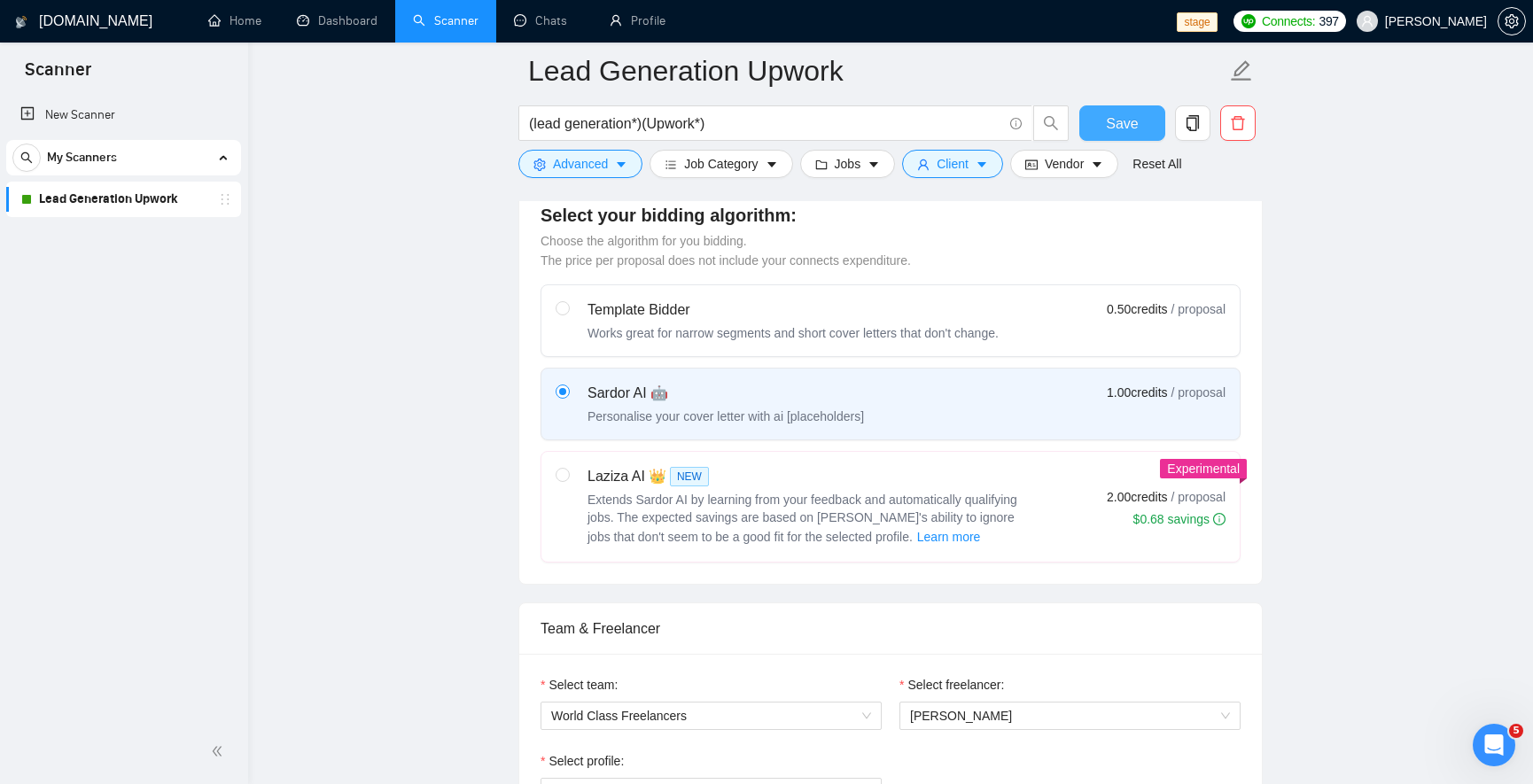
scroll to position [0, 0]
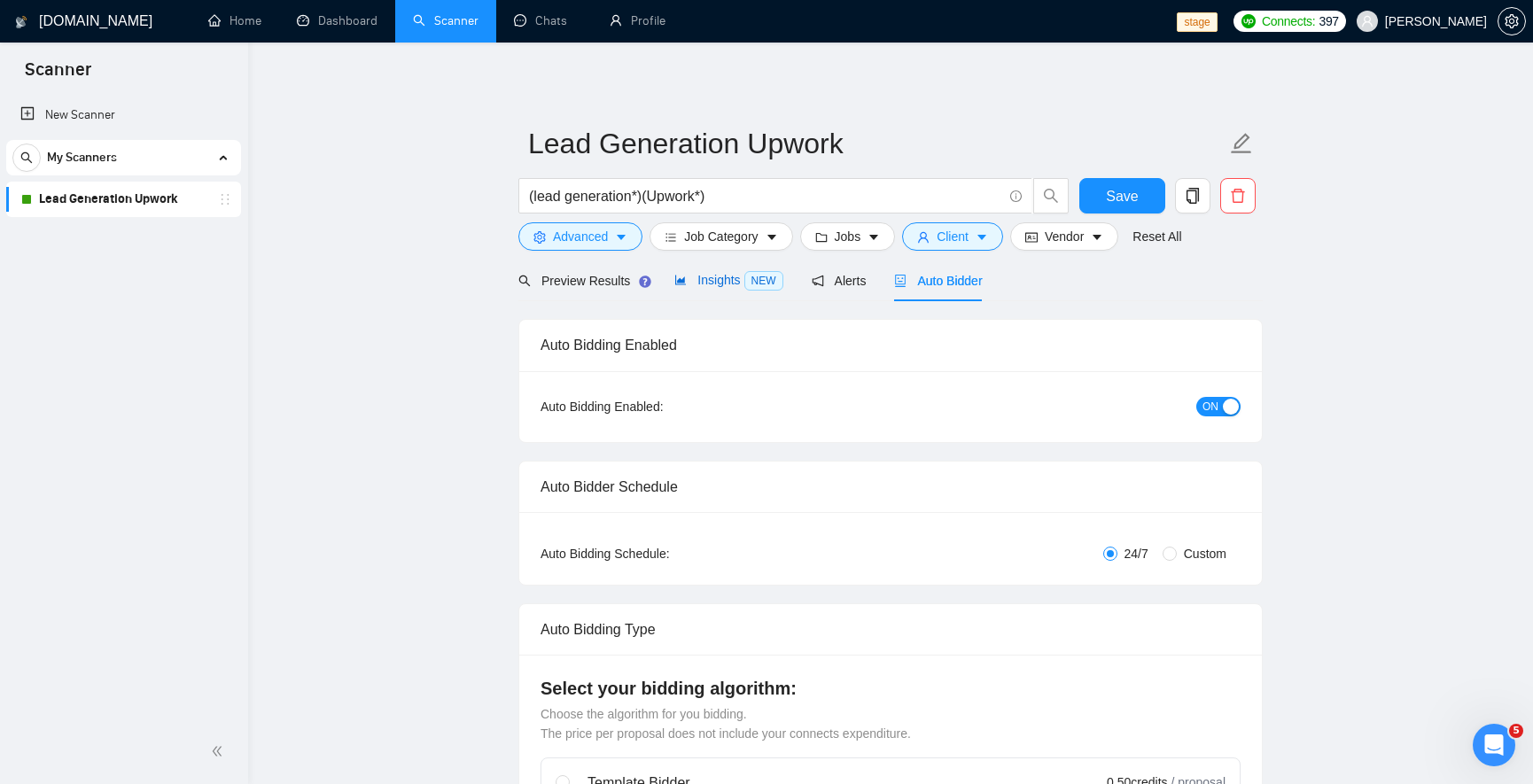
click at [697, 273] on span "Insights NEW" at bounding box center [728, 280] width 108 height 15
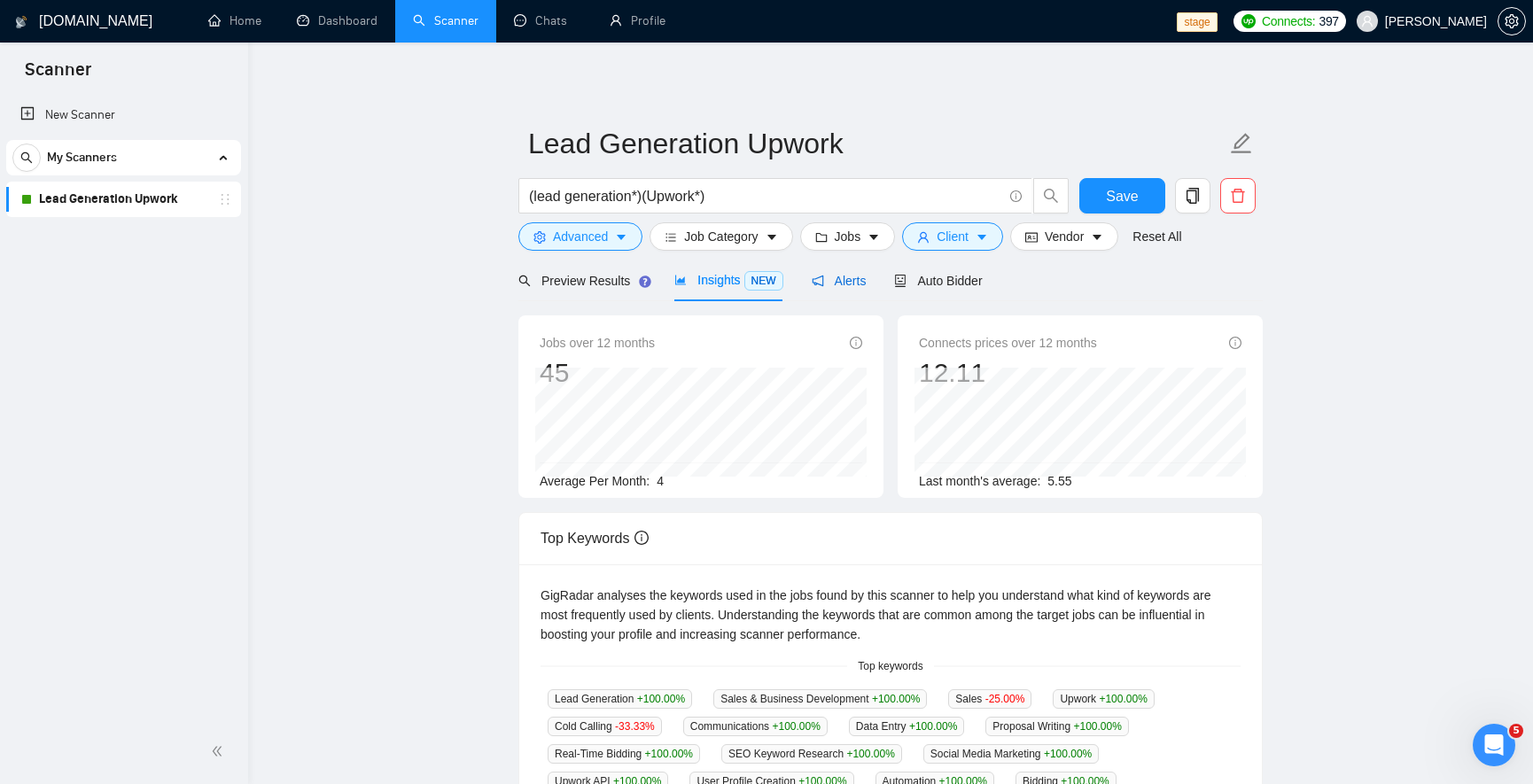
click at [841, 274] on span "Alerts" at bounding box center [839, 281] width 55 height 15
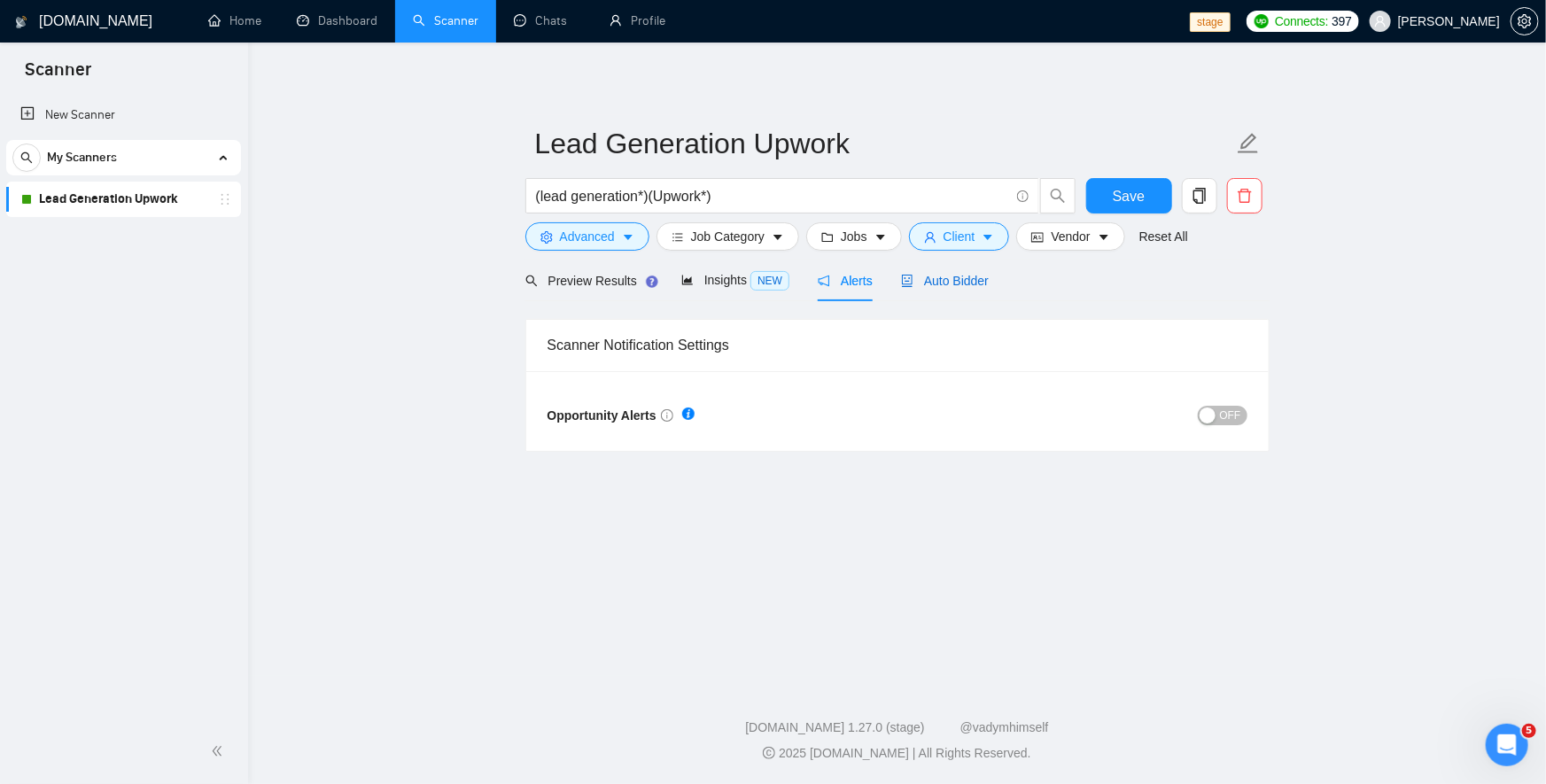
click at [985, 282] on span "Auto Bidder" at bounding box center [945, 281] width 88 height 15
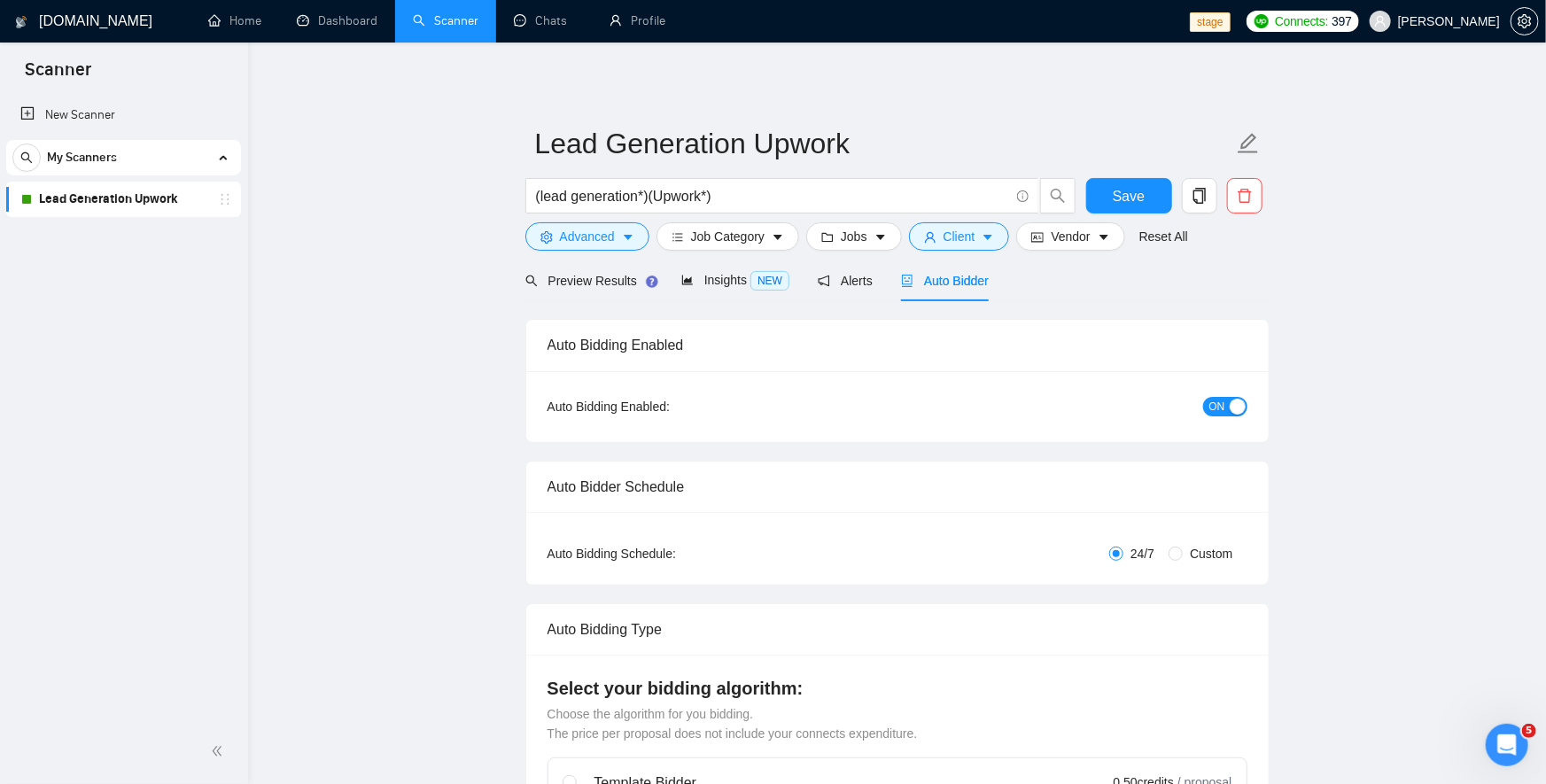
checkbox input "true"
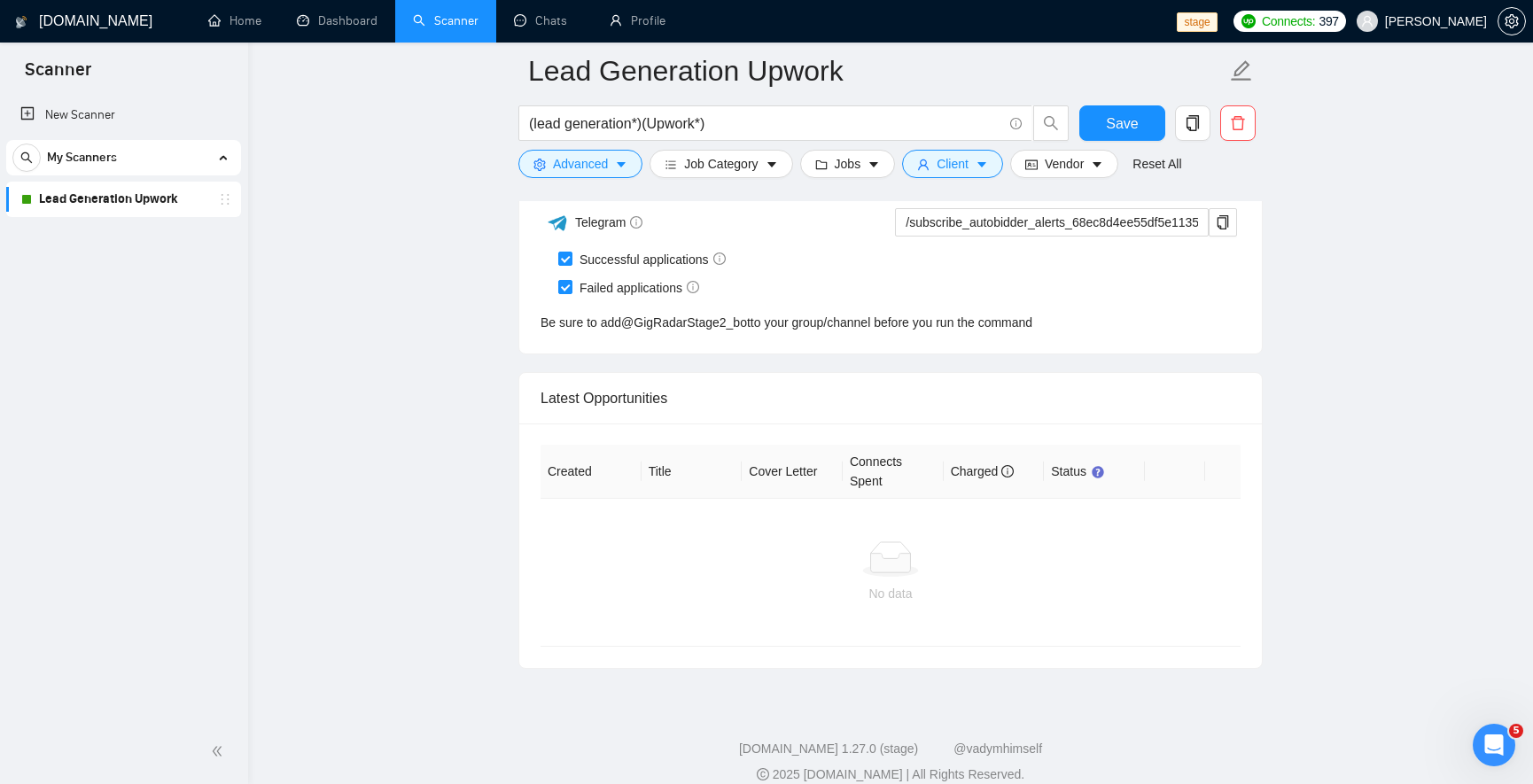
scroll to position [4630, 0]
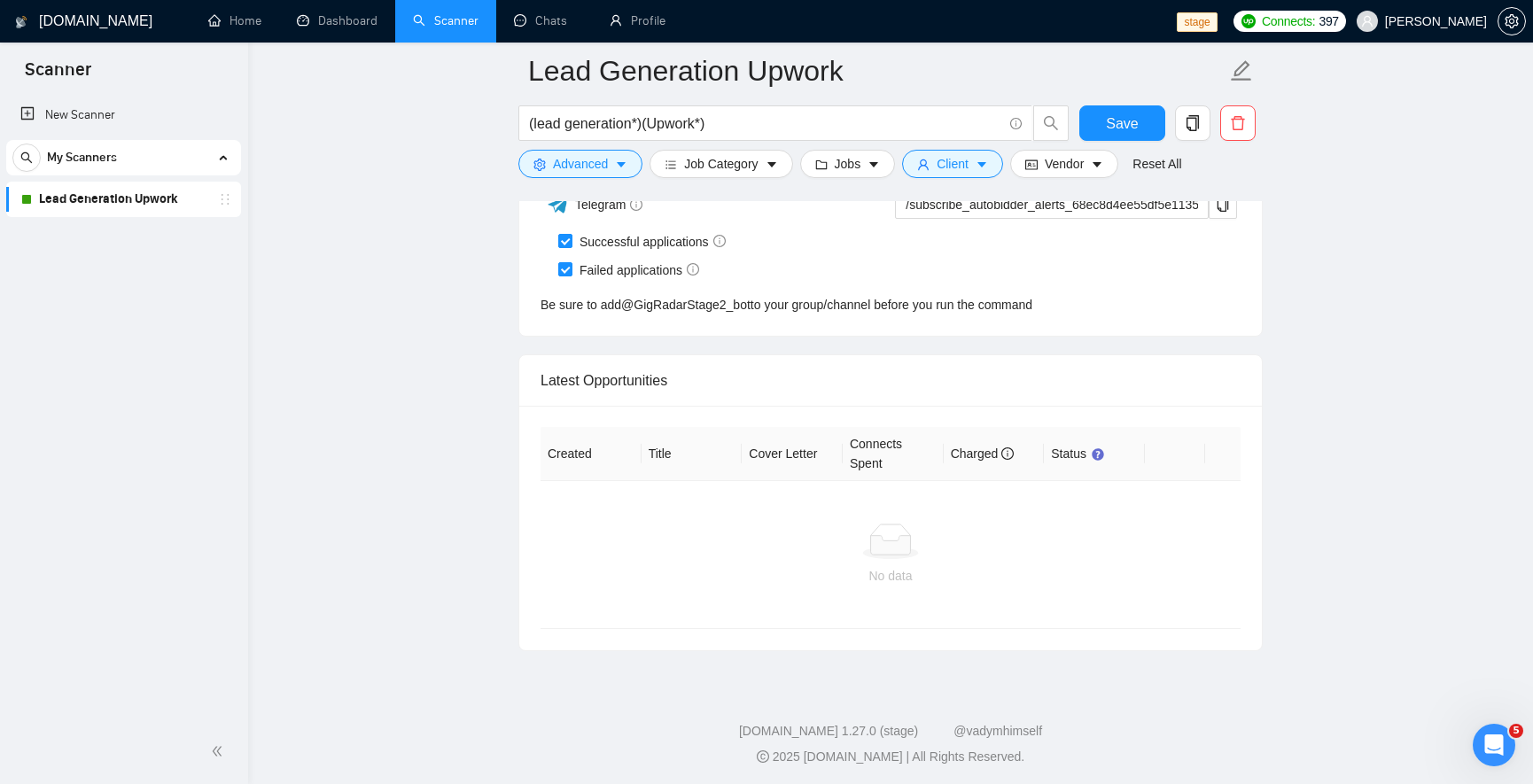
click at [865, 550] on ellipse at bounding box center [891, 553] width 55 height 13
click at [64, 213] on link "Lead Generation Upwork" at bounding box center [123, 199] width 168 height 35
click at [68, 203] on link "Lead Generation Upwork" at bounding box center [123, 199] width 168 height 35
click at [608, 372] on div "Latest Opportunities" at bounding box center [891, 381] width 700 height 51
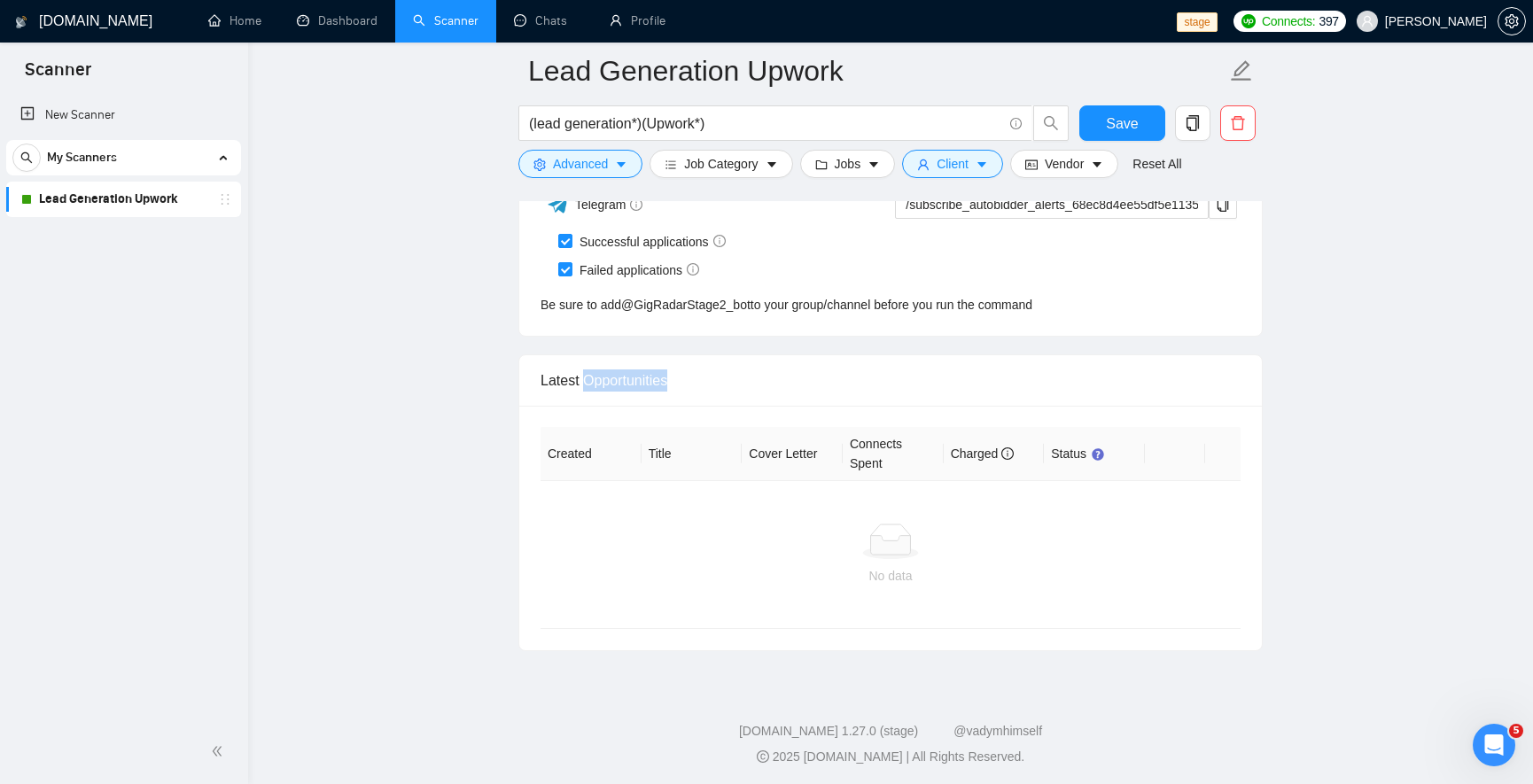
copy div "Opportunities"
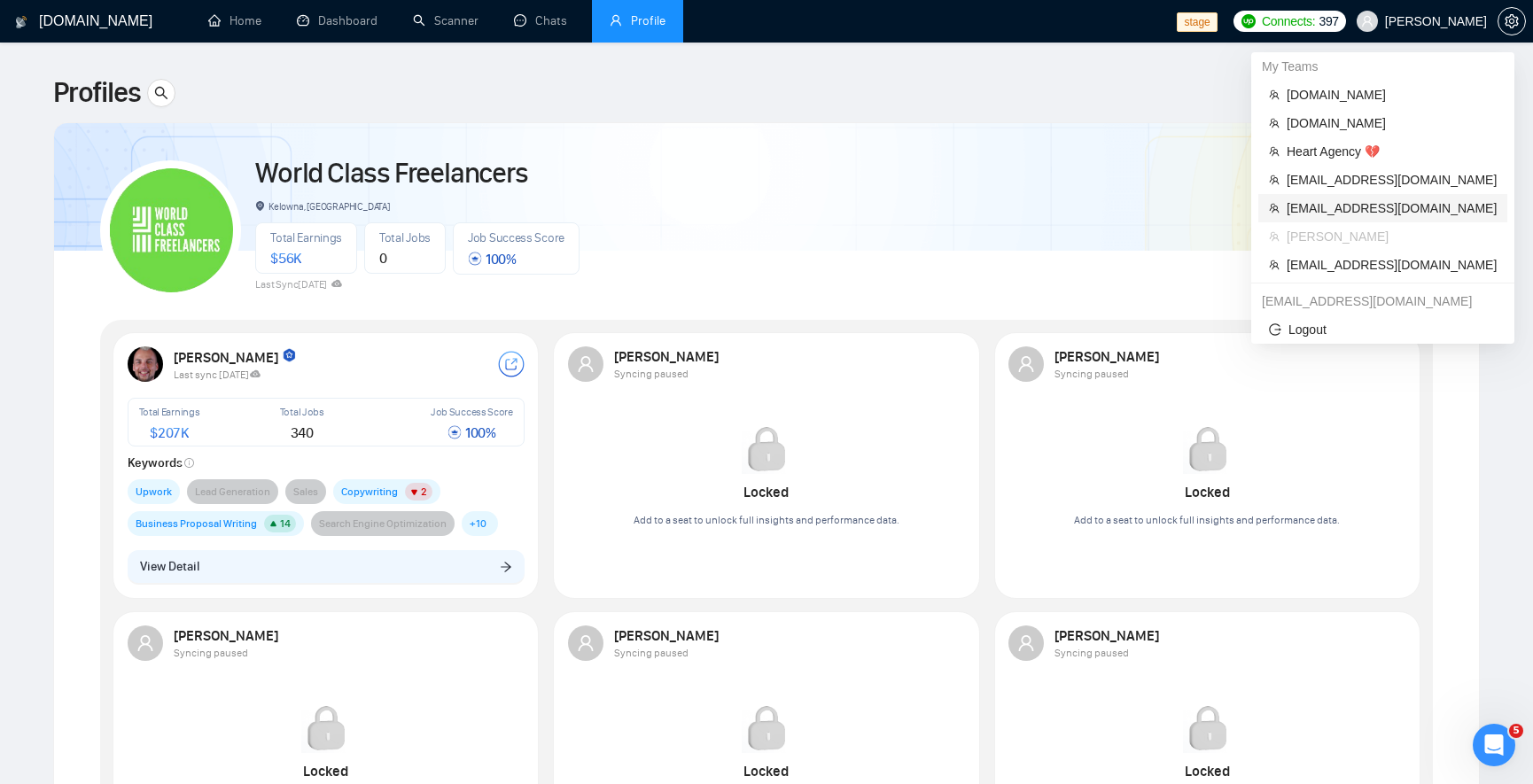
click at [1403, 201] on span "[EMAIL_ADDRESS][DOMAIN_NAME]" at bounding box center [1391, 207] width 210 height 19
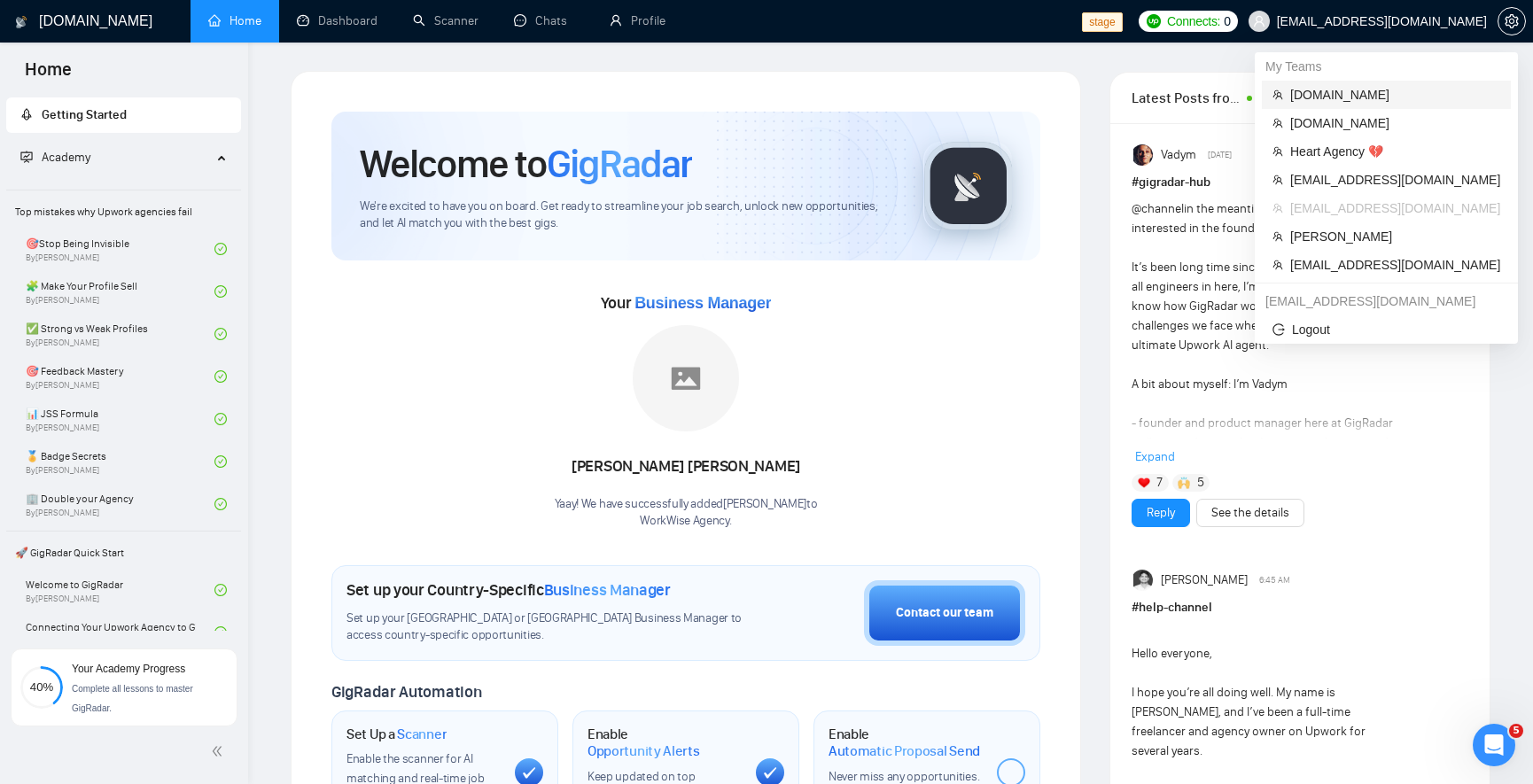
click at [1376, 99] on span "[DOMAIN_NAME]" at bounding box center [1395, 94] width 210 height 19
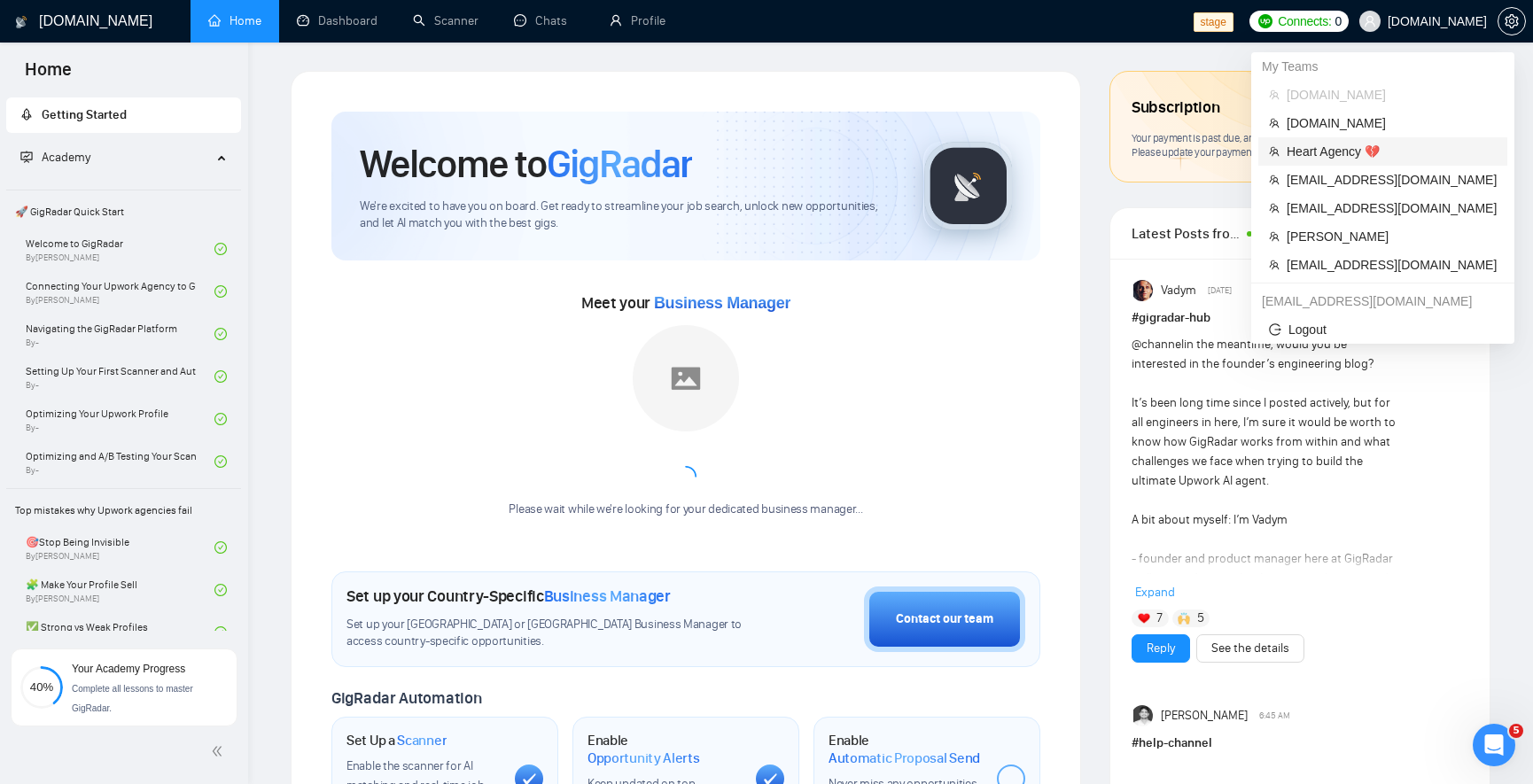
click at [1320, 157] on span "Heart Agency 💔" at bounding box center [1391, 151] width 210 height 19
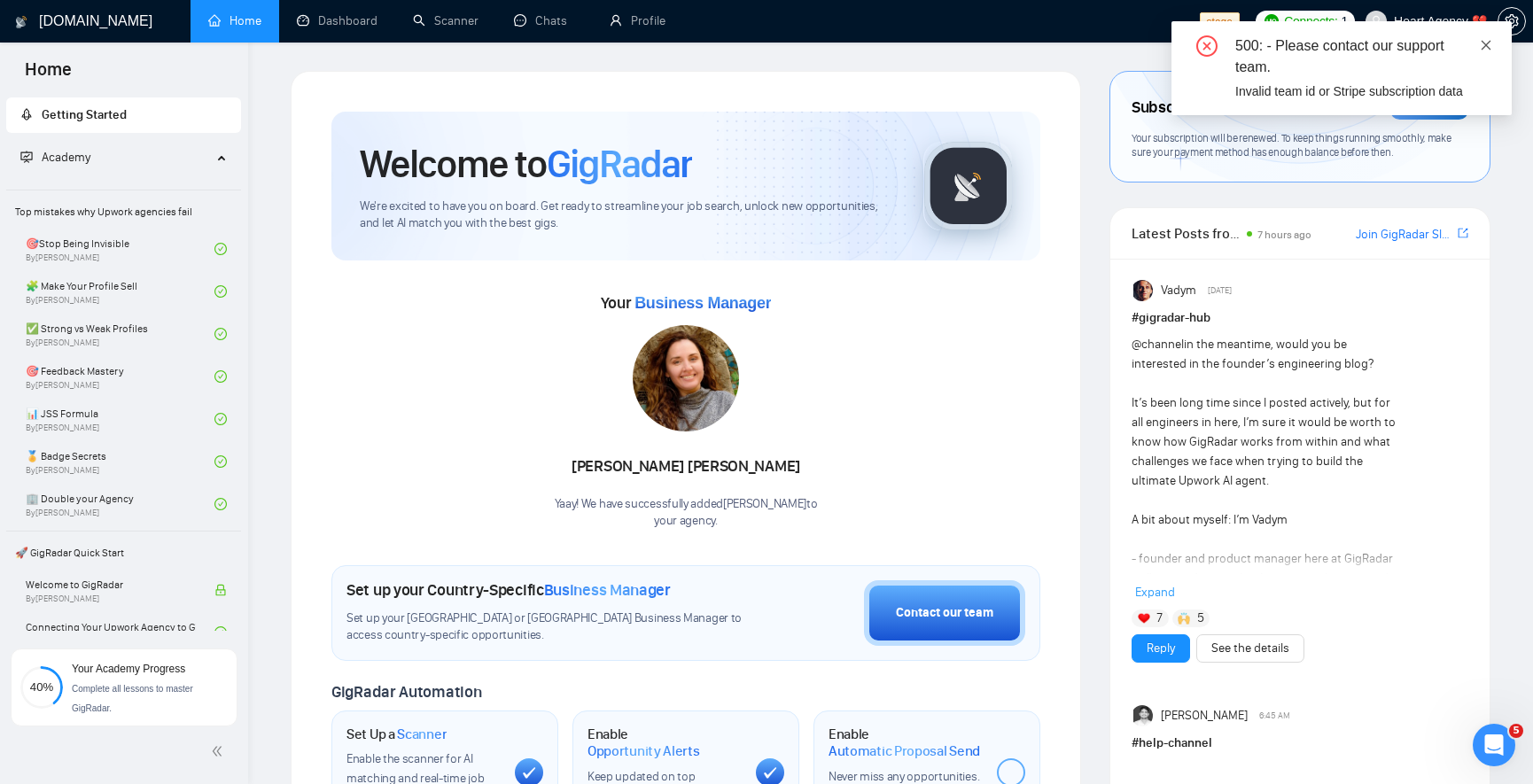
click at [1484, 39] on icon "close" at bounding box center [1486, 45] width 13 height 13
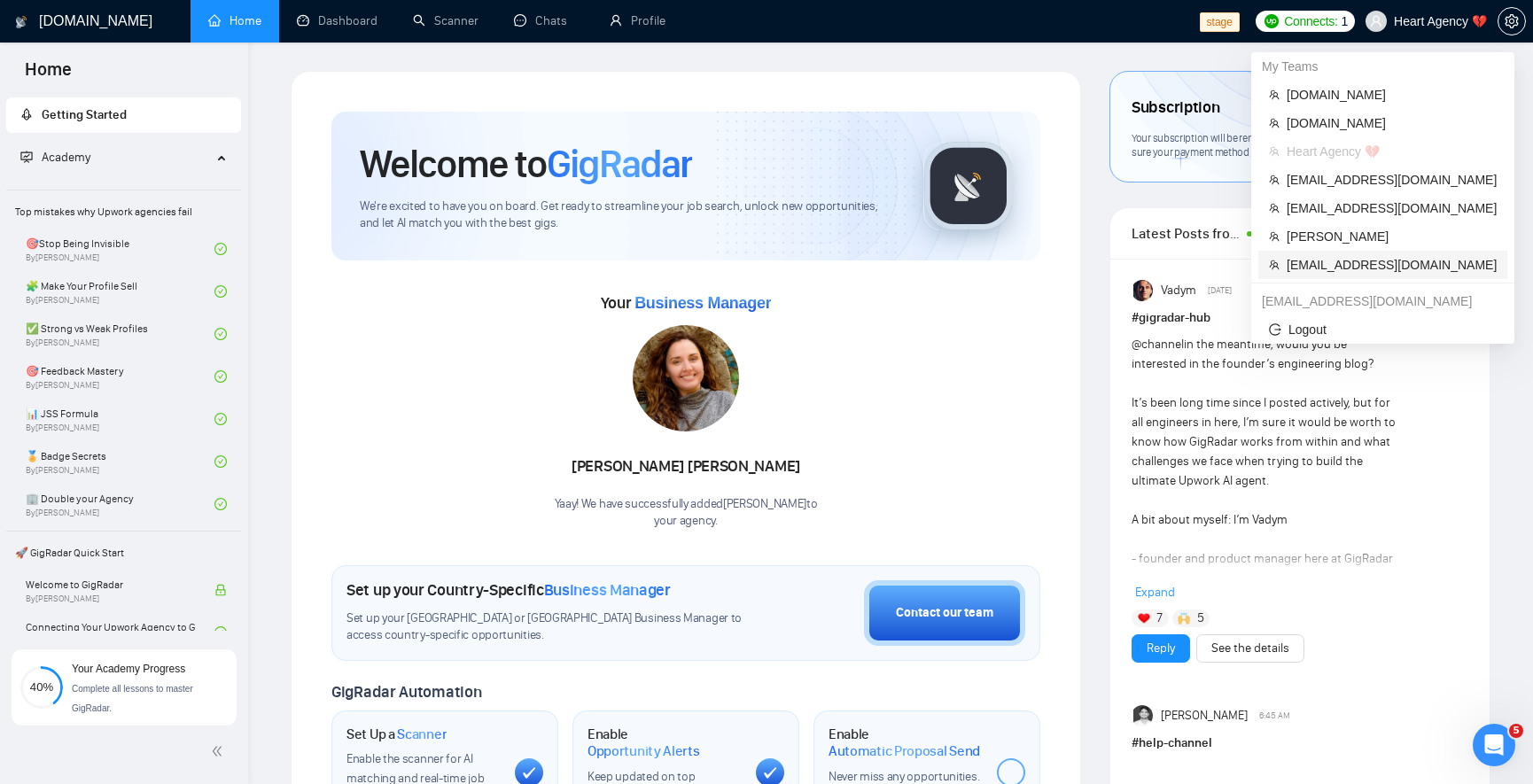
click at [1370, 262] on span "[EMAIL_ADDRESS][DOMAIN_NAME]" at bounding box center [1391, 264] width 210 height 19
